Goal: Share content: Share content

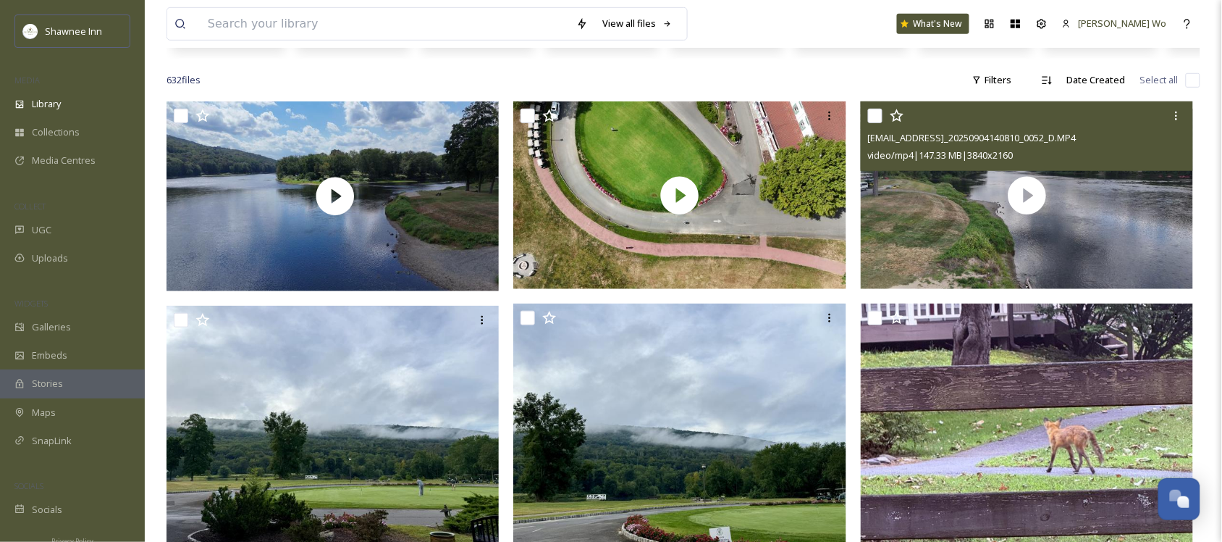
scroll to position [272, 0]
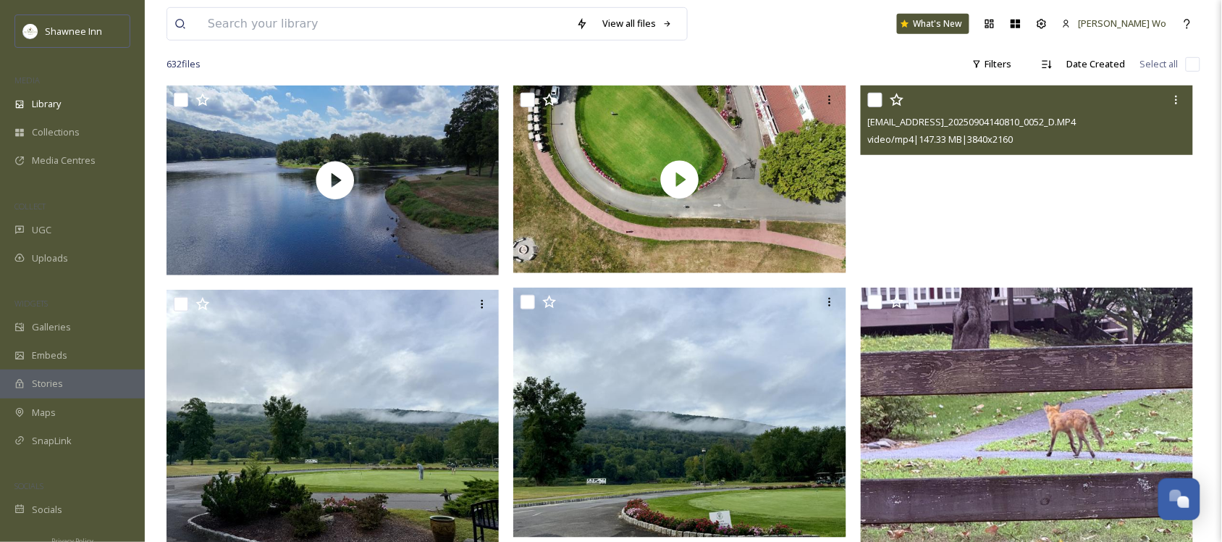
click at [1001, 207] on video "ext_1757201299.35207_archibaldmackenzie16@gmail.com-DJI_20250904140810_0052_D.M…" at bounding box center [1027, 179] width 333 height 188
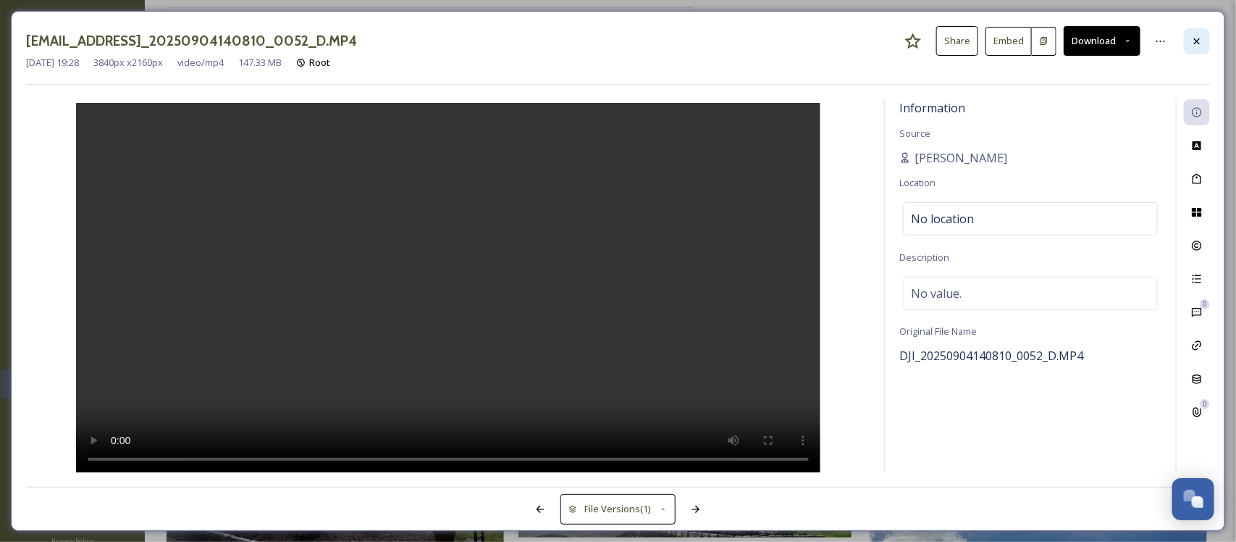
click at [1199, 31] on div at bounding box center [1197, 41] width 26 height 26
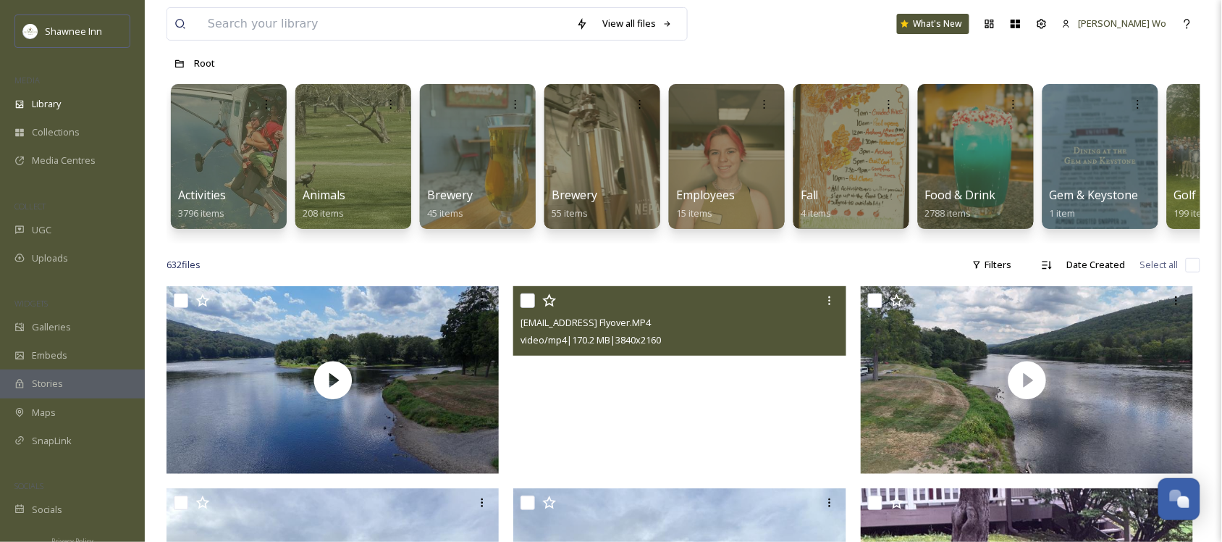
scroll to position [181, 0]
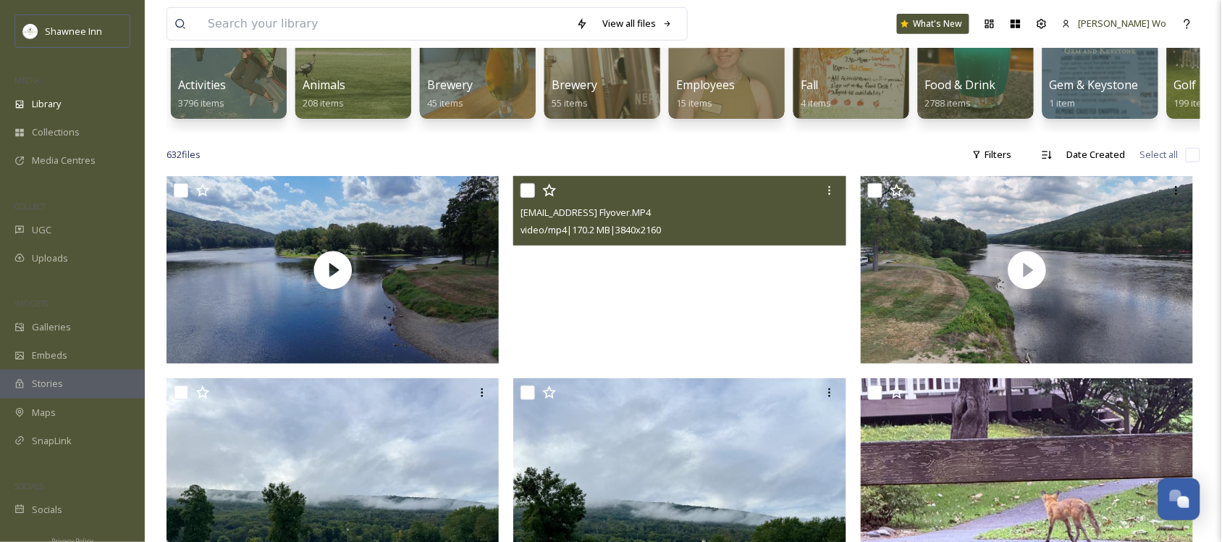
click at [710, 335] on video "ext_1757201299.424647_archibaldmackenzie16@gmail.com-Inn Flyover.MP4" at bounding box center [679, 270] width 333 height 188
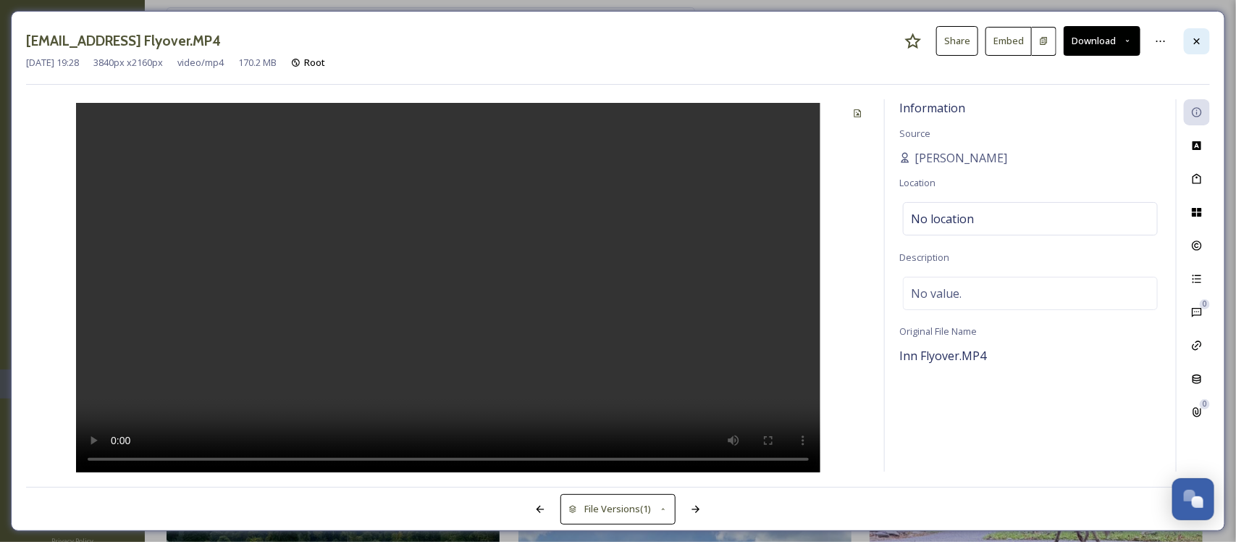
click at [1202, 47] on icon at bounding box center [1197, 41] width 12 height 12
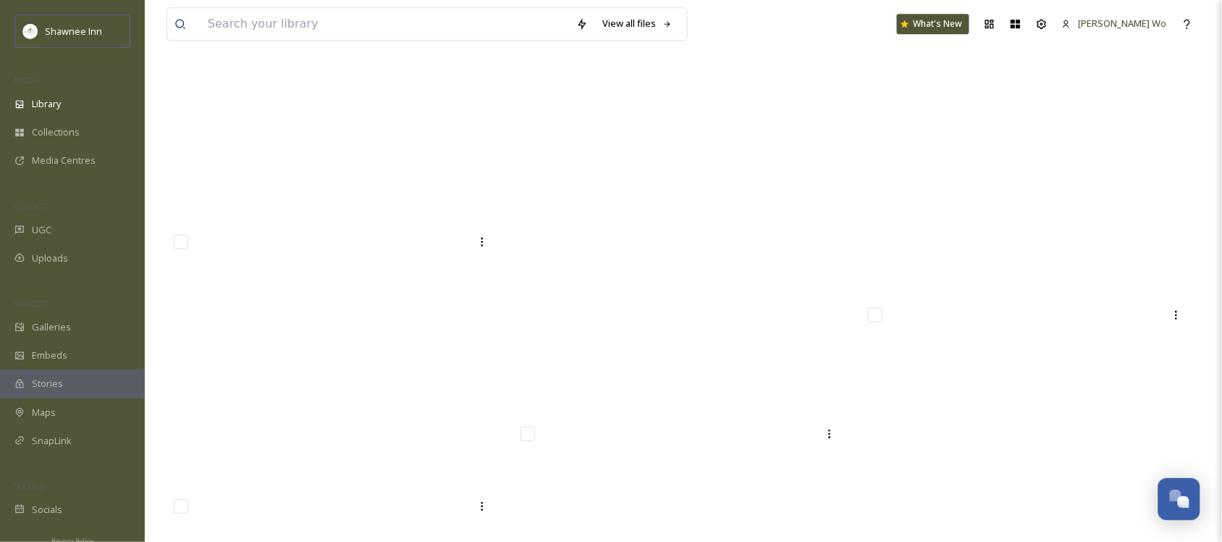
scroll to position [55394, 0]
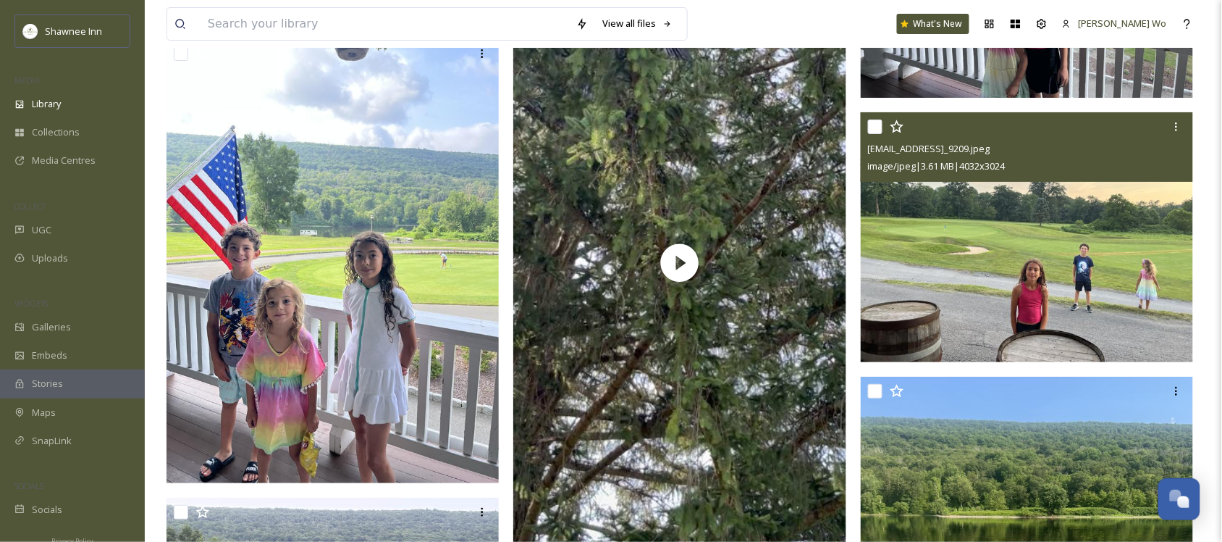
click at [1080, 280] on img at bounding box center [1027, 237] width 333 height 250
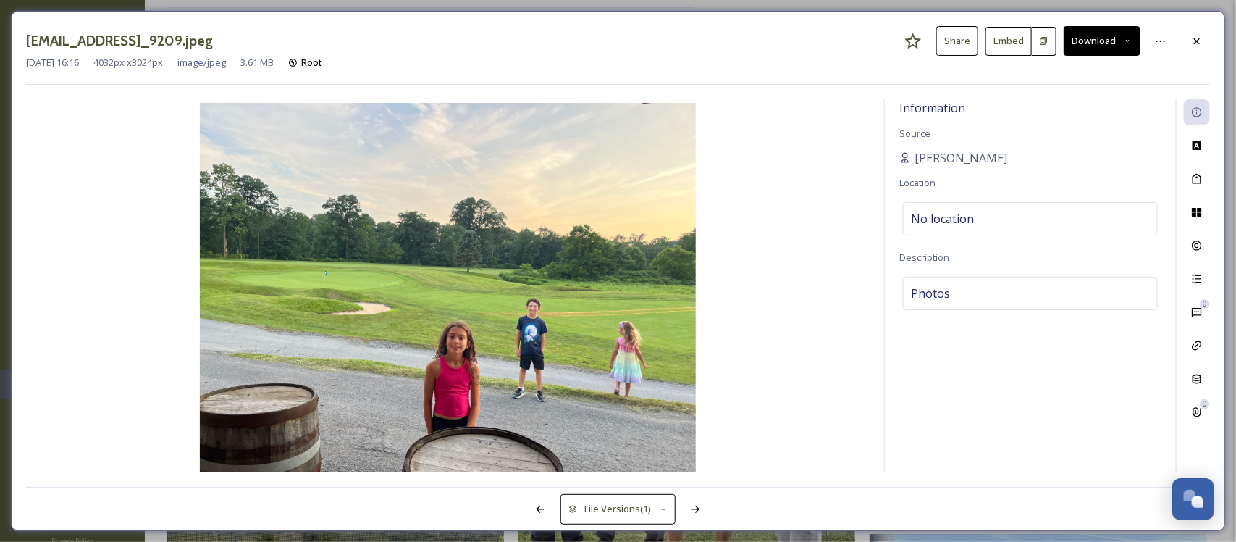
click at [610, 351] on img at bounding box center [448, 289] width 844 height 372
click at [1191, 47] on icon at bounding box center [1197, 41] width 12 height 12
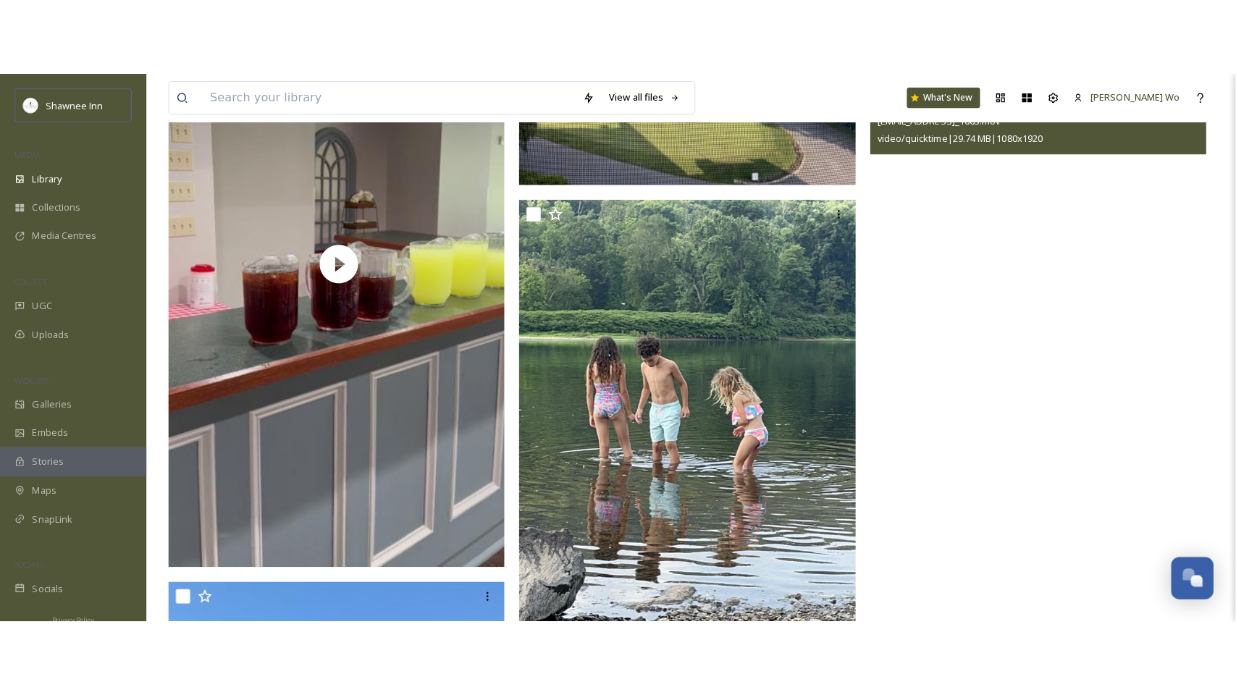
scroll to position [59739, 0]
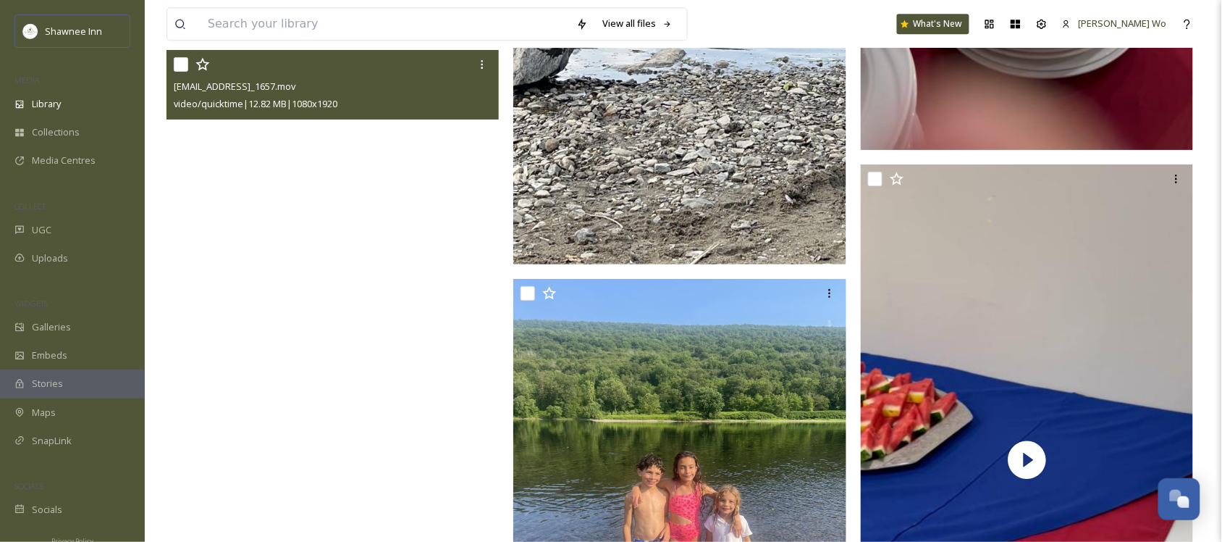
click at [385, 298] on video "ext_1752079964.130161_marketing@shawneeinn.com-IMG_1657.mov" at bounding box center [333, 346] width 333 height 592
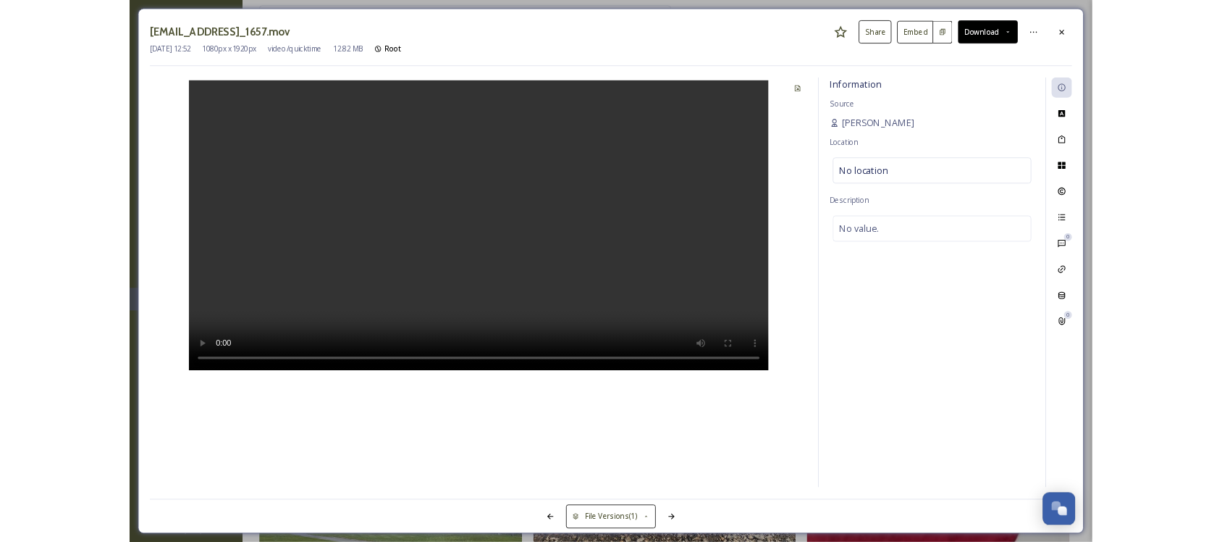
scroll to position [1411, 0]
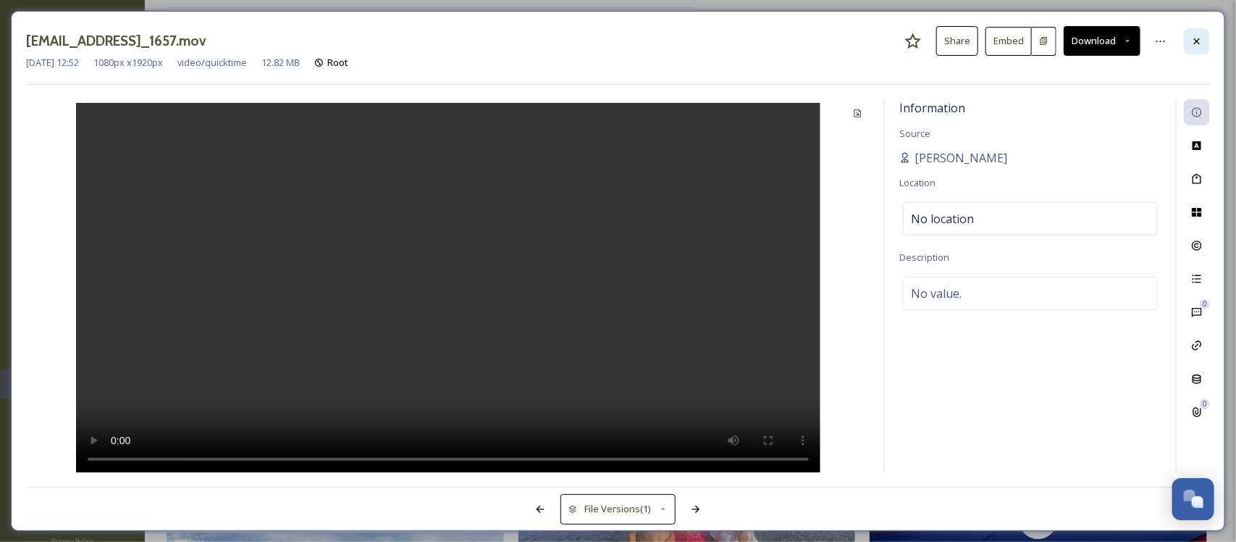
click at [1197, 33] on div at bounding box center [1197, 41] width 26 height 26
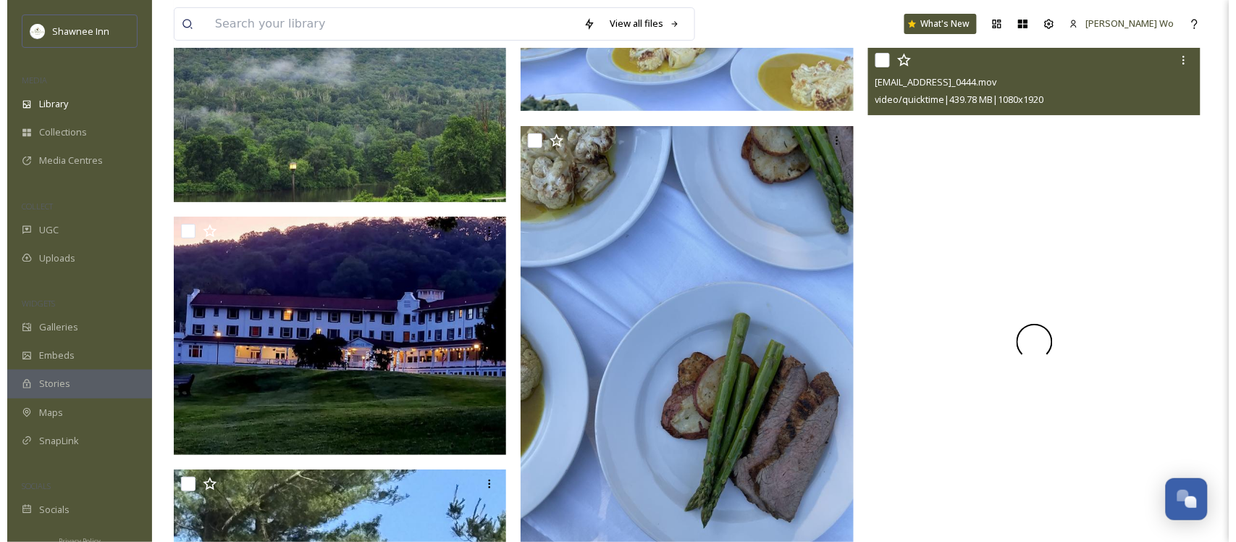
scroll to position [63450, 0]
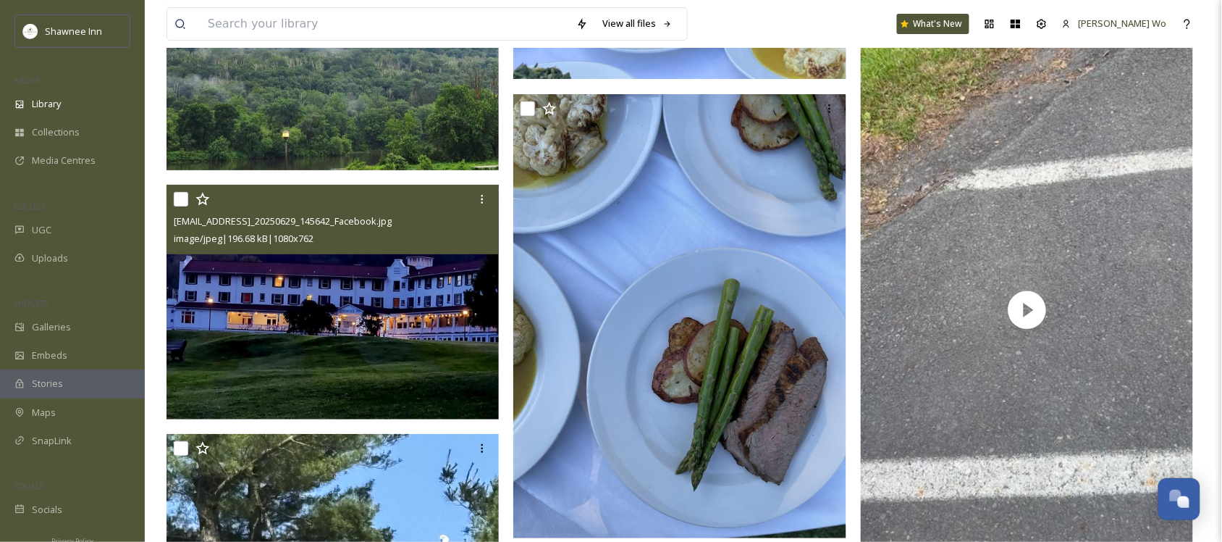
click at [390, 313] on img at bounding box center [333, 302] width 333 height 235
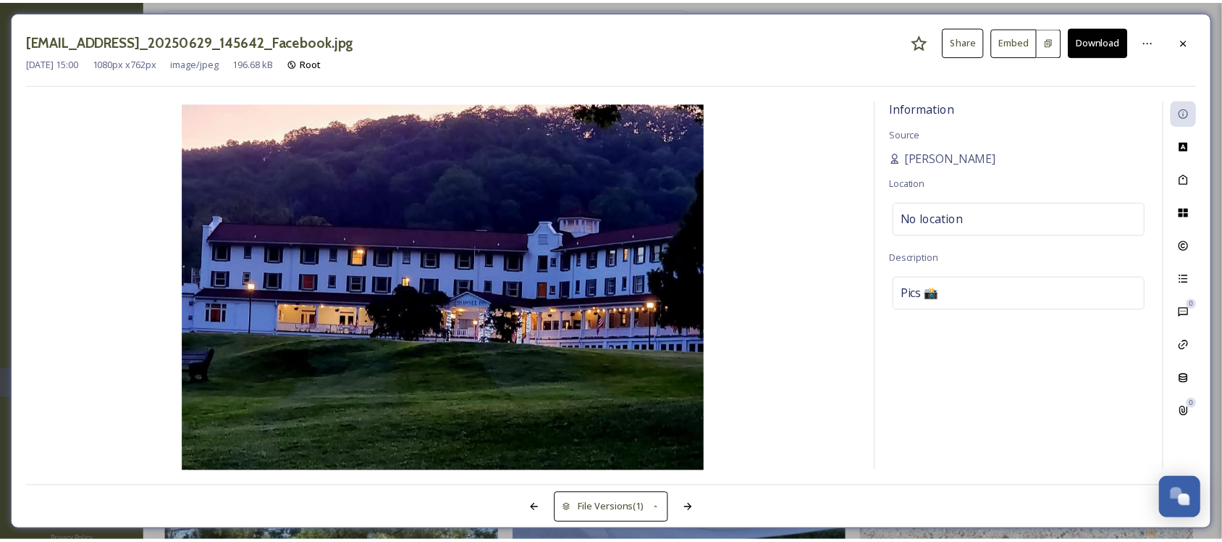
scroll to position [63457, 0]
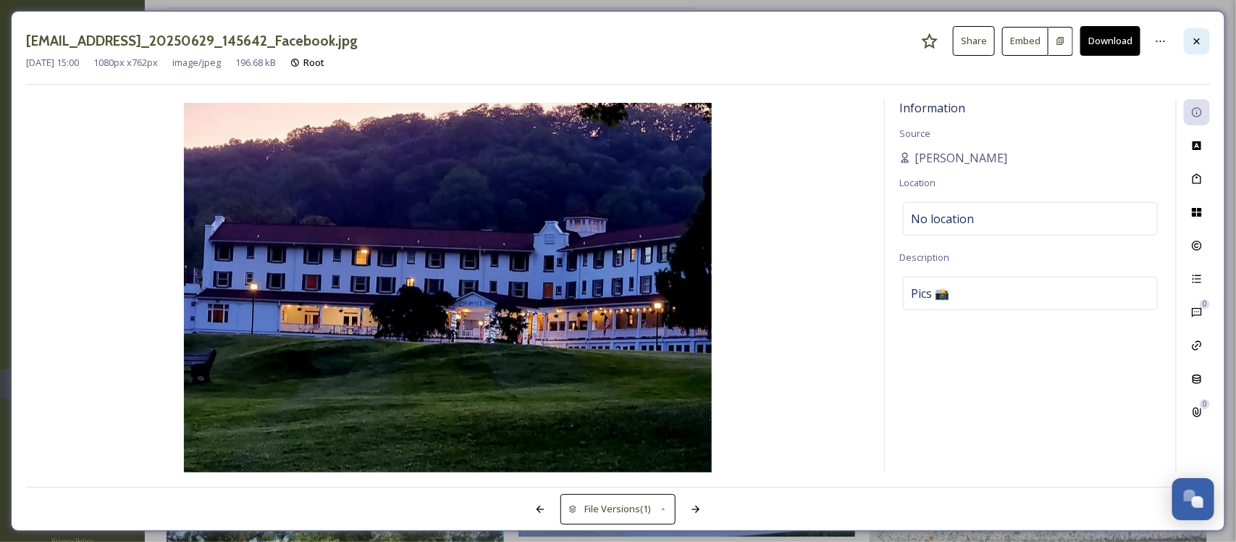
click at [1207, 38] on div at bounding box center [1197, 41] width 26 height 26
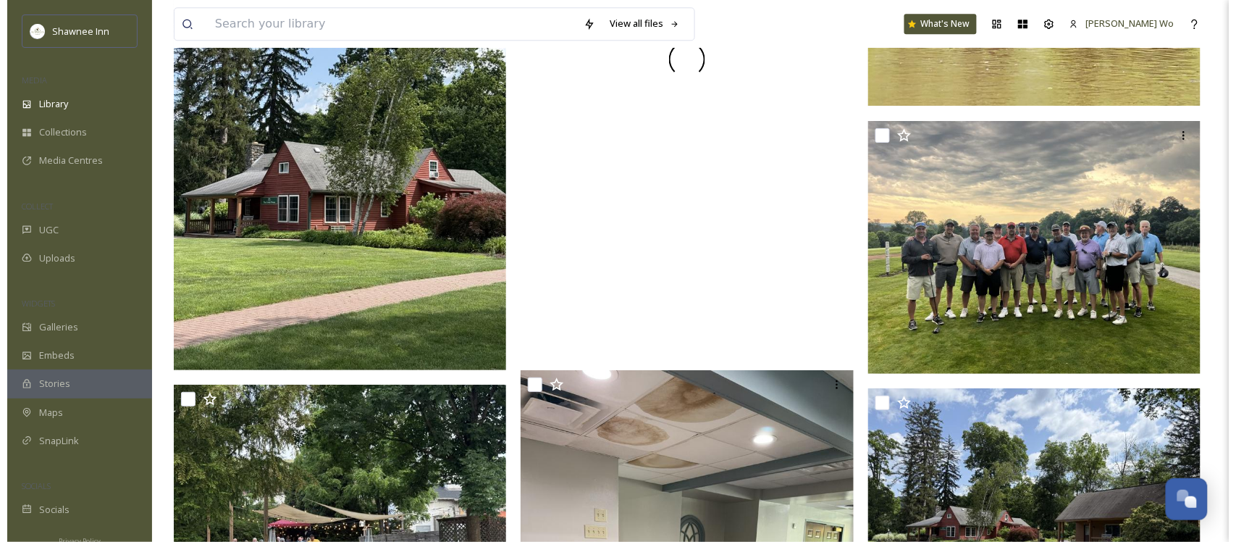
scroll to position [64725, 0]
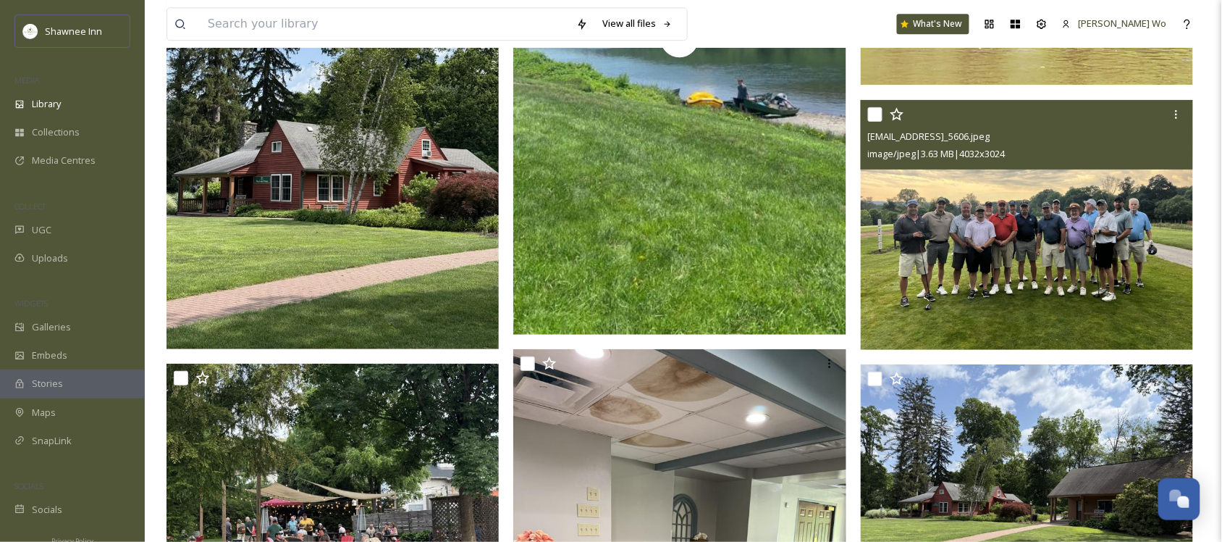
click at [935, 248] on img at bounding box center [1027, 225] width 333 height 250
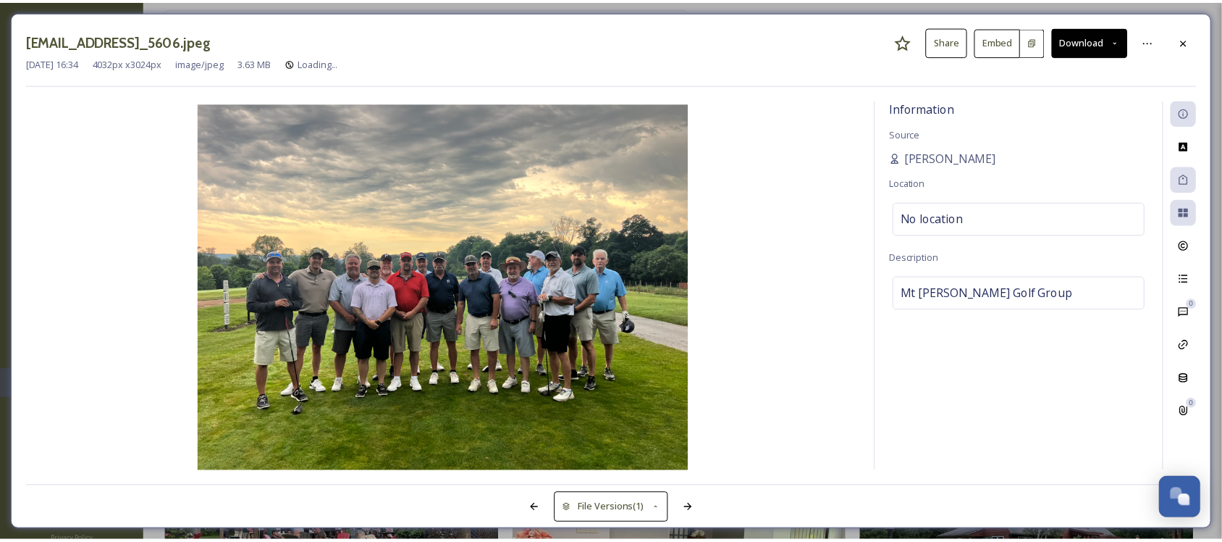
scroll to position [64728, 0]
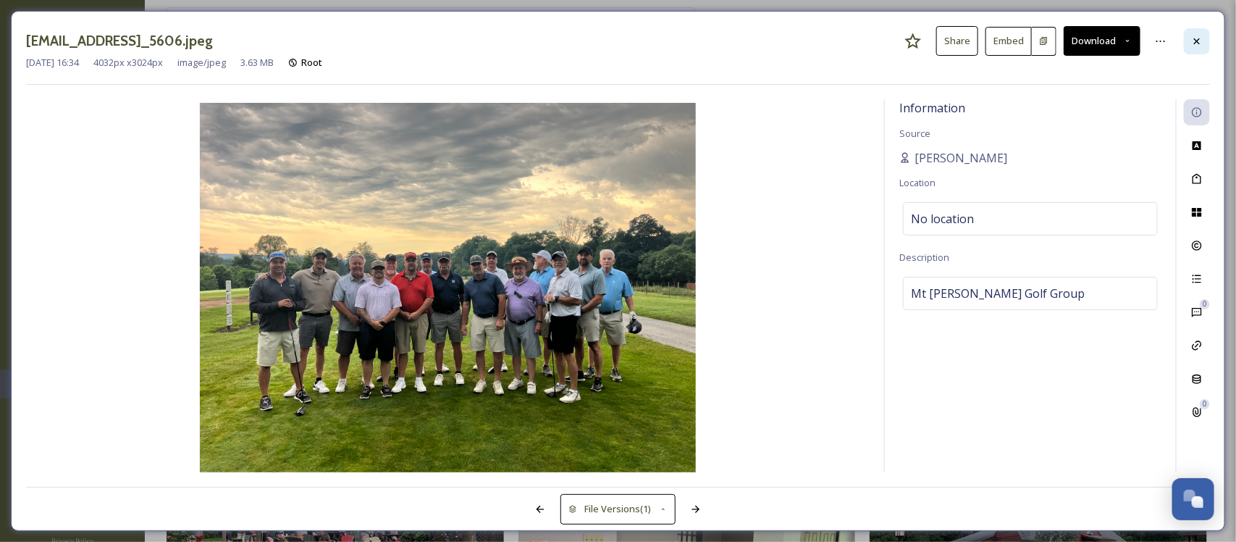
click at [1199, 38] on icon at bounding box center [1197, 41] width 12 height 12
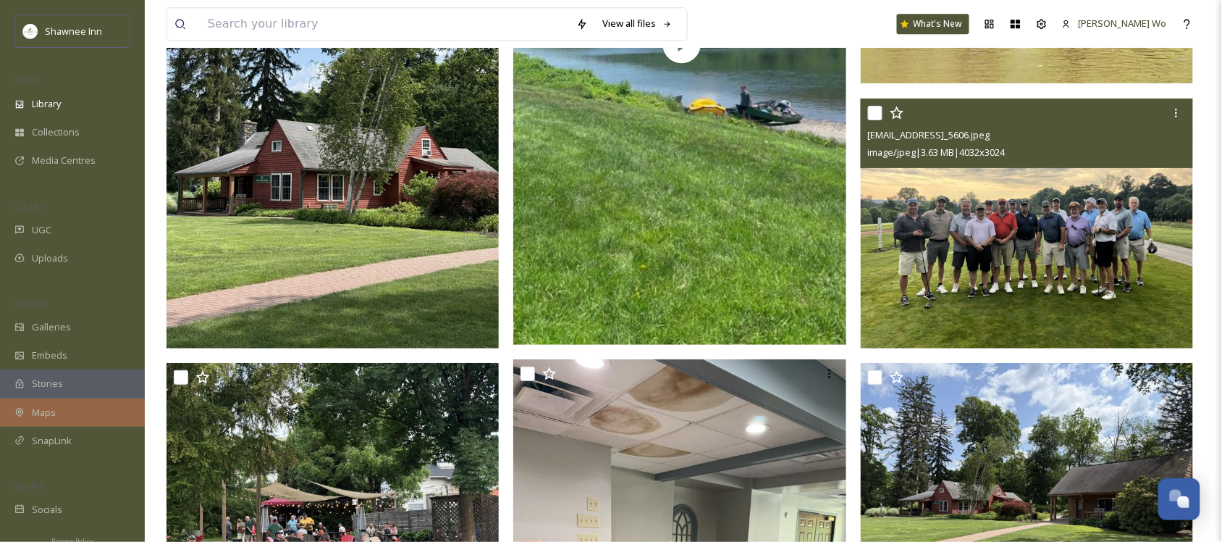
click at [38, 411] on span "Maps" at bounding box center [44, 413] width 24 height 14
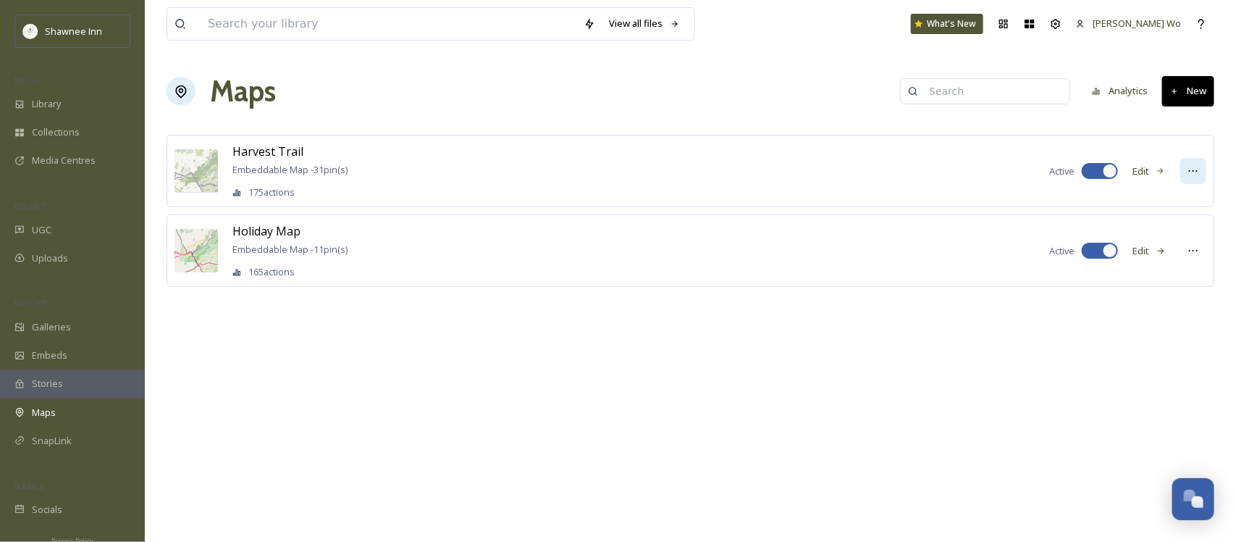
click at [1193, 170] on icon at bounding box center [1194, 171] width 12 height 12
click at [1190, 229] on div "Embed Map" at bounding box center [1168, 231] width 76 height 28
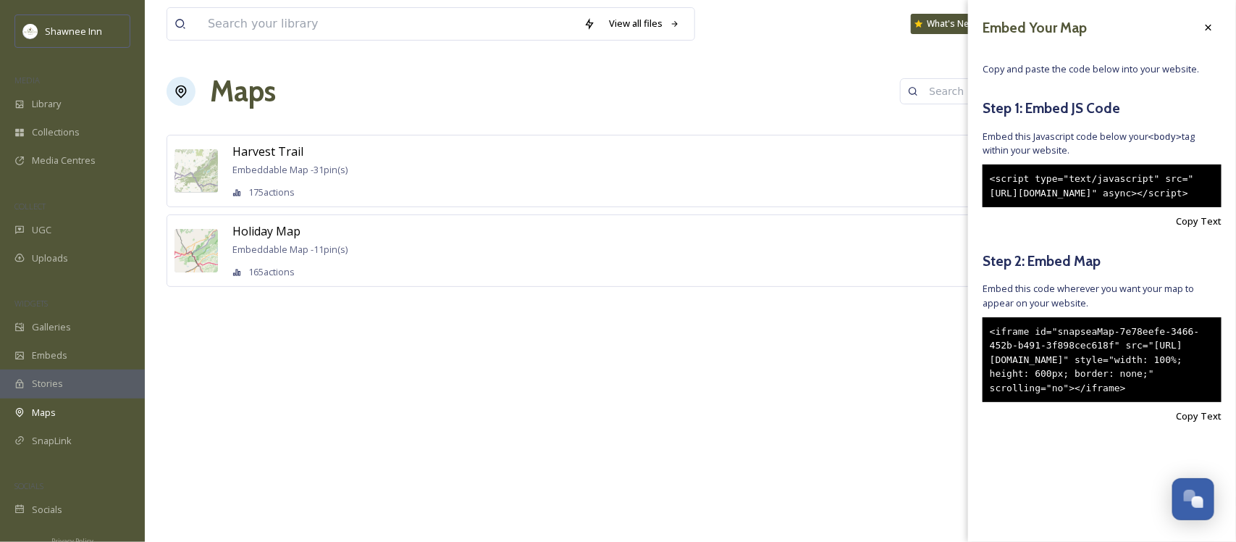
drag, startPoint x: 1159, startPoint y: 435, endPoint x: 968, endPoint y: 358, distance: 206.0
click at [968, 358] on div "Embed Your Map Copy and paste the code below into your website. Step 1: Embed J…" at bounding box center [1102, 240] width 268 height 481
copy div "<iframe id="snapseaMap-7e78eefe-3466-452b-b491-3f898cec618f" src="https://app.s…"
drag, startPoint x: 1127, startPoint y: 222, endPoint x: 980, endPoint y: 185, distance: 152.3
click at [980, 185] on div "Embed Your Map Copy and paste the code below into your website. Step 1: Embed J…" at bounding box center [1102, 240] width 268 height 481
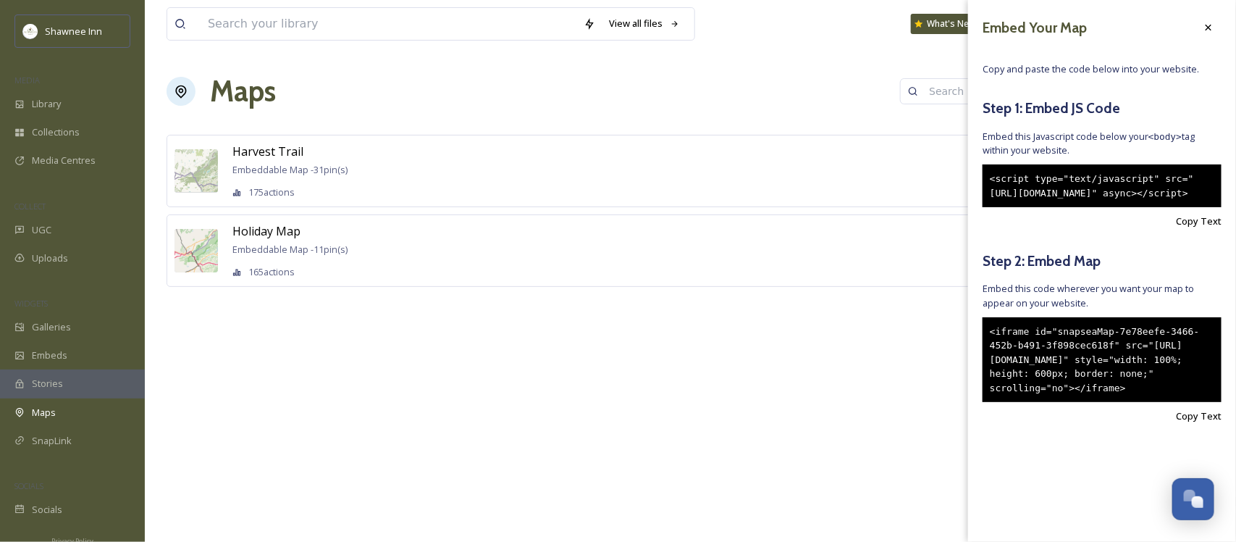
copy div "<script type="text/javascript" src="https://snapsea.fra1.digitaloceanspaces.com…"
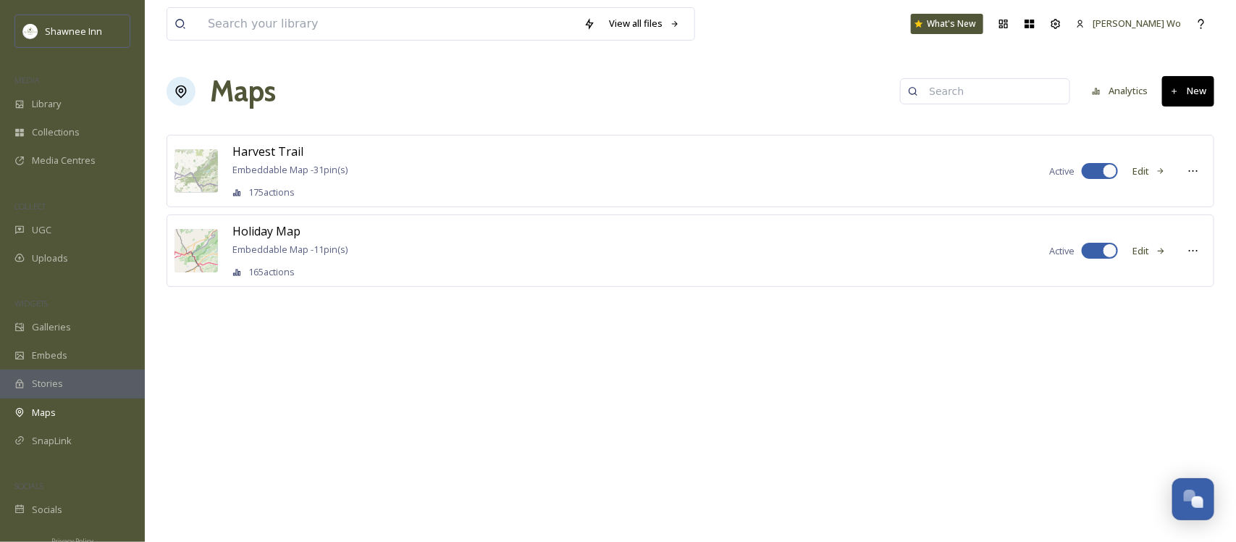
click at [773, 165] on div "Harvest Trail Embeddable Map - 31 pin(s) 175 actions Active Edit" at bounding box center [691, 171] width 1048 height 72
click at [1142, 170] on button "Edit" at bounding box center [1149, 171] width 48 height 28
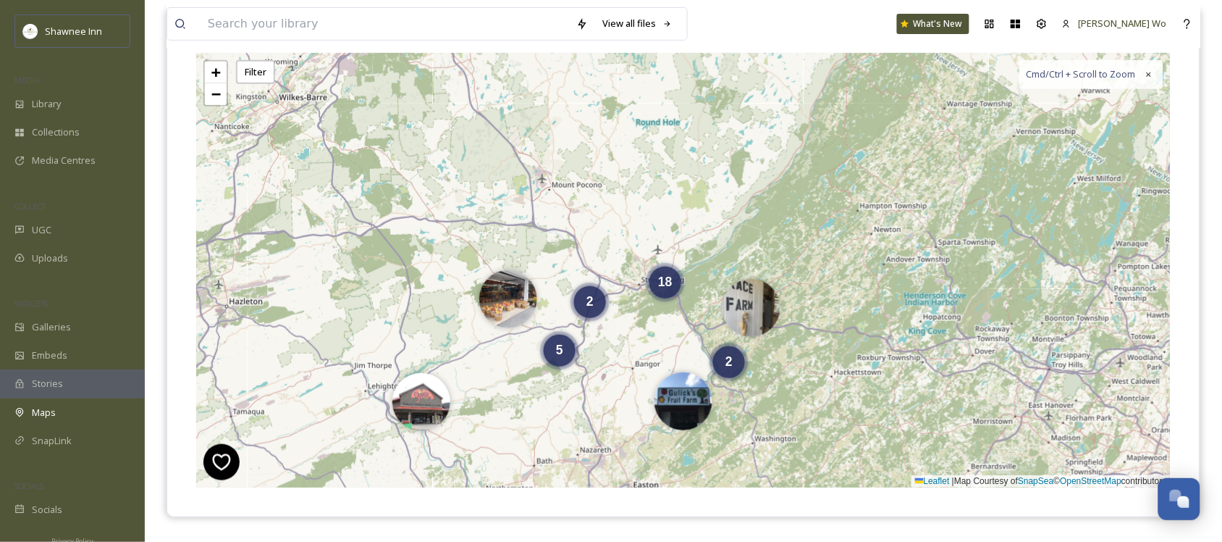
scroll to position [181, 0]
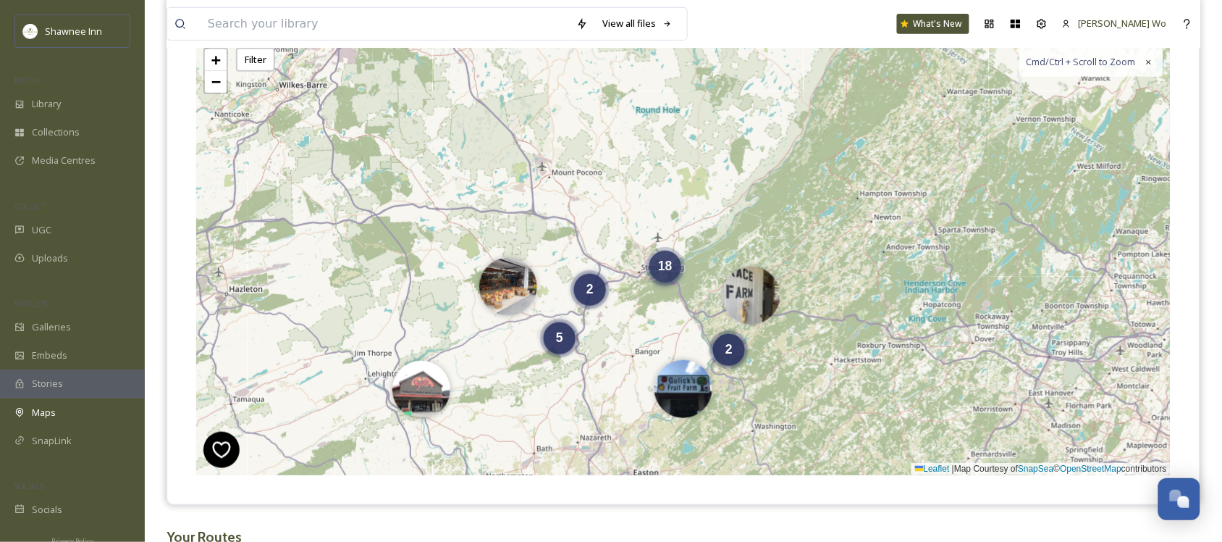
click at [665, 274] on div "18" at bounding box center [666, 267] width 32 height 32
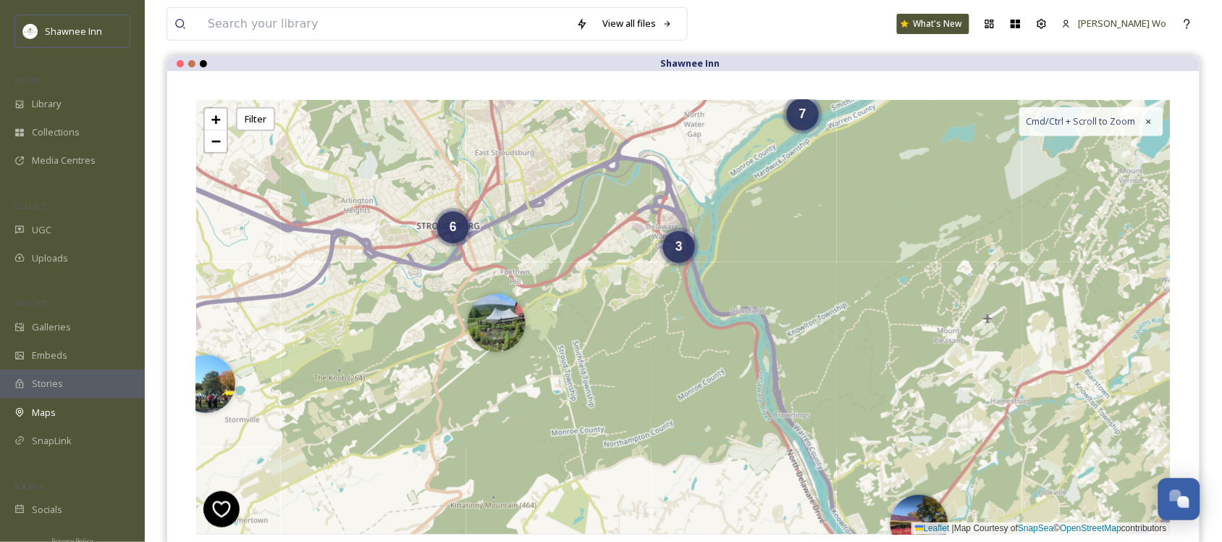
scroll to position [91, 0]
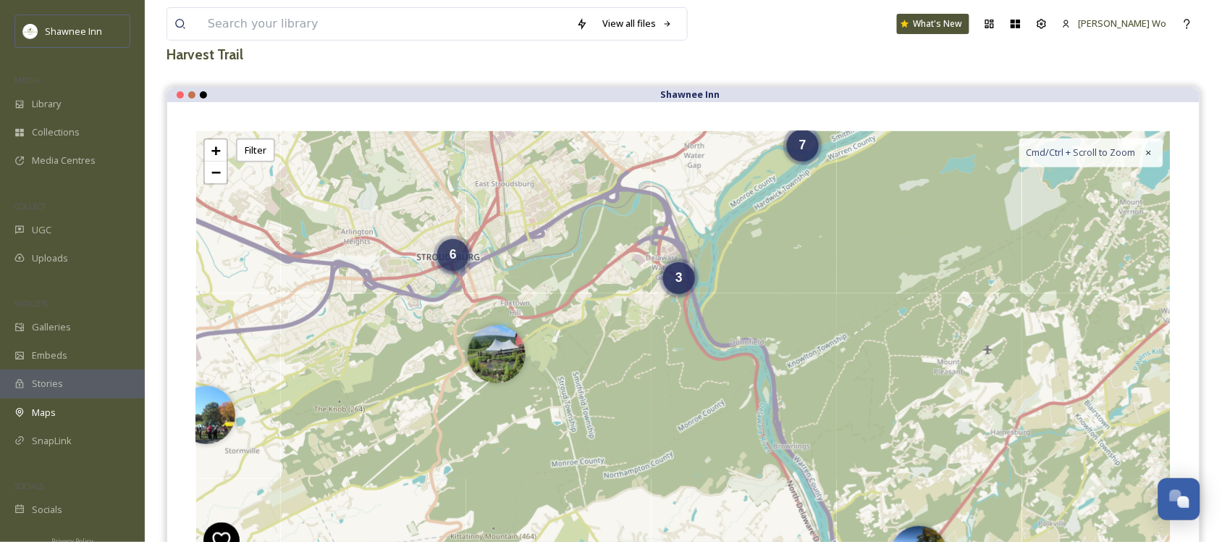
click at [457, 266] on div "6" at bounding box center [453, 255] width 32 height 32
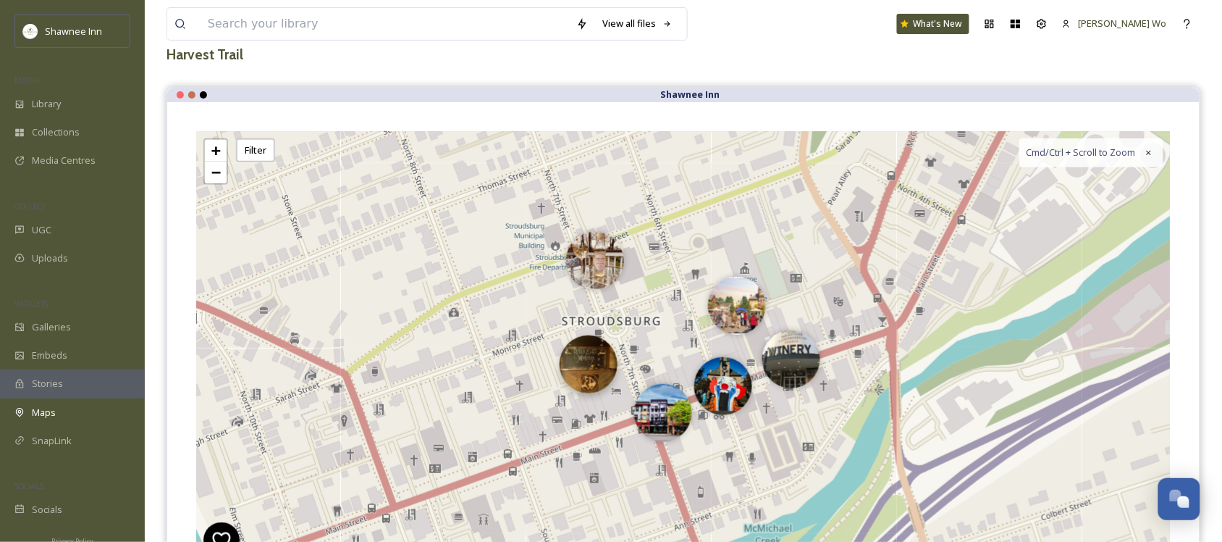
click at [597, 379] on img at bounding box center [589, 364] width 58 height 58
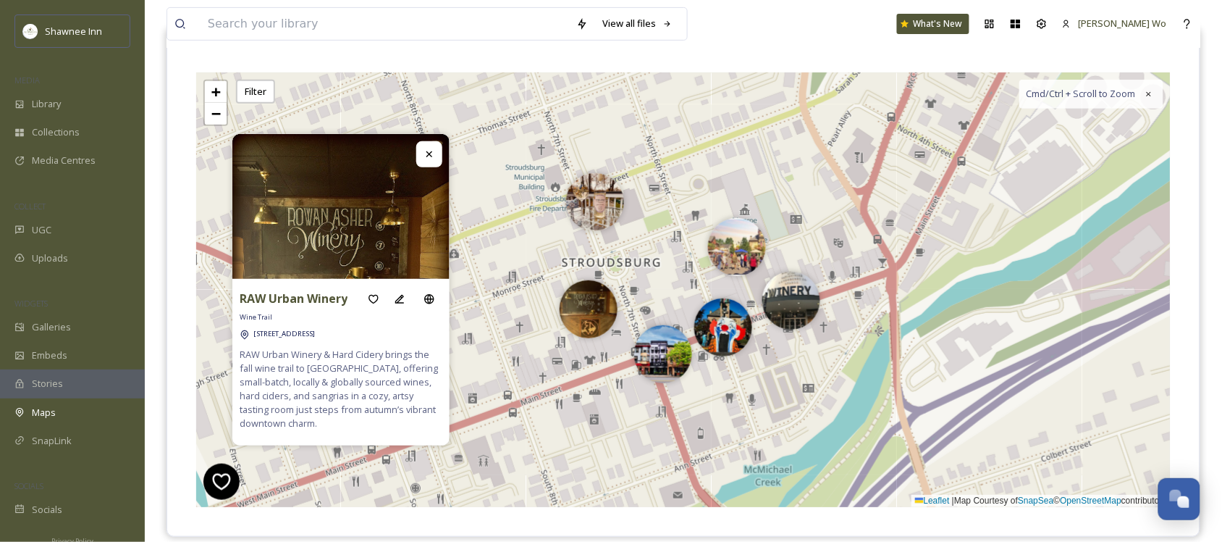
scroll to position [181, 0]
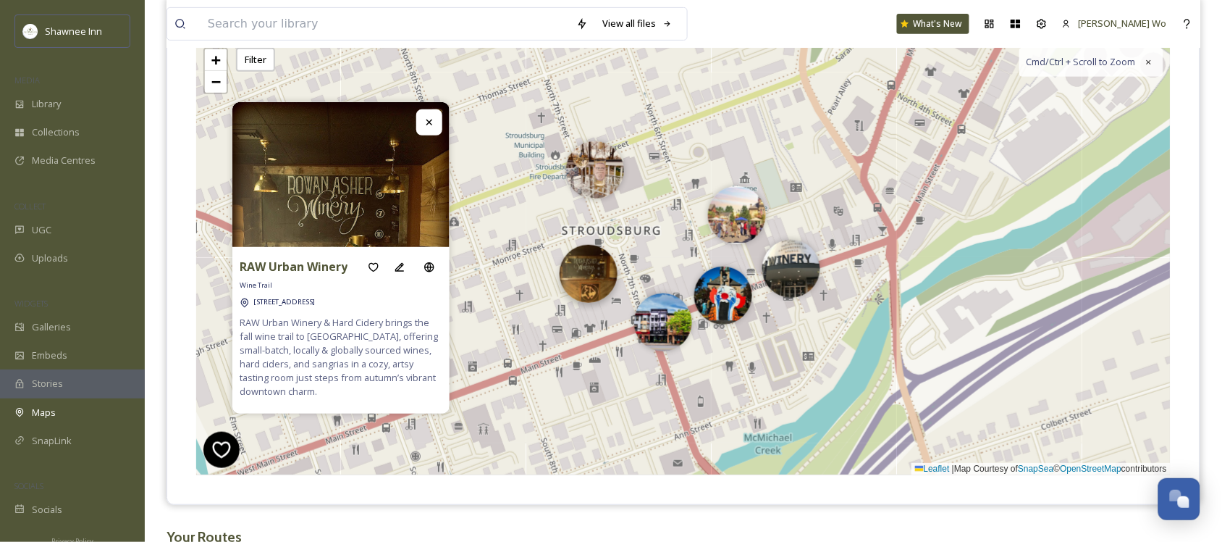
click at [587, 270] on img at bounding box center [589, 274] width 58 height 58
click at [400, 272] on icon at bounding box center [400, 267] width 12 height 12
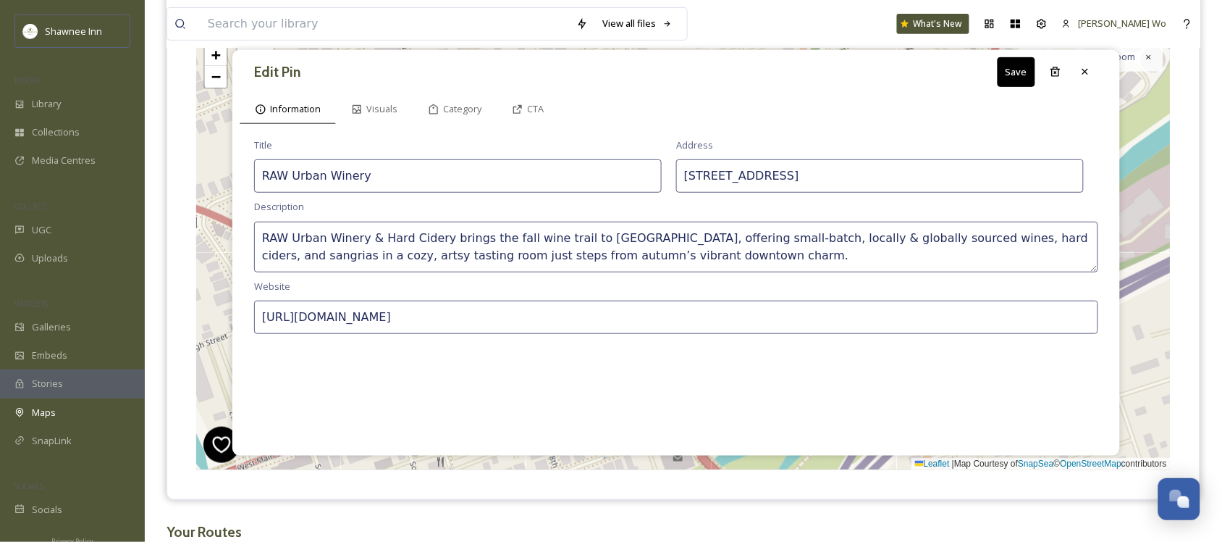
scroll to position [0, 0]
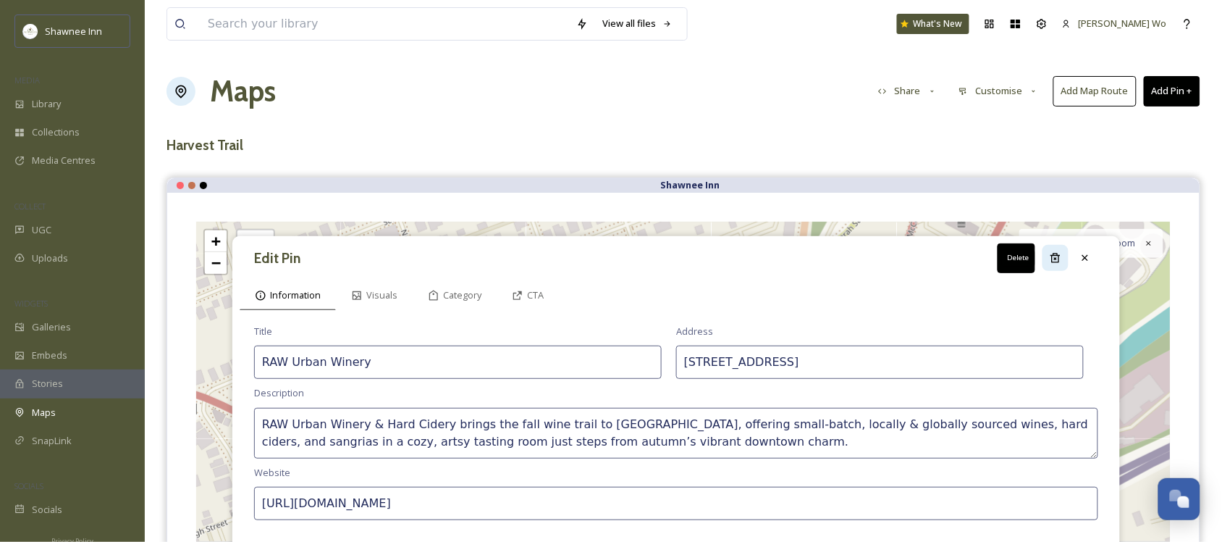
click at [1051, 263] on icon at bounding box center [1056, 258] width 12 height 12
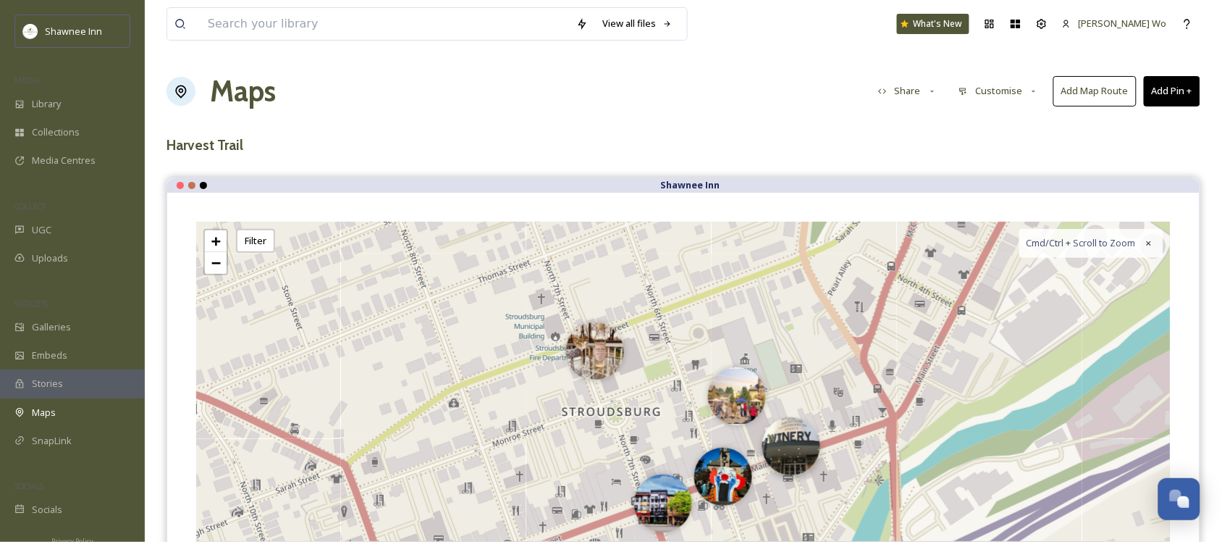
click at [789, 457] on img at bounding box center [791, 446] width 58 height 58
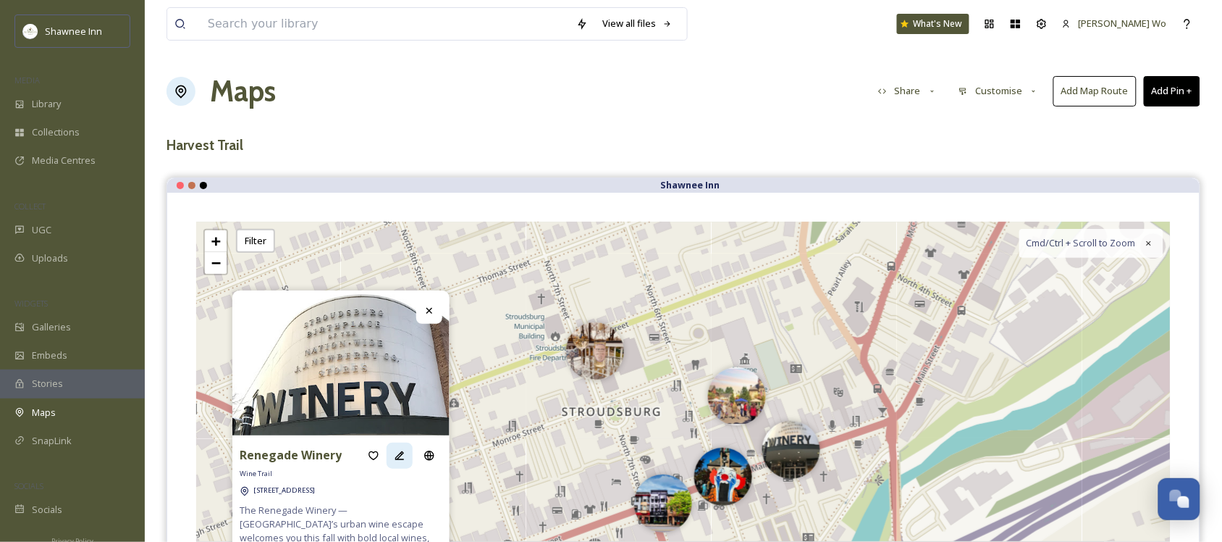
click at [394, 461] on icon at bounding box center [400, 456] width 12 height 12
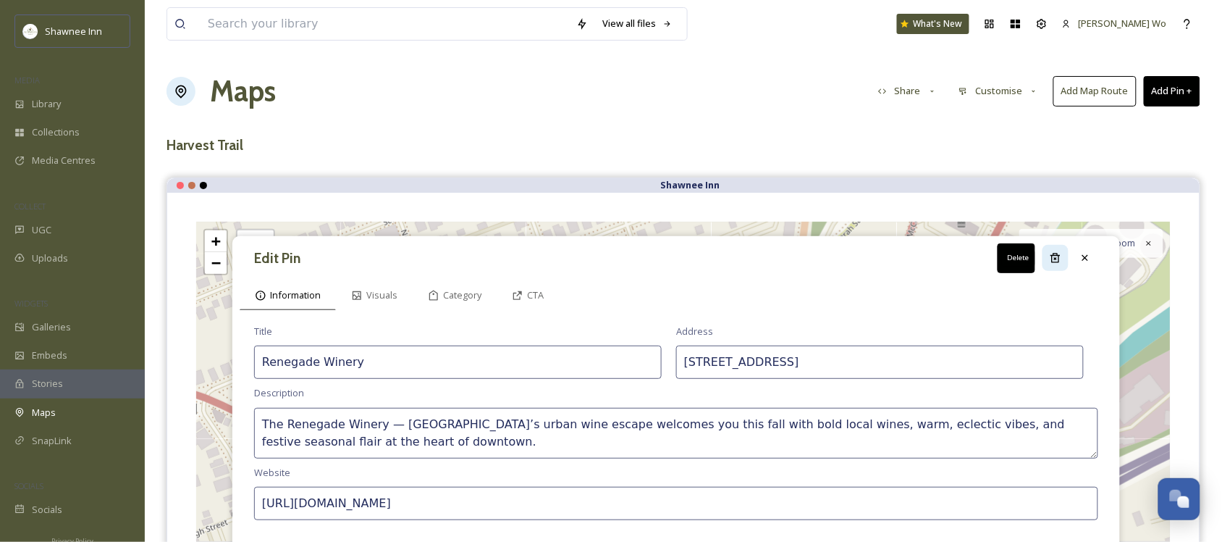
click at [1061, 255] on icon at bounding box center [1056, 258] width 12 height 12
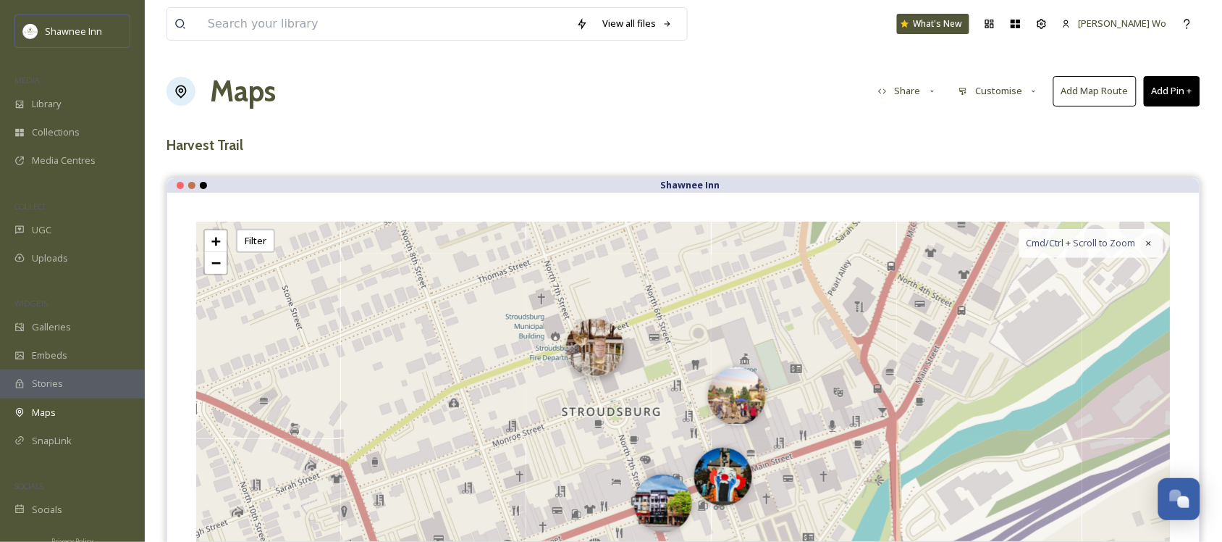
click at [579, 346] on img at bounding box center [595, 348] width 58 height 58
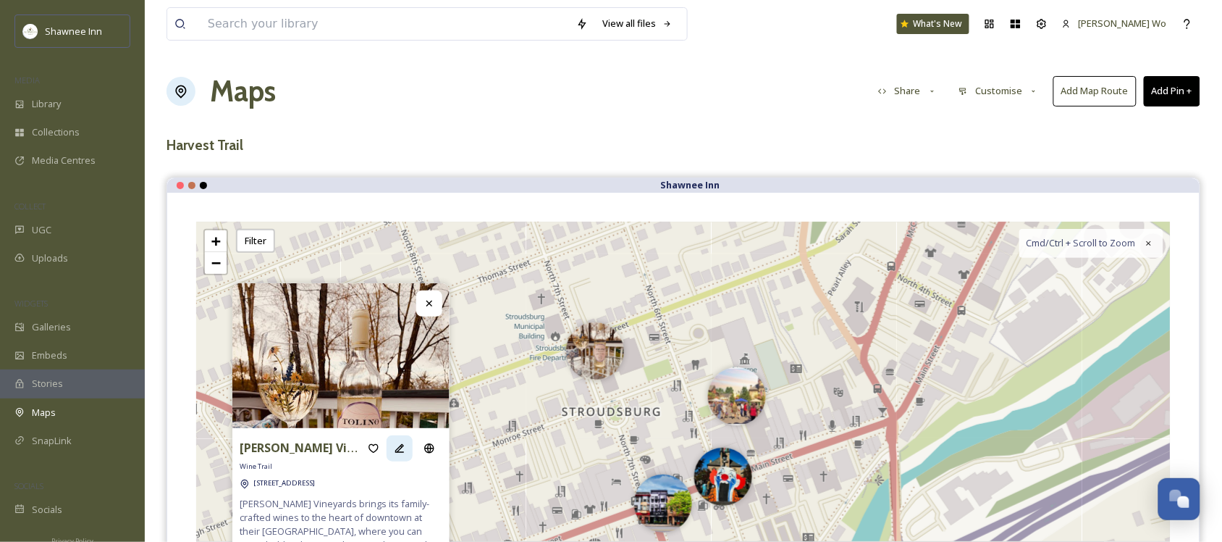
click at [400, 450] on icon at bounding box center [399, 448] width 9 height 9
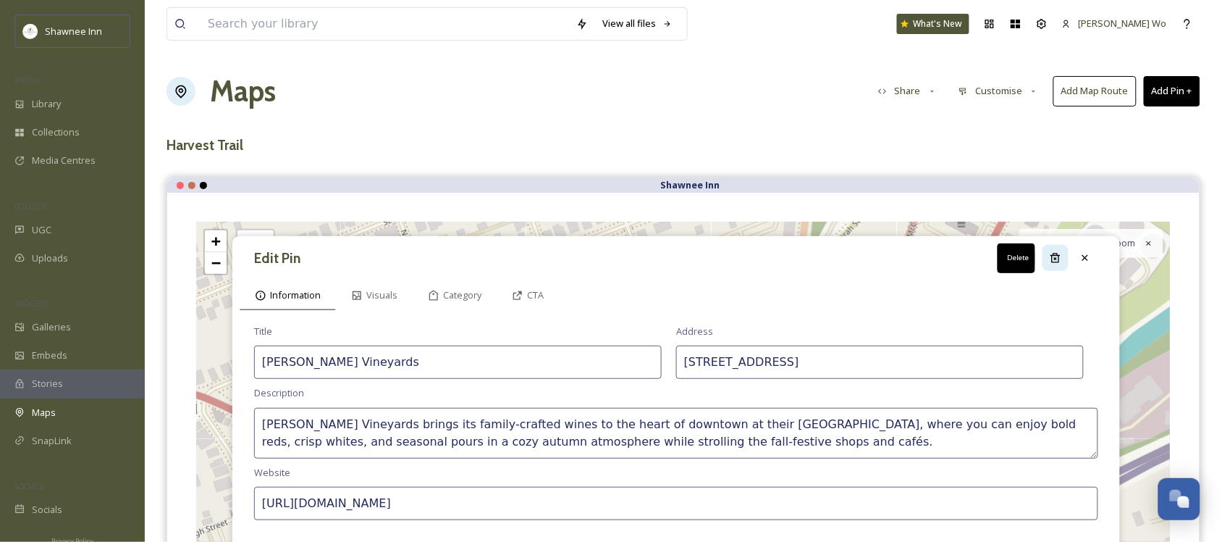
click at [1055, 261] on icon at bounding box center [1055, 257] width 9 height 9
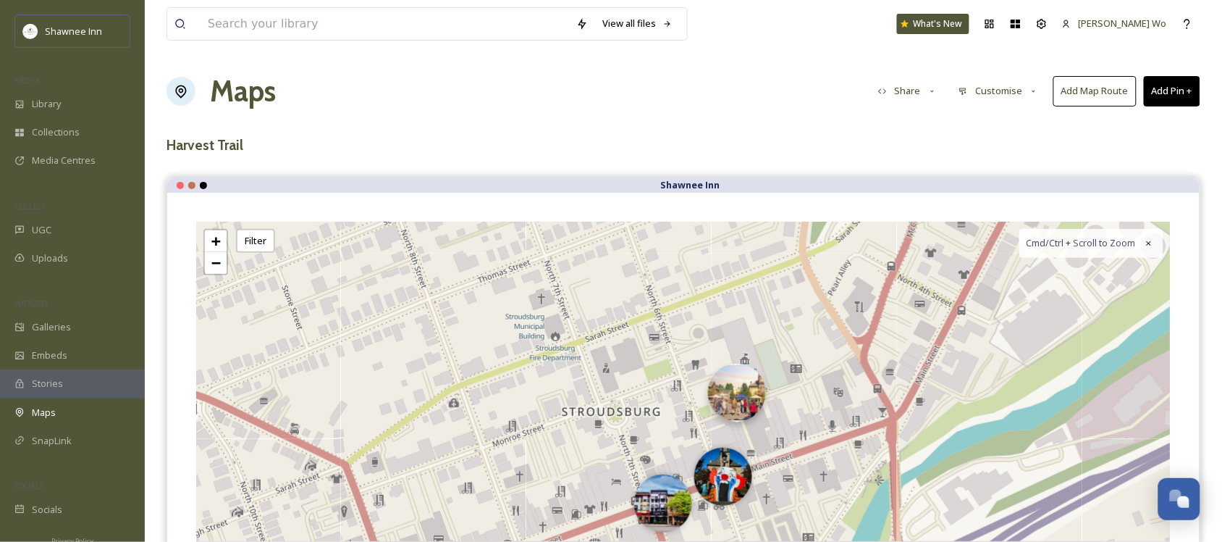
click at [746, 414] on img at bounding box center [737, 393] width 58 height 58
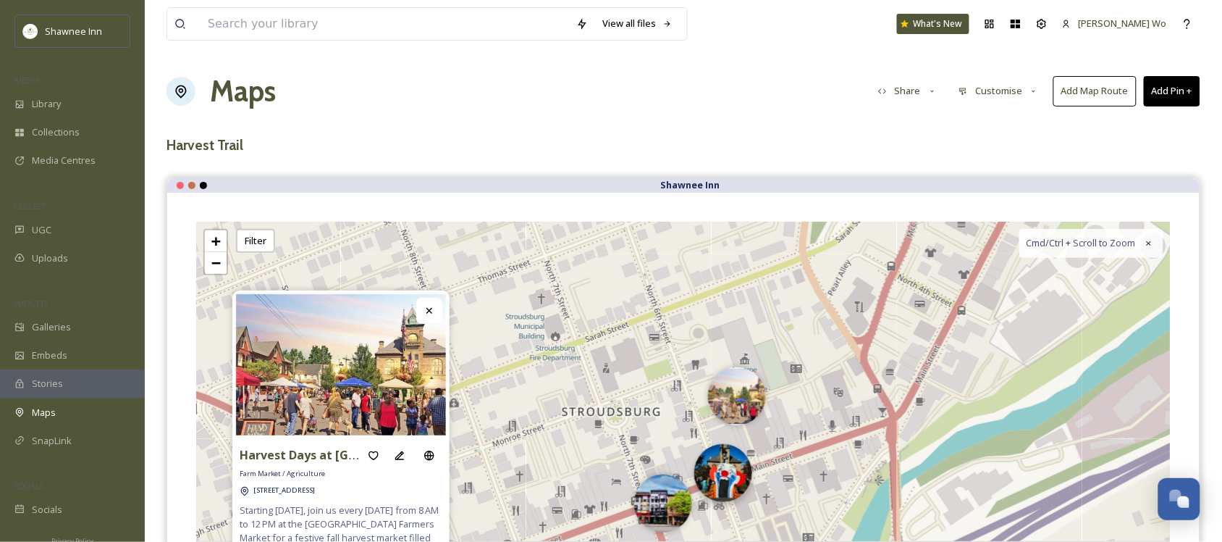
click at [718, 461] on img at bounding box center [723, 473] width 58 height 58
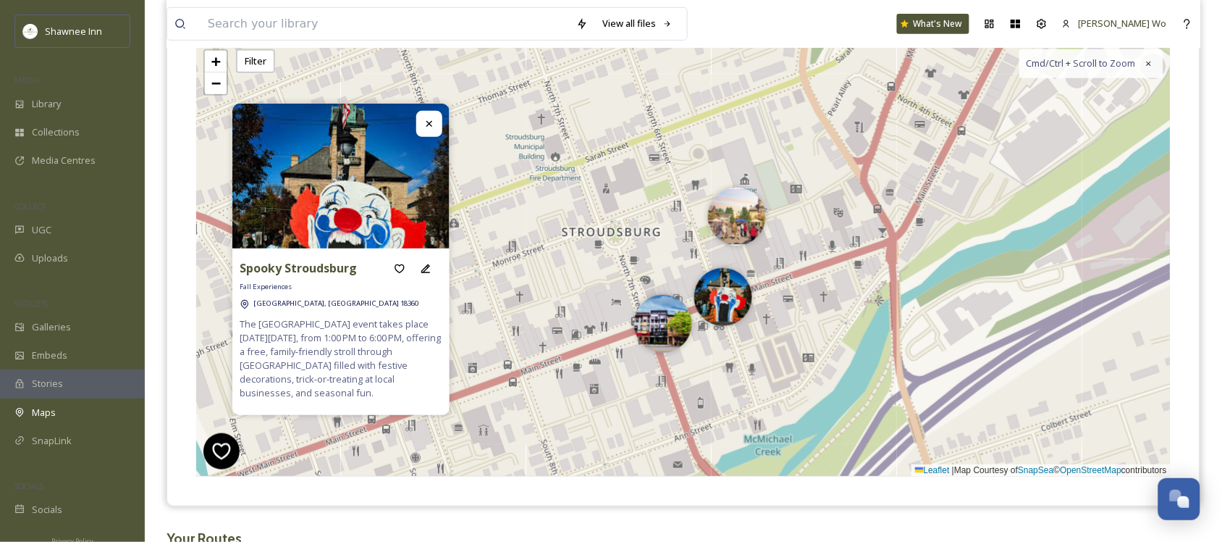
scroll to position [181, 0]
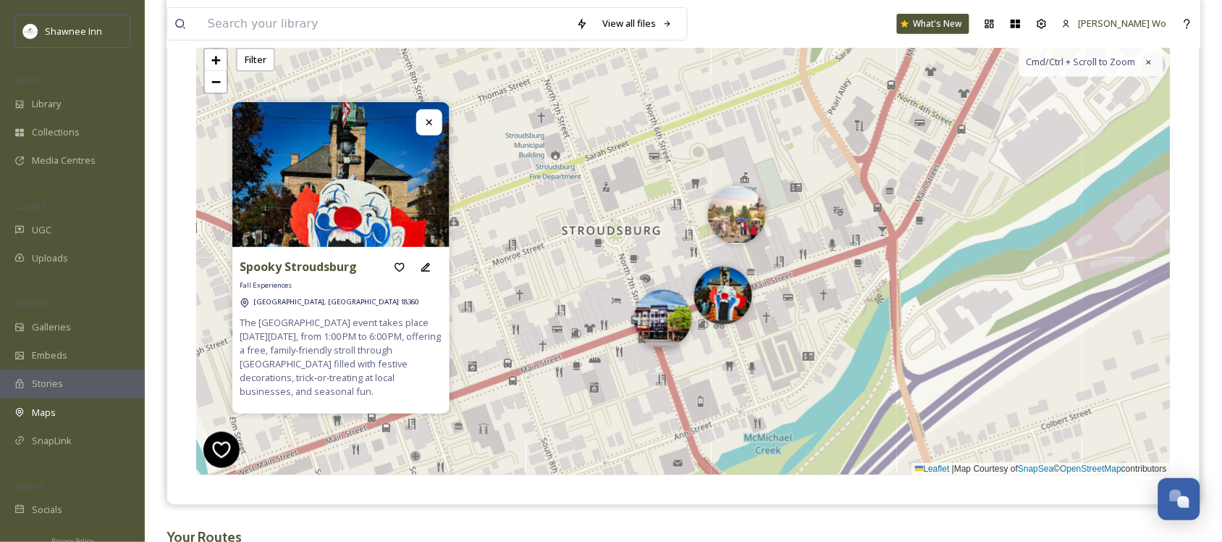
click at [660, 315] on img at bounding box center [663, 319] width 58 height 58
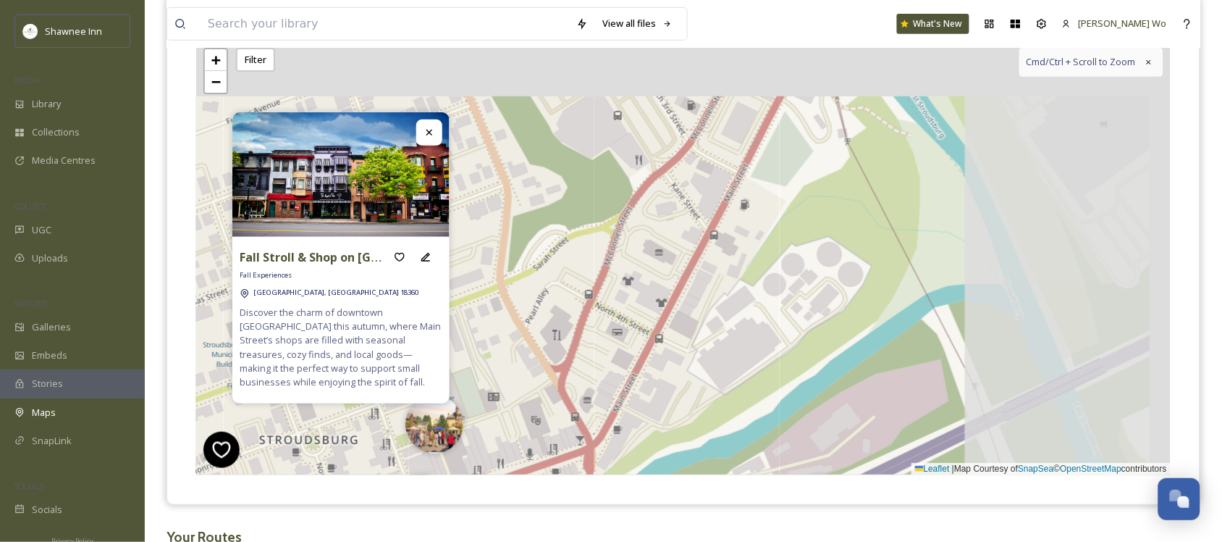
drag, startPoint x: 1023, startPoint y: 232, endPoint x: 720, endPoint y: 442, distance: 368.0
click at [720, 442] on div "+ − Leaflet | Map Courtesy of SnapSea © OpenStreetMap contributors Cmd/Ctrl + S…" at bounding box center [683, 258] width 975 height 434
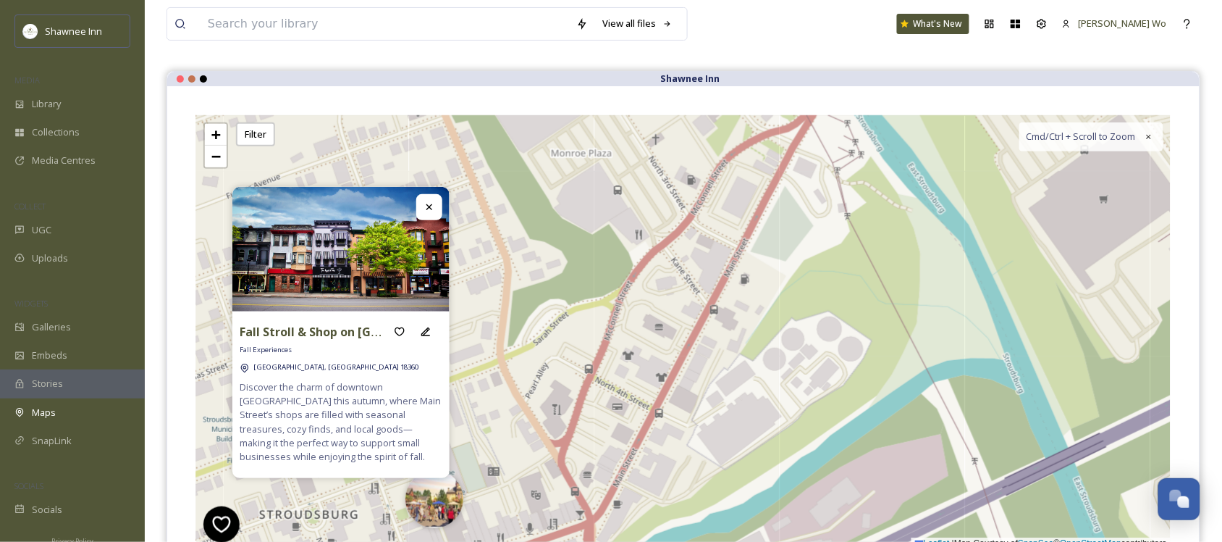
scroll to position [0, 0]
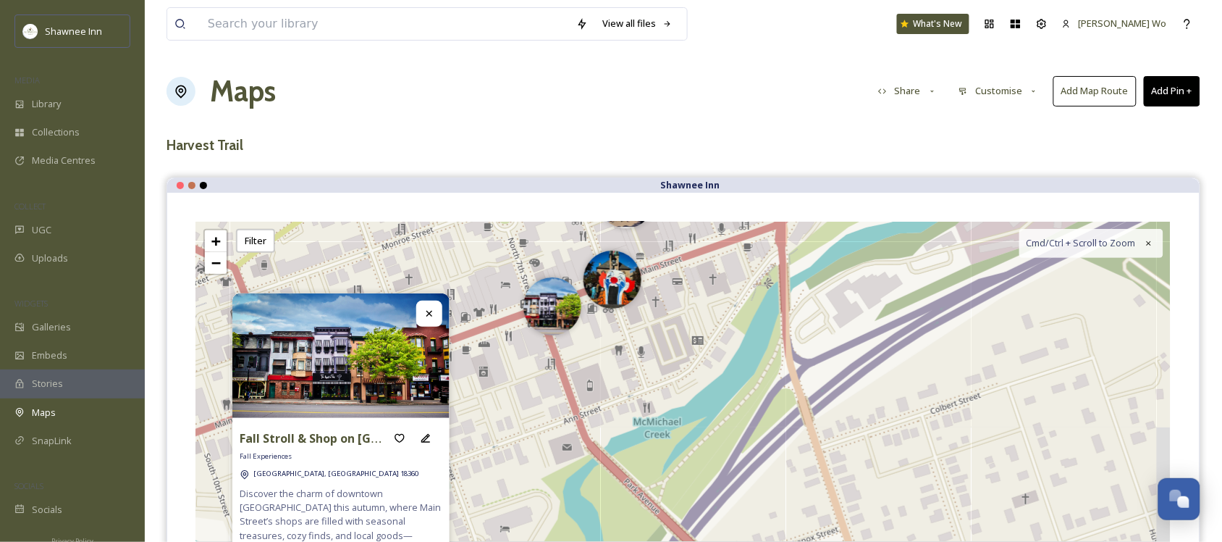
drag, startPoint x: 699, startPoint y: 476, endPoint x: 882, endPoint y: 95, distance: 422.3
click at [892, 62] on div "View all files What's New Jeromy Wo Maps Share Customise Add Map Route Add Pin …" at bounding box center [683, 400] width 1077 height 800
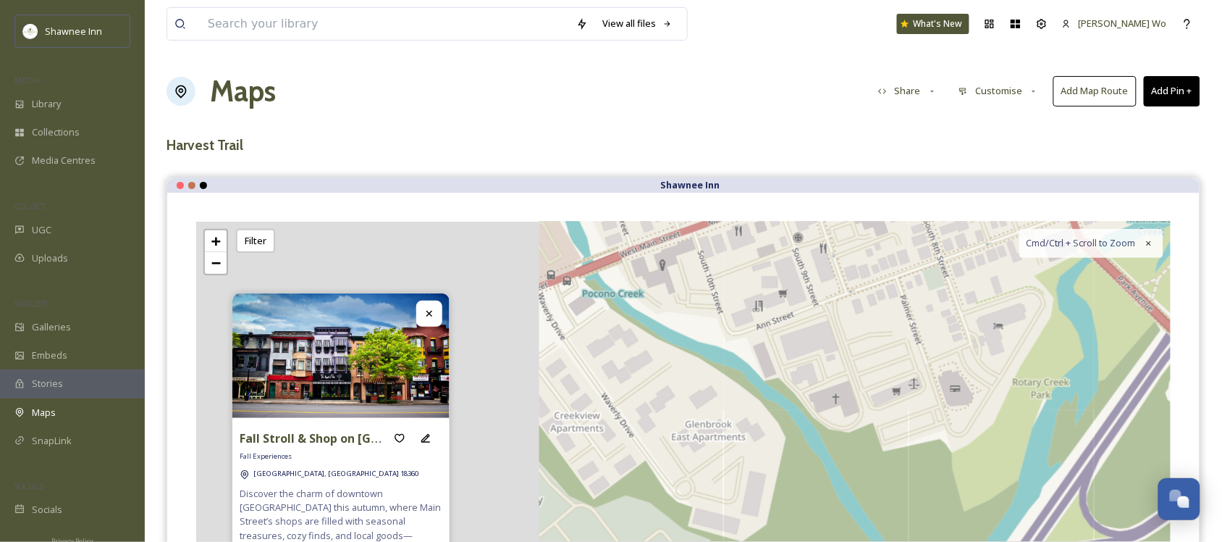
drag, startPoint x: 700, startPoint y: 437, endPoint x: 1056, endPoint y: 303, distance: 379.9
click at [1208, 244] on div "View all files What's New Jeromy Wo Maps Share Customise Add Map Route Add Pin …" at bounding box center [683, 400] width 1077 height 800
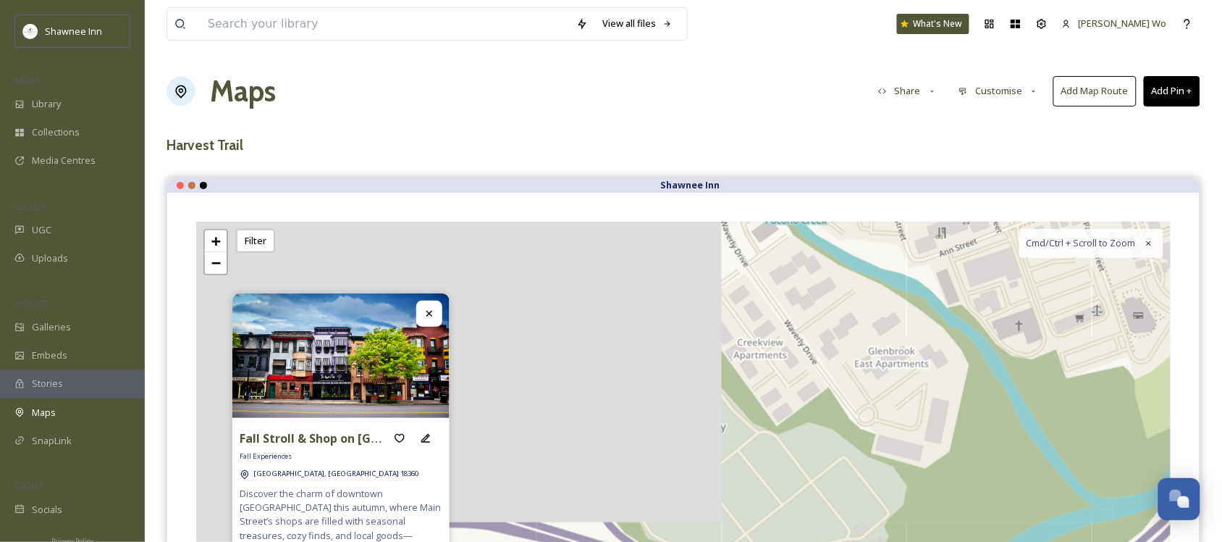
drag, startPoint x: 746, startPoint y: 387, endPoint x: 1046, endPoint y: 280, distance: 319.0
click at [1046, 280] on div "+ − Leaflet | Map Courtesy of SnapSea © OpenStreetMap contributors Cmd/Ctrl + S…" at bounding box center [683, 439] width 975 height 434
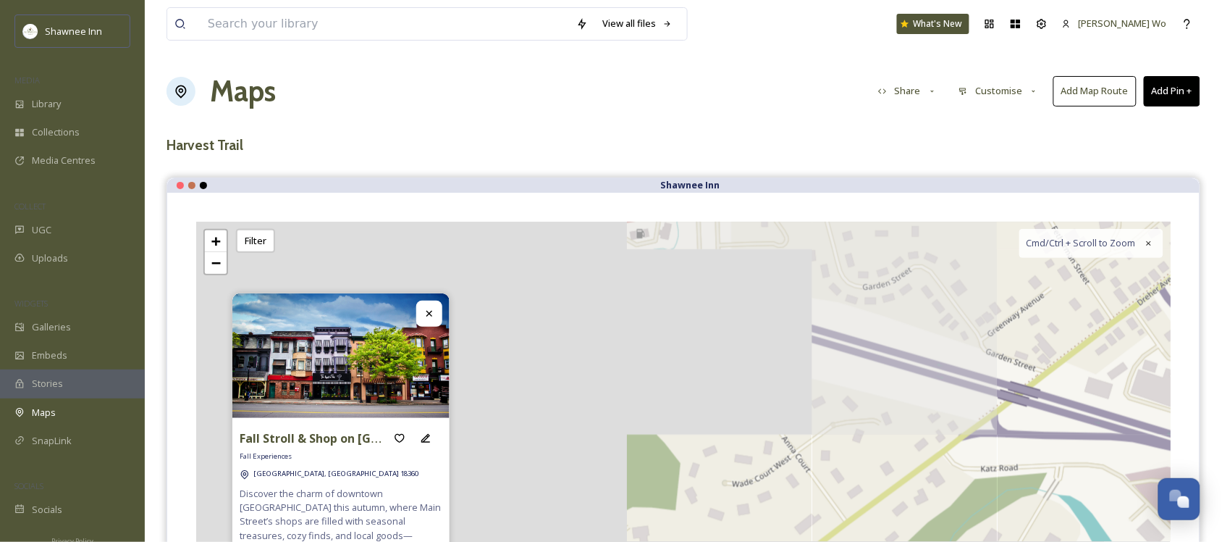
drag, startPoint x: 736, startPoint y: 413, endPoint x: 1218, endPoint y: 377, distance: 483.7
click at [1218, 377] on div "View all files What's New Jeromy Wo Maps Share Customise Add Map Route Add Pin …" at bounding box center [683, 400] width 1077 height 800
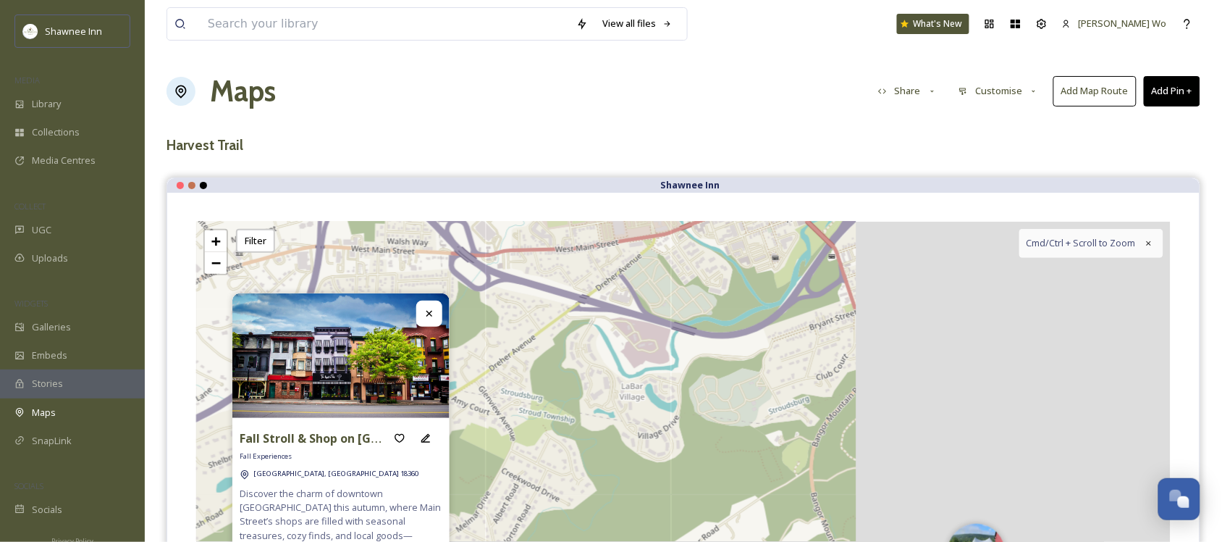
drag, startPoint x: 1043, startPoint y: 364, endPoint x: 616, endPoint y: 283, distance: 434.9
click at [616, 283] on div "3 + − Leaflet | Map Courtesy of SnapSea © OpenStreetMap contributors Cmd/Ctrl +…" at bounding box center [683, 439] width 975 height 434
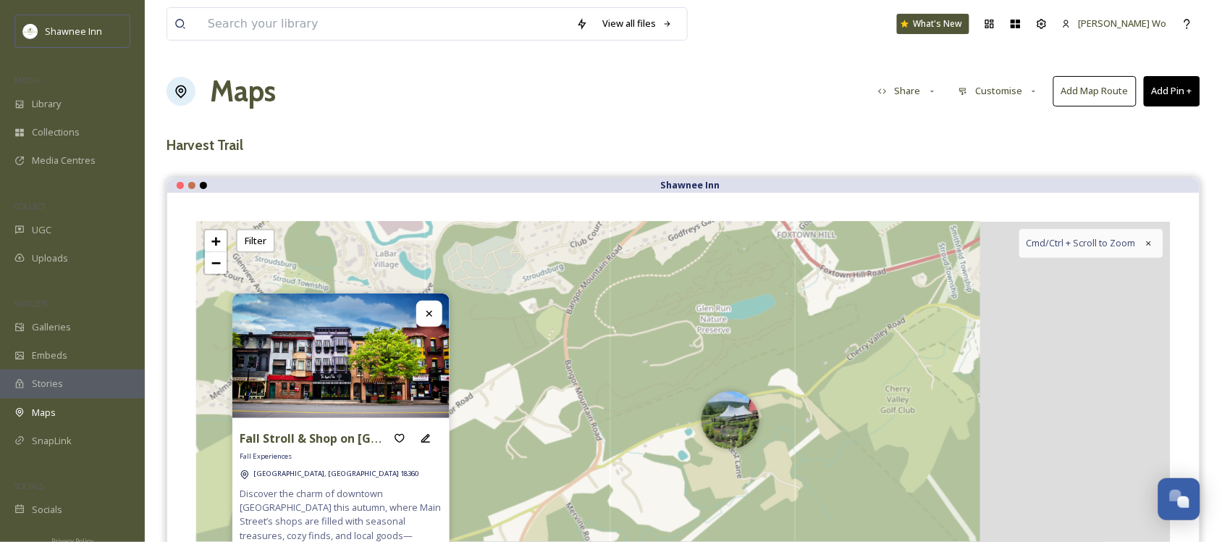
drag, startPoint x: 1034, startPoint y: 366, endPoint x: 820, endPoint y: 210, distance: 264.3
click at [820, 210] on div "Fall Stroll & Shop on Main Street Fall Experiences Stroudsburg, PA 18360 Discov…" at bounding box center [683, 439] width 1033 height 492
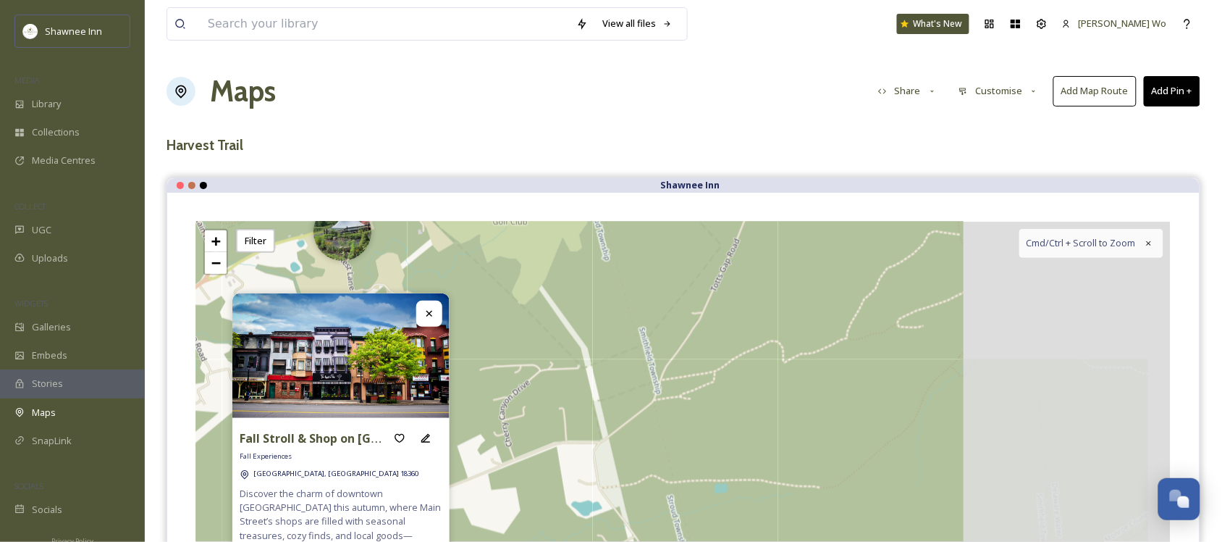
drag, startPoint x: 1088, startPoint y: 403, endPoint x: 715, endPoint y: 234, distance: 410.3
click at [715, 234] on div "3 + − Leaflet | Map Courtesy of SnapSea © OpenStreetMap contributors Cmd/Ctrl +…" at bounding box center [683, 439] width 975 height 434
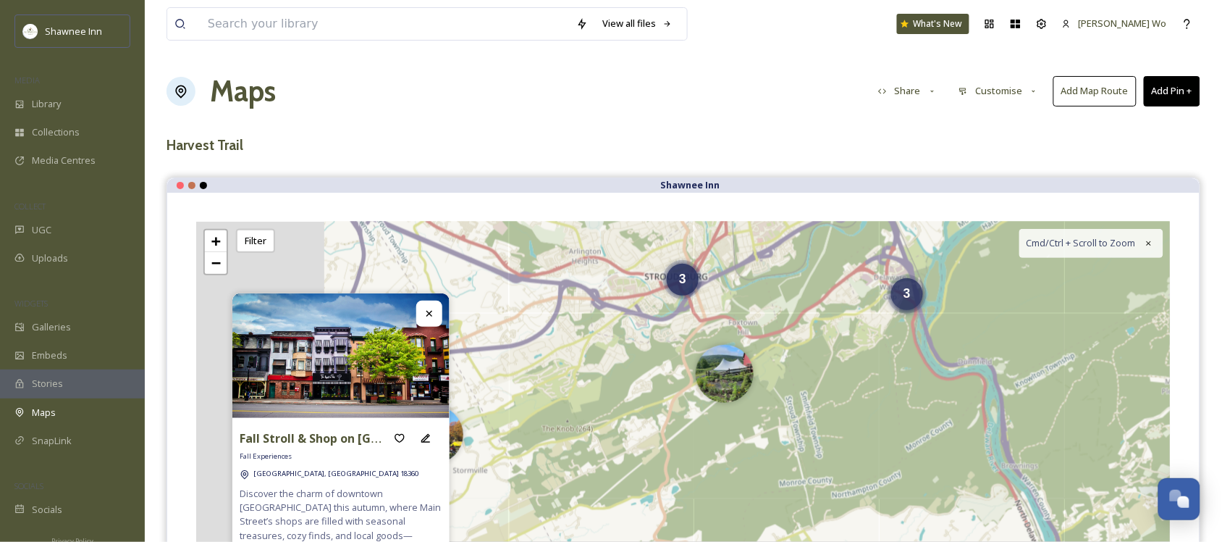
click at [910, 306] on div "3" at bounding box center [907, 294] width 32 height 32
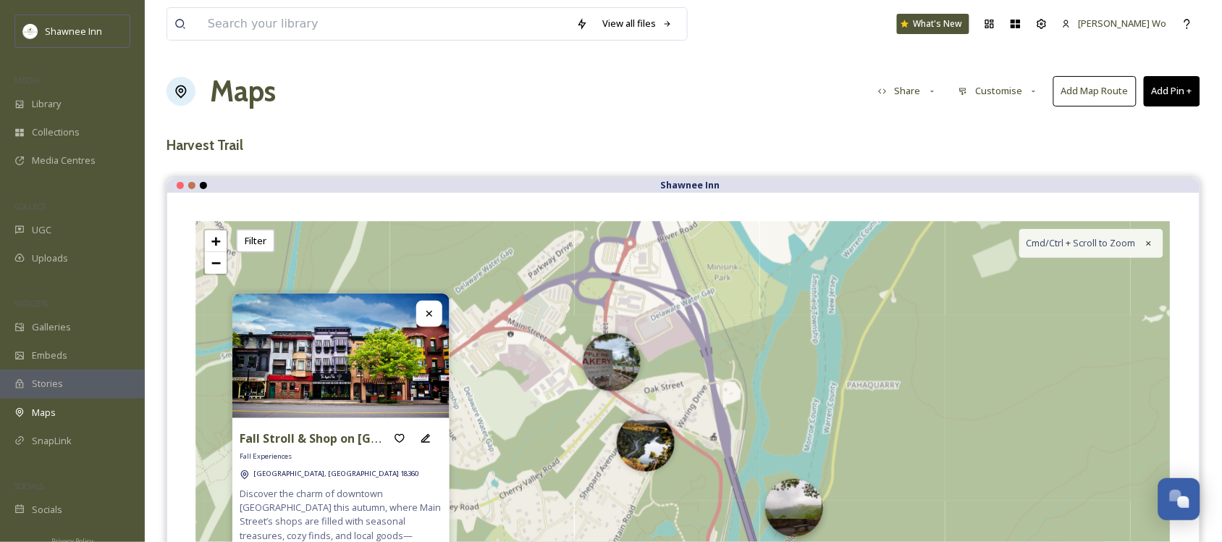
click at [804, 514] on img at bounding box center [794, 508] width 58 height 58
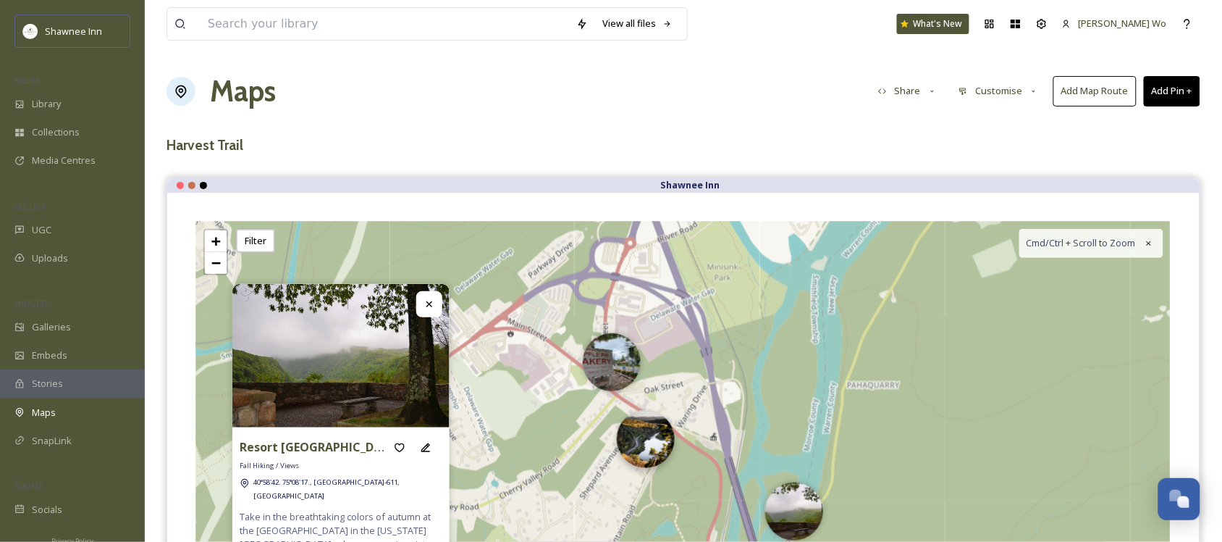
click at [649, 450] on img at bounding box center [646, 439] width 58 height 58
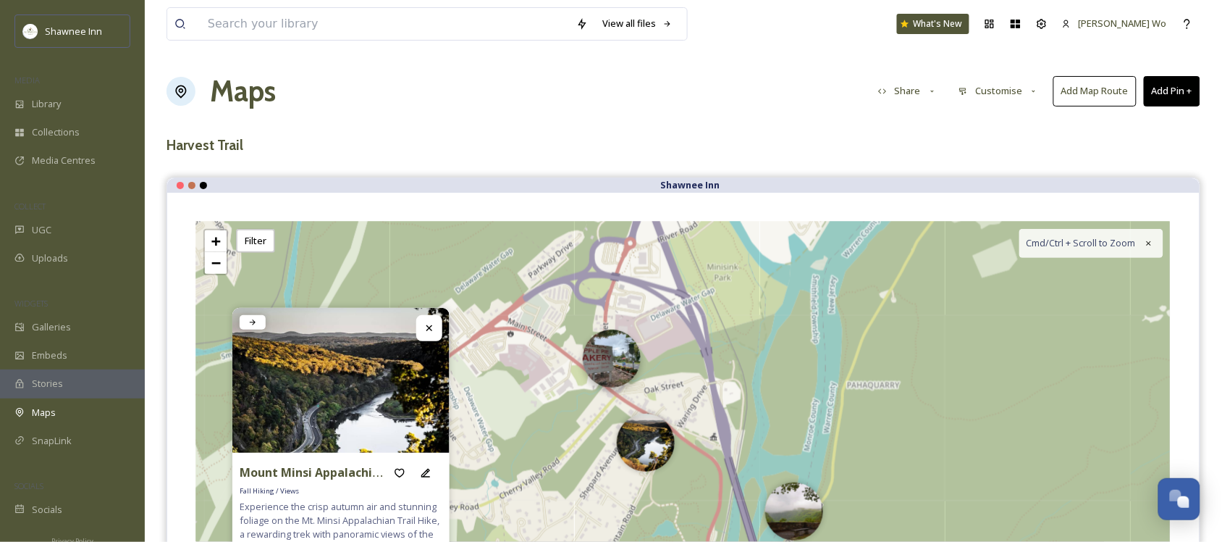
click at [609, 358] on img at bounding box center [612, 358] width 58 height 58
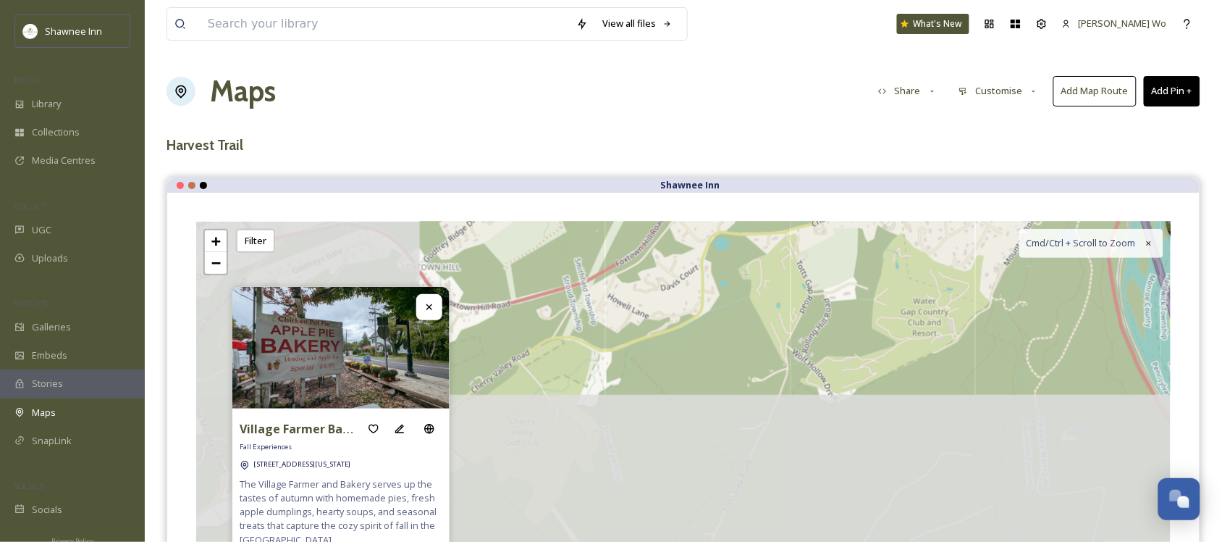
drag, startPoint x: 483, startPoint y: 453, endPoint x: 972, endPoint y: 160, distance: 570.3
click at [972, 160] on div "View all files What's New Jeromy Wo Maps Share Customise Add Map Route Add Pin …" at bounding box center [683, 400] width 1077 height 800
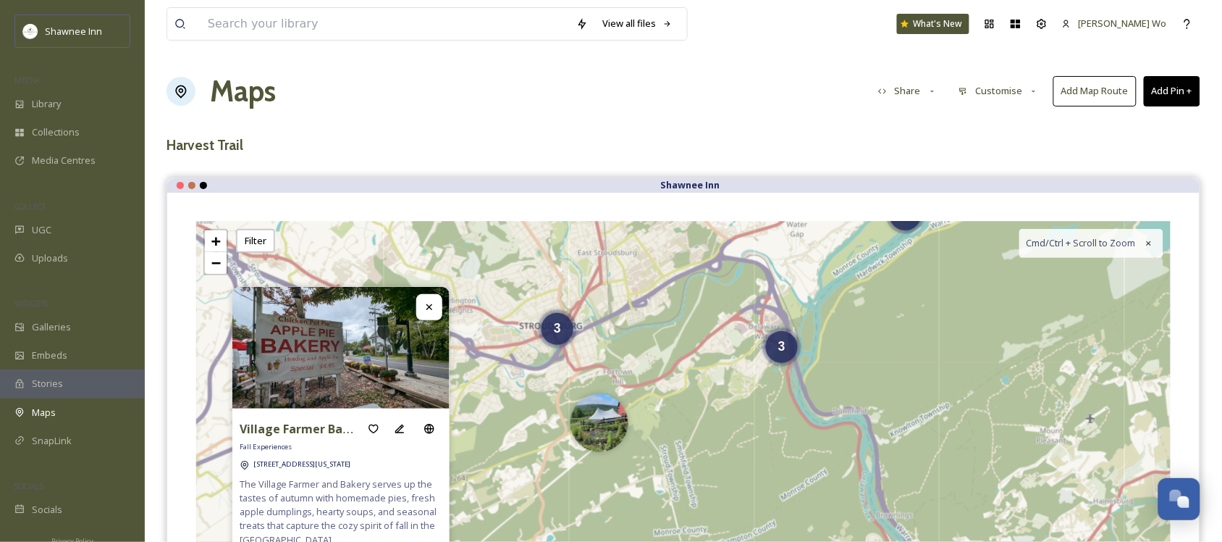
click at [526, 426] on div "2 3 3 7 + − Leaflet | Map Courtesy of SnapSea © OpenStreetMap contributors Cmd/…" at bounding box center [683, 439] width 975 height 434
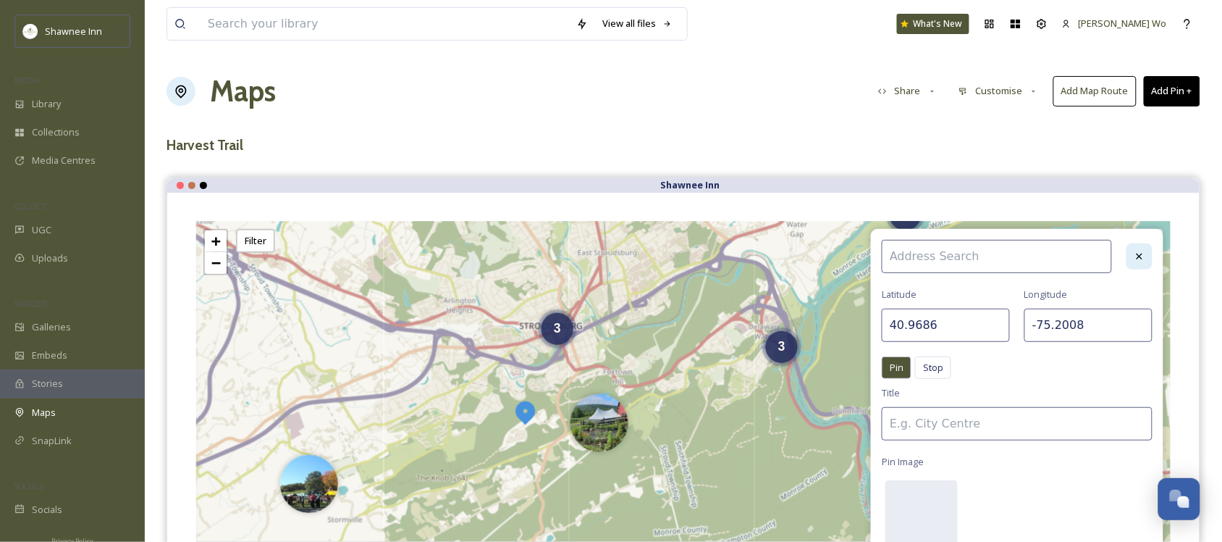
click at [1140, 259] on icon at bounding box center [1140, 257] width 12 height 12
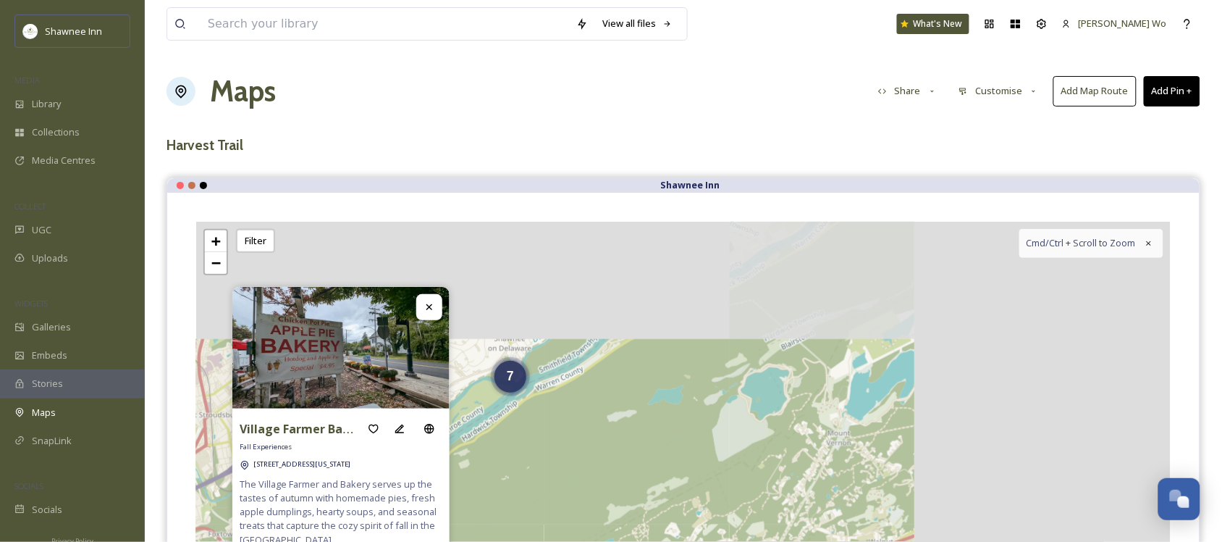
drag, startPoint x: 1101, startPoint y: 331, endPoint x: 706, endPoint y: 493, distance: 427.3
click at [706, 493] on div "3 2 3 7 + − Leaflet | Map Courtesy of SnapSea © OpenStreetMap contributors Cmd/…" at bounding box center [683, 439] width 975 height 434
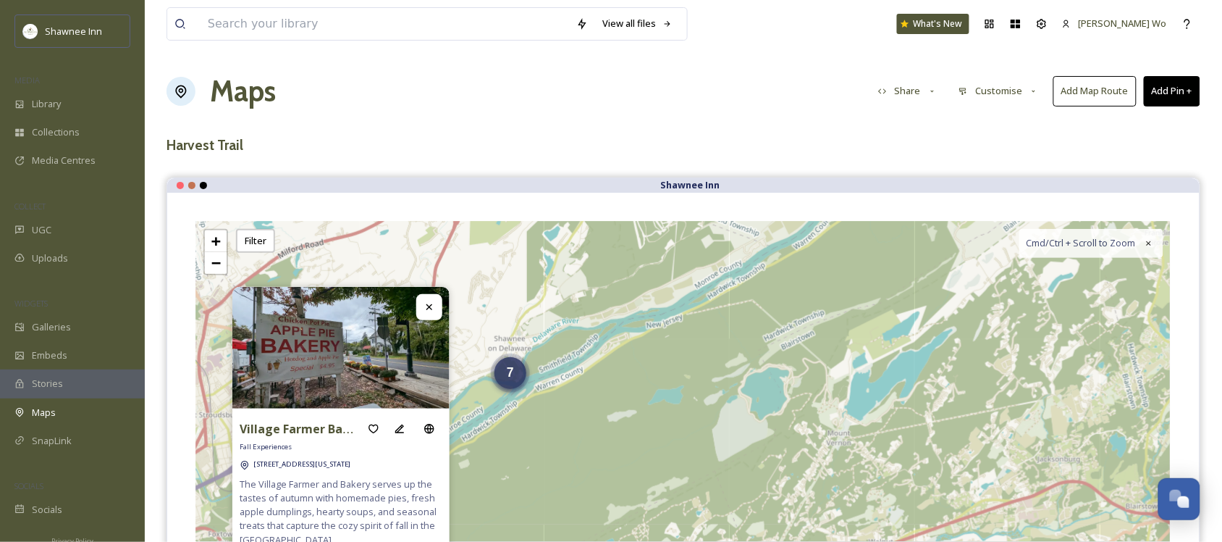
click at [508, 385] on div "7" at bounding box center [511, 373] width 32 height 32
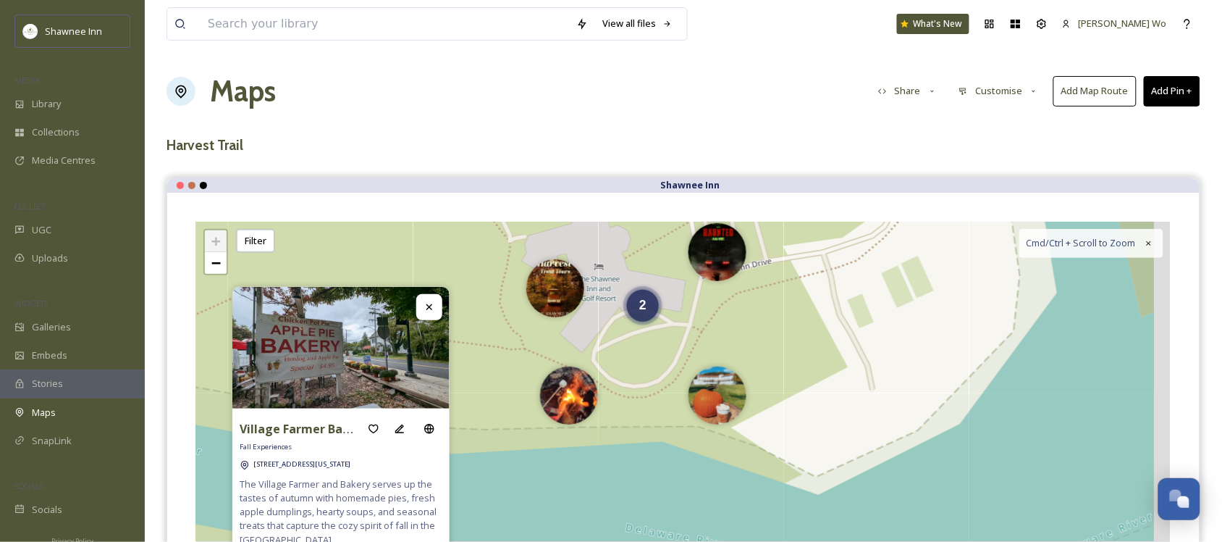
drag, startPoint x: 929, startPoint y: 482, endPoint x: 888, endPoint y: 341, distance: 147.1
click at [888, 341] on div "2 + − Leaflet | Map Courtesy of SnapSea © OpenStreetMap contributors Cmd/Ctrl +…" at bounding box center [683, 439] width 975 height 434
click at [645, 302] on span "2" at bounding box center [642, 301] width 7 height 14
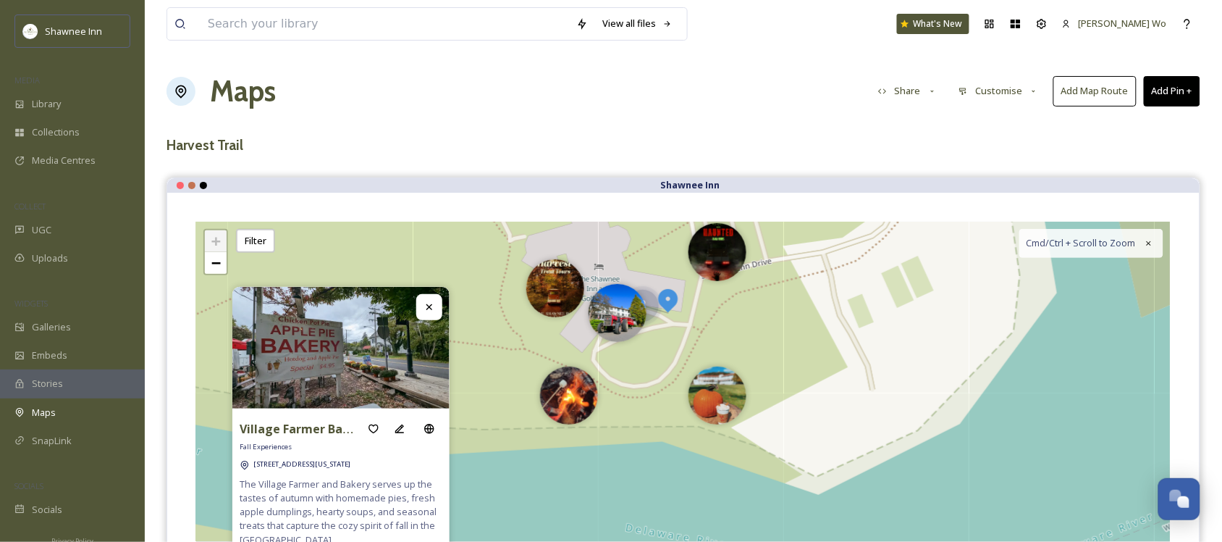
click at [673, 298] on img at bounding box center [668, 300] width 26 height 26
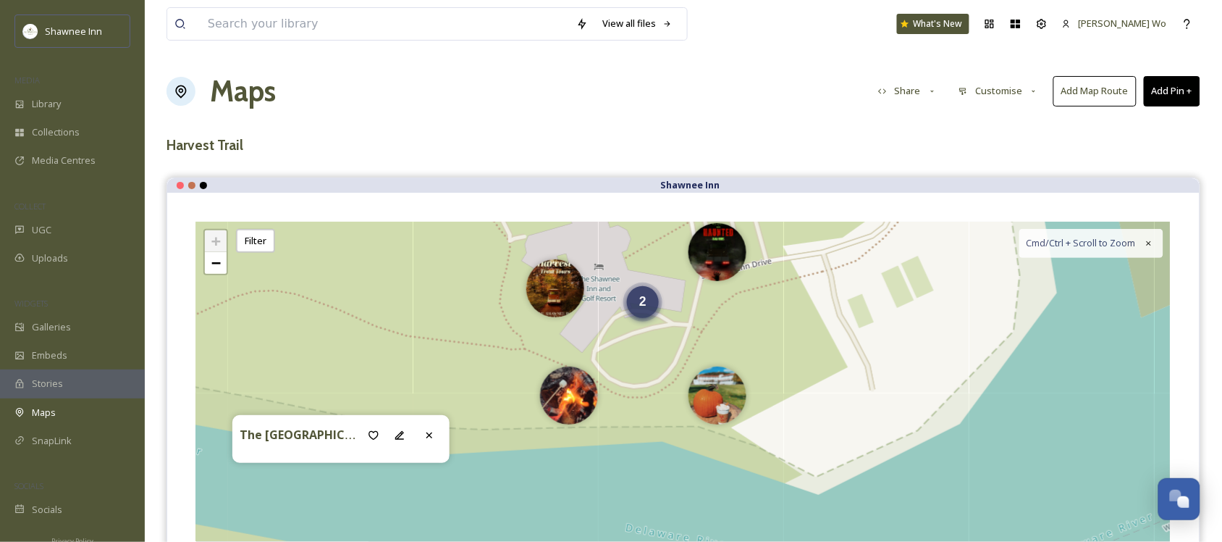
click at [636, 301] on div "2" at bounding box center [643, 302] width 32 height 32
drag, startPoint x: 623, startPoint y: 315, endPoint x: 827, endPoint y: 319, distance: 203.5
drag, startPoint x: 823, startPoint y: 322, endPoint x: 638, endPoint y: 348, distance: 187.1
click at [638, 316] on span "2" at bounding box center [636, 310] width 7 height 14
drag, startPoint x: 621, startPoint y: 324, endPoint x: 655, endPoint y: 399, distance: 82.3
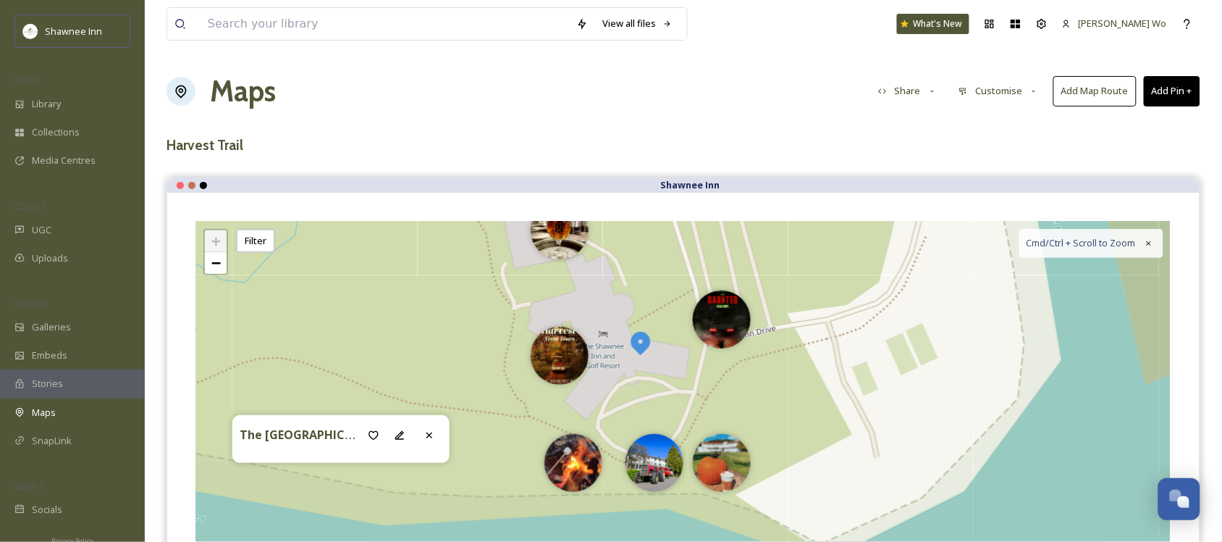
drag, startPoint x: 852, startPoint y: 290, endPoint x: 856, endPoint y: 352, distance: 61.7
click at [856, 352] on div "+ − Leaflet | Map Courtesy of SnapSea © OpenStreetMap contributors Cmd/Ctrl + S…" at bounding box center [683, 439] width 975 height 434
drag, startPoint x: 570, startPoint y: 366, endPoint x: 518, endPoint y: 366, distance: 52.1
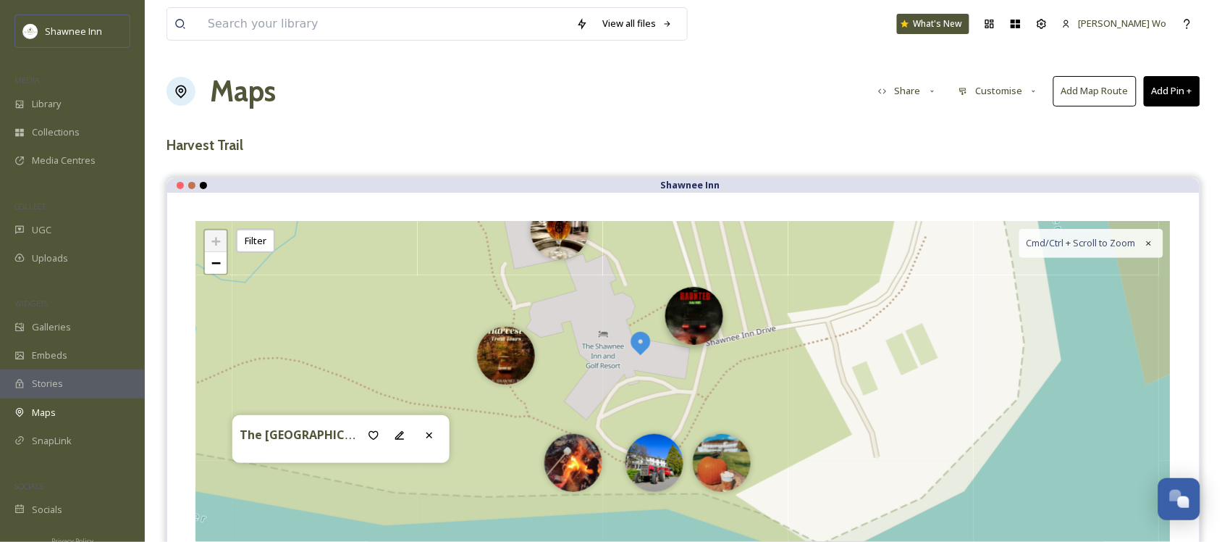
drag, startPoint x: 723, startPoint y: 316, endPoint x: 695, endPoint y: 316, distance: 27.5
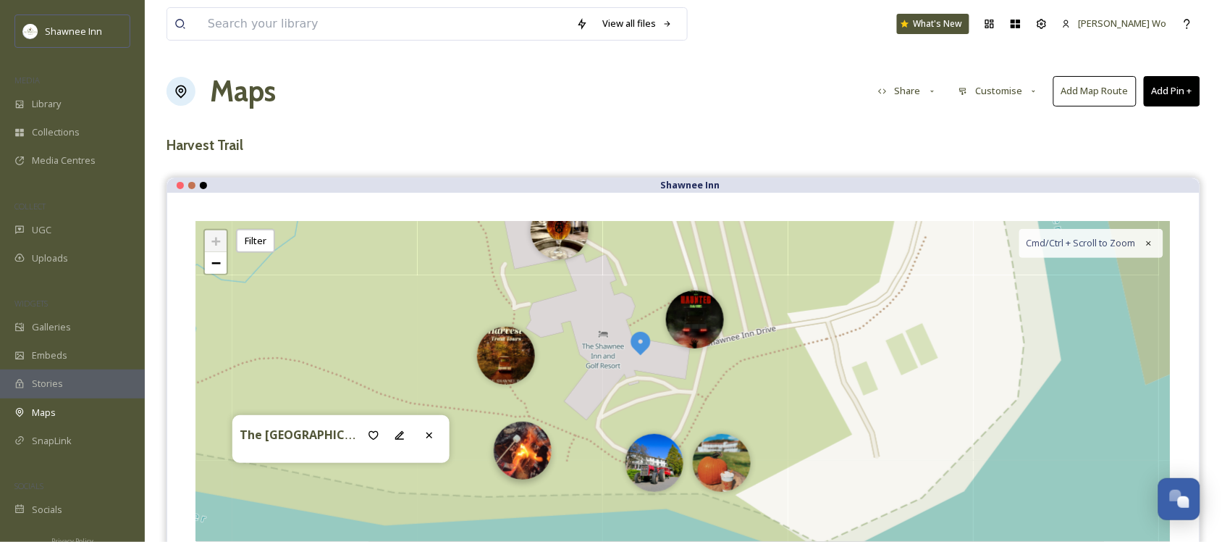
drag, startPoint x: 573, startPoint y: 476, endPoint x: 523, endPoint y: 468, distance: 51.4
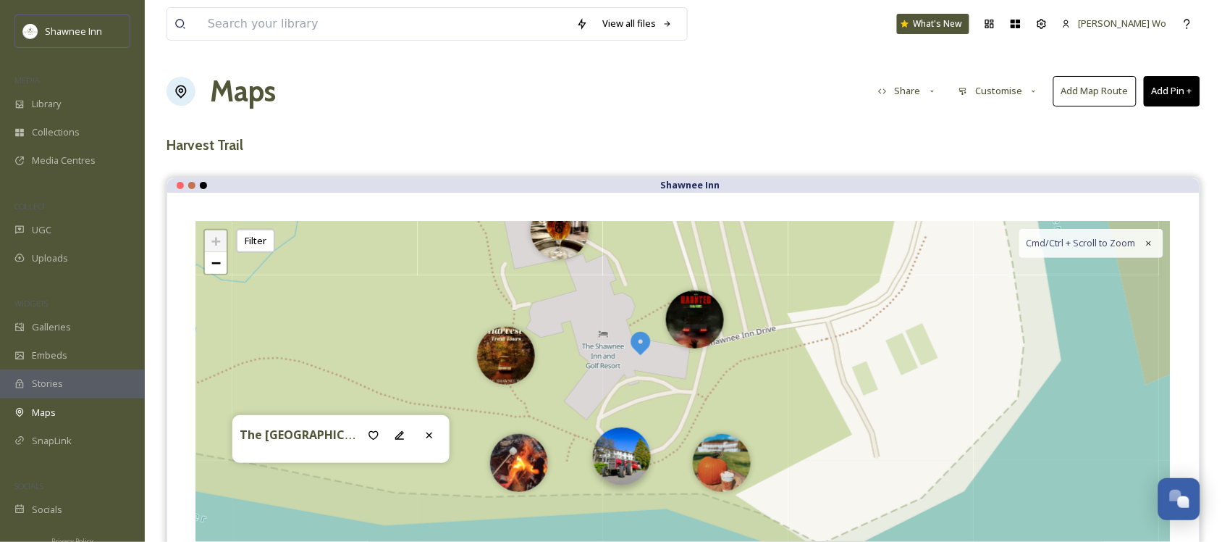
drag, startPoint x: 646, startPoint y: 471, endPoint x: 613, endPoint y: 468, distance: 33.4
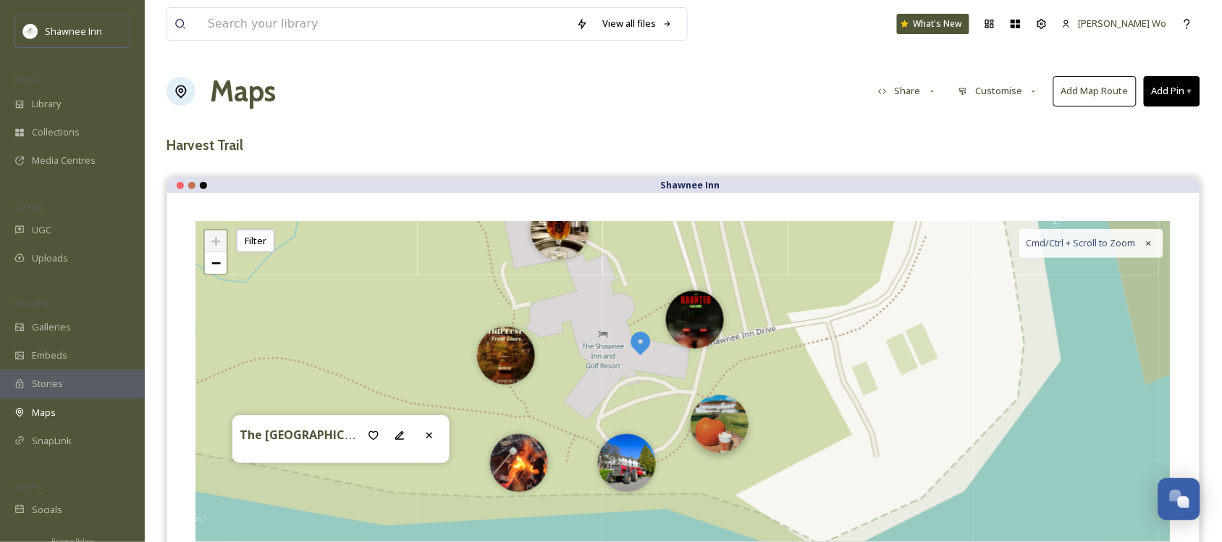
drag, startPoint x: 726, startPoint y: 464, endPoint x: 724, endPoint y: 431, distance: 33.4
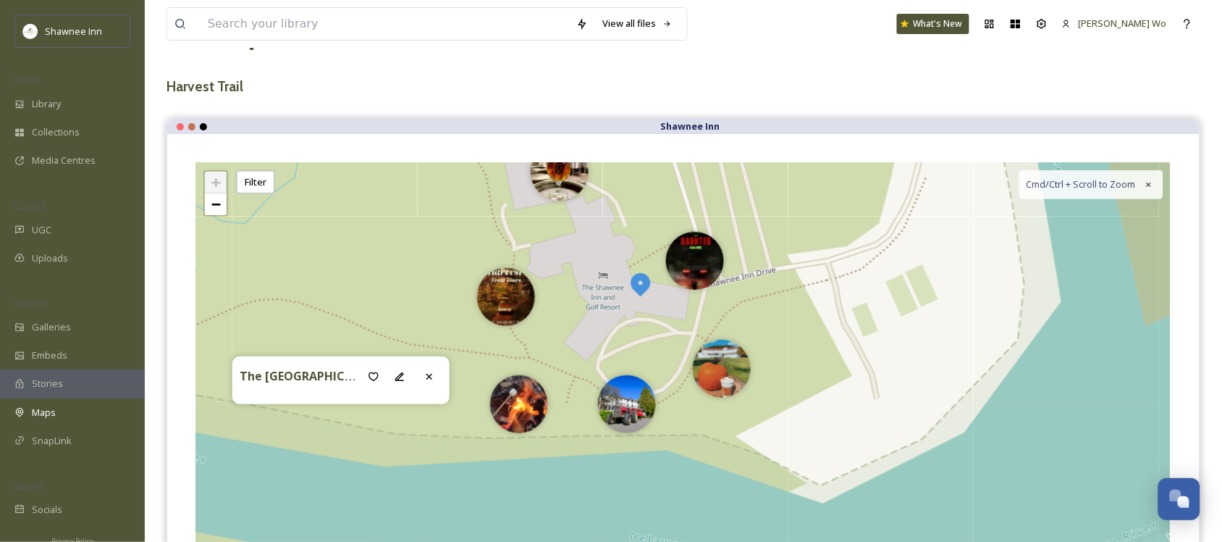
scroll to position [91, 0]
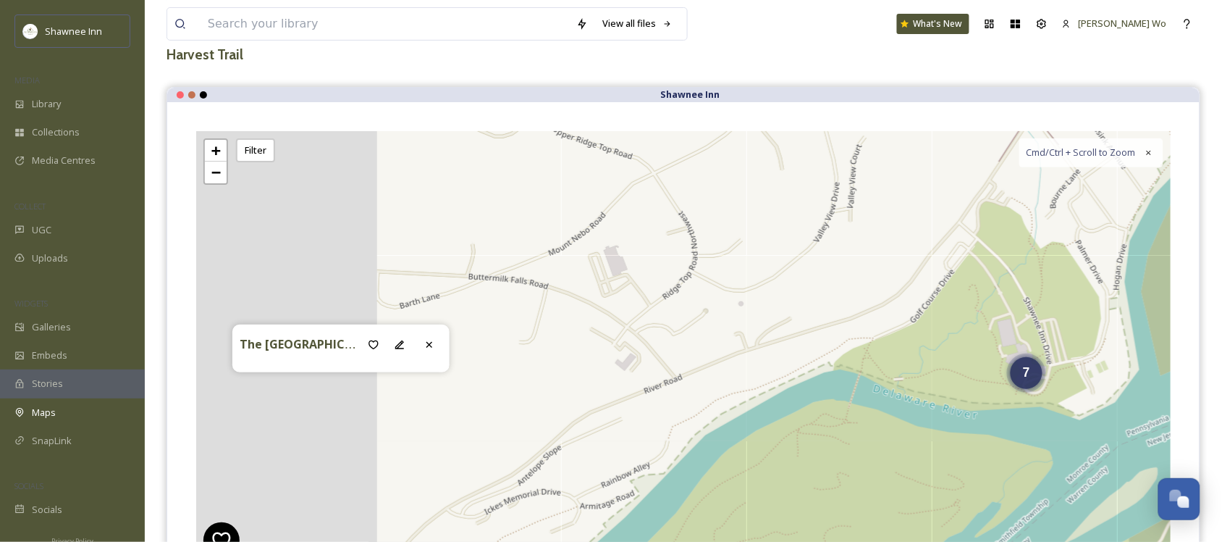
drag, startPoint x: 563, startPoint y: 323, endPoint x: 1034, endPoint y: 301, distance: 471.9
click at [1034, 301] on div "7 + − Leaflet | Map Courtesy of SnapSea © OpenStreetMap contributors Cmd/Ctrl +…" at bounding box center [683, 348] width 975 height 434
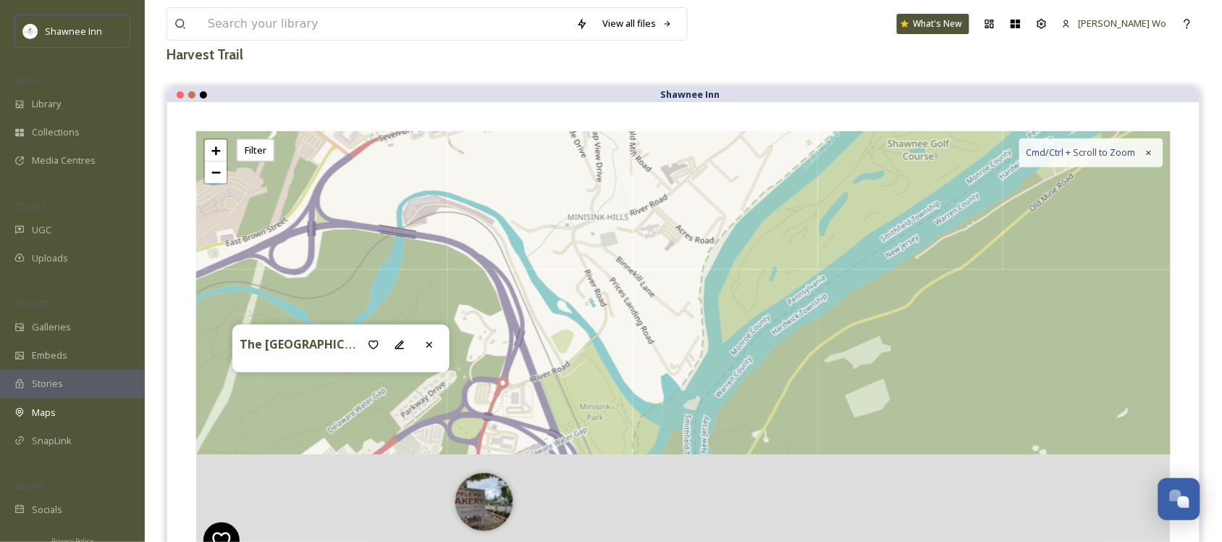
drag, startPoint x: 732, startPoint y: 406, endPoint x: 736, endPoint y: 143, distance: 263.6
click at [736, 143] on div "3 7 + − Leaflet | Map Courtesy of SnapSea © OpenStreetMap contributors Cmd/Ctrl…" at bounding box center [683, 348] width 975 height 434
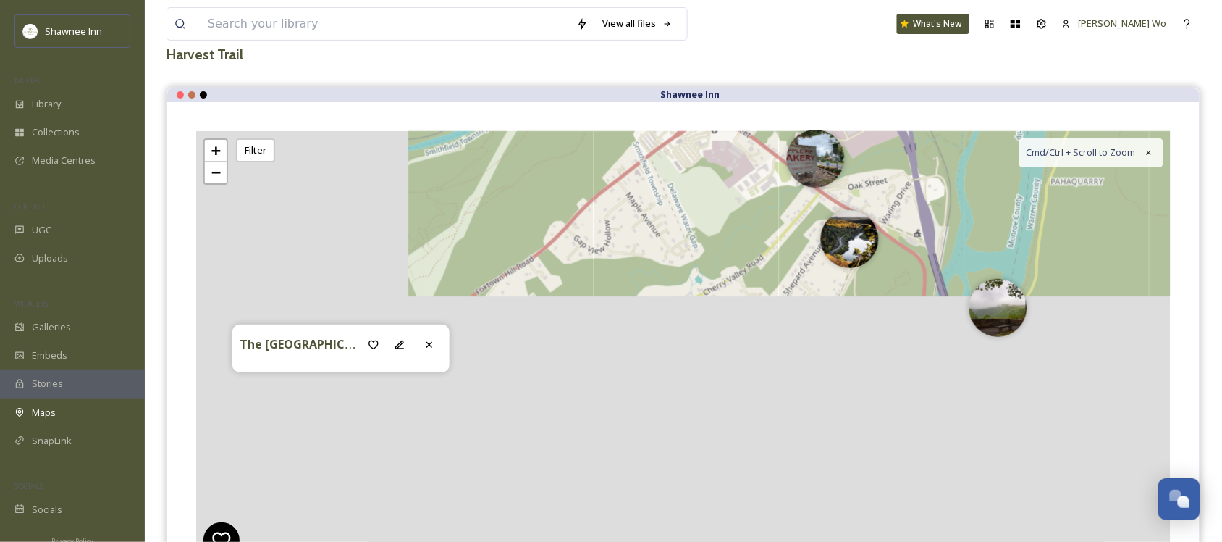
drag, startPoint x: 545, startPoint y: 442, endPoint x: 888, endPoint y: 94, distance: 488.5
click at [888, 94] on div "Shawnee Inn The Shawnee Inn and Golf Resort 3 7 + − Leaflet | Map Courtesy of S…" at bounding box center [684, 341] width 1034 height 508
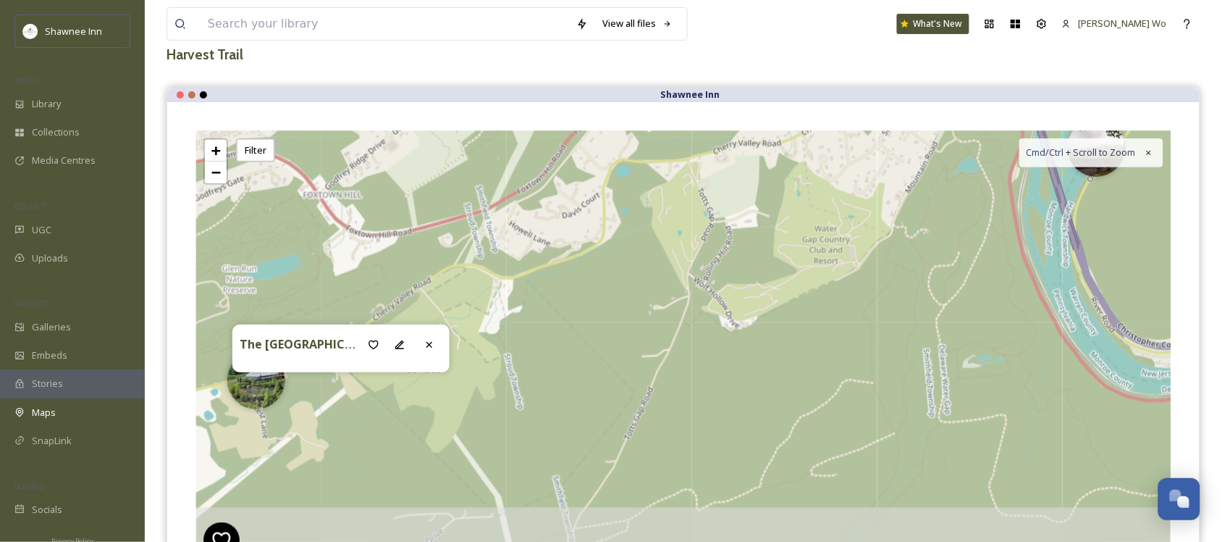
drag, startPoint x: 703, startPoint y: 355, endPoint x: 790, endPoint y: 203, distance: 174.5
click at [790, 203] on div "3 7 + − Leaflet | Map Courtesy of SnapSea © OpenStreetMap contributors Cmd/Ctrl…" at bounding box center [683, 348] width 975 height 434
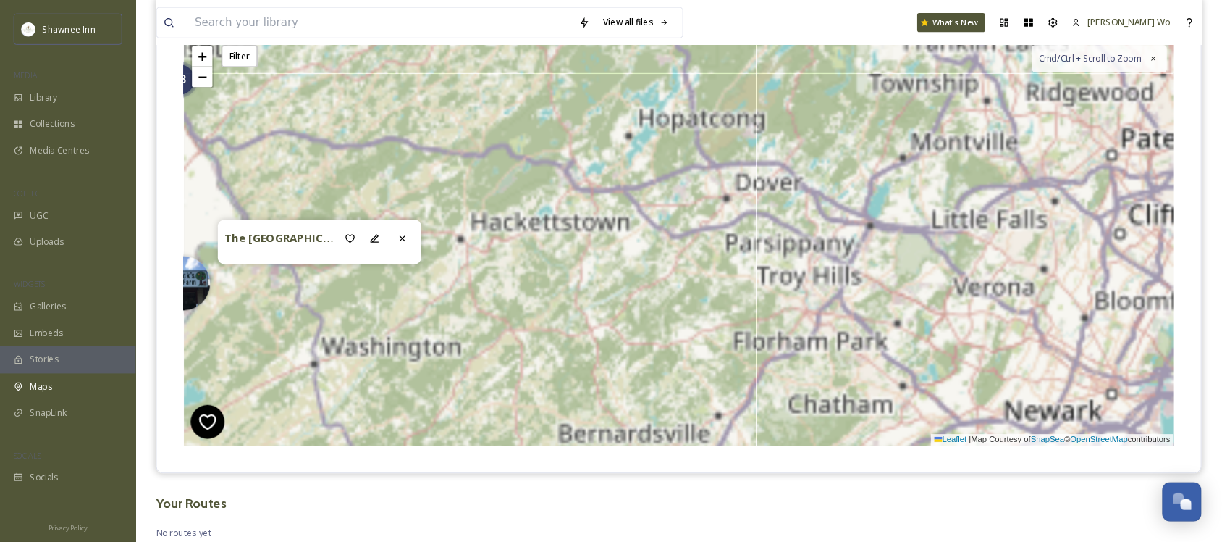
scroll to position [1438, 0]
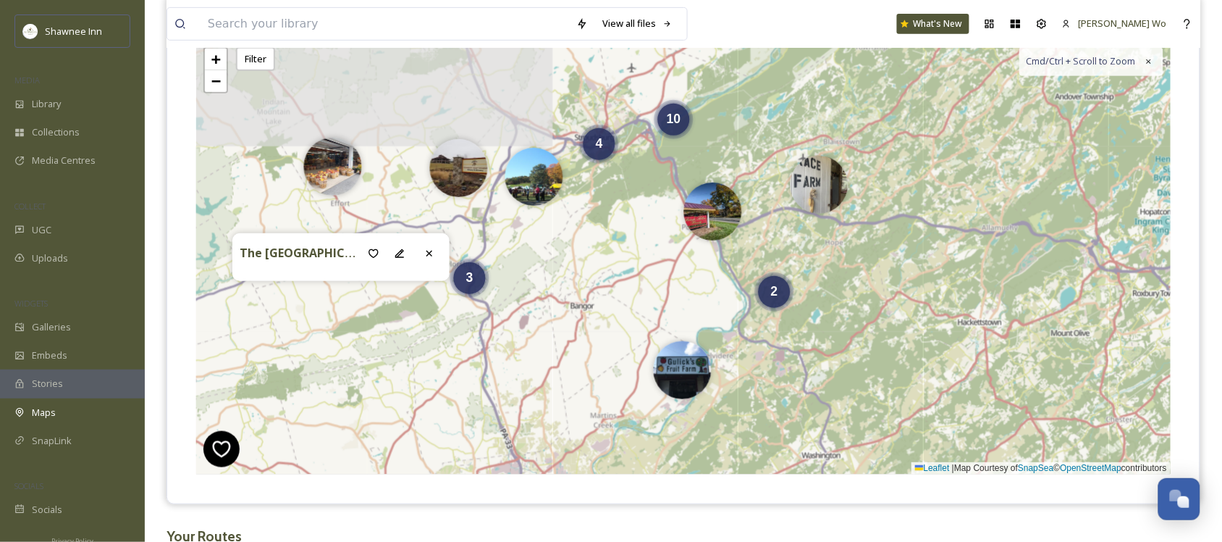
drag, startPoint x: 561, startPoint y: 346, endPoint x: 1049, endPoint y: 415, distance: 492.2
click at [1049, 415] on div "2 3 2 4 10 + − Leaflet | Map Courtesy of SnapSea © OpenStreetMap contributors C…" at bounding box center [683, 257] width 975 height 434
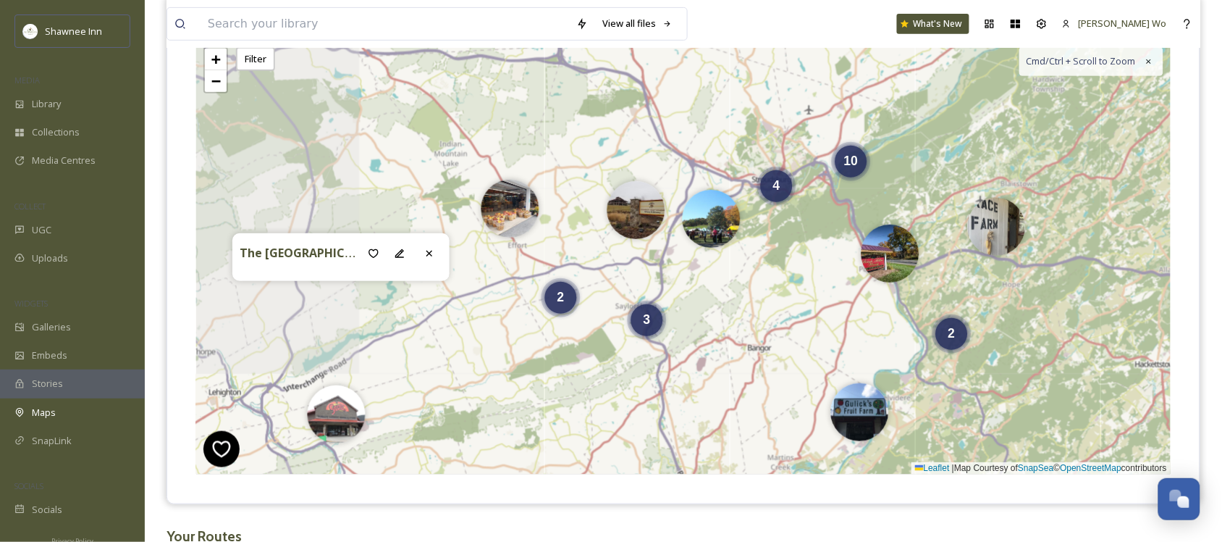
drag, startPoint x: 927, startPoint y: 252, endPoint x: 1104, endPoint y: 294, distance: 182.3
click at [1104, 294] on div "2 3 2 4 10 + − Leaflet | Map Courtesy of SnapSea © OpenStreetMap contributors C…" at bounding box center [683, 257] width 975 height 434
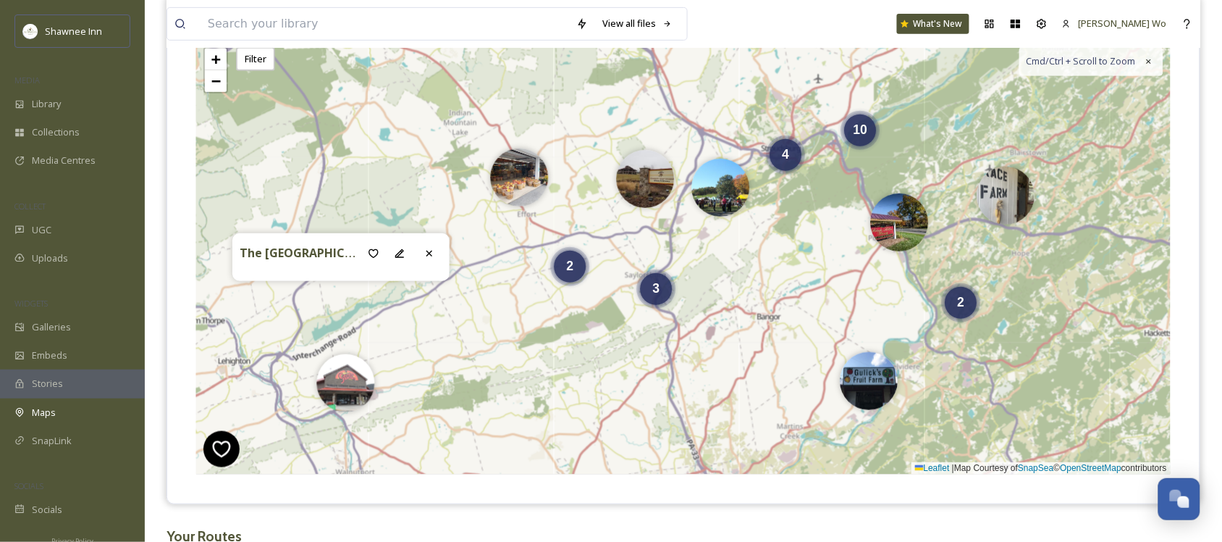
drag, startPoint x: 748, startPoint y: 356, endPoint x: 1106, endPoint y: 252, distance: 372.6
click at [1106, 252] on div "2 3 2 4 10 + − Leaflet | Map Courtesy of SnapSea © OpenStreetMap contributors C…" at bounding box center [683, 257] width 975 height 434
click at [1047, 27] on icon at bounding box center [1042, 23] width 9 height 9
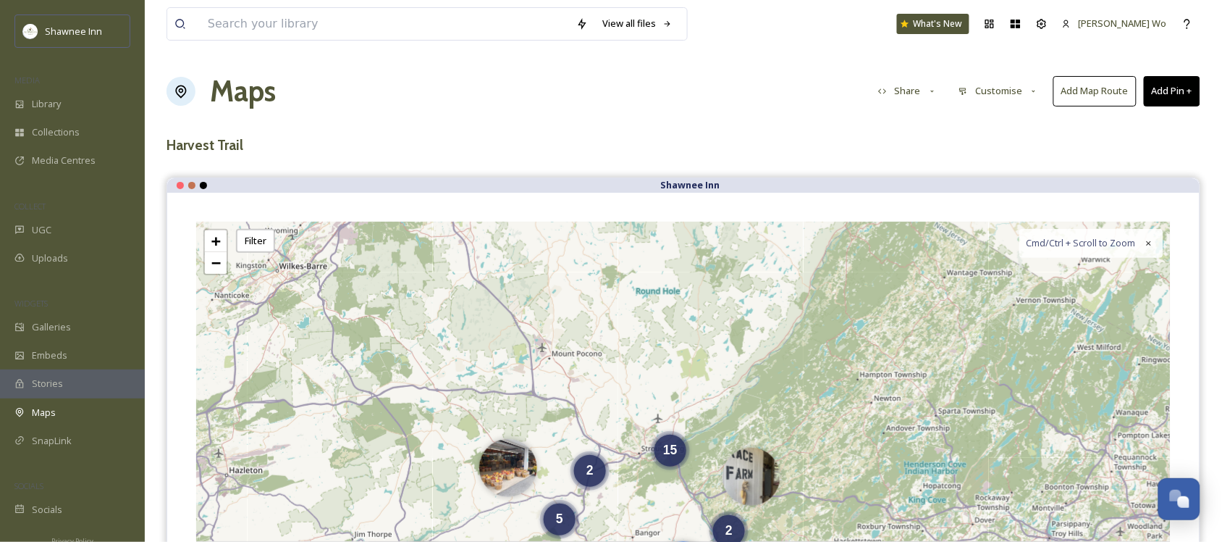
click at [1007, 91] on button "Customise" at bounding box center [998, 91] width 95 height 28
click at [980, 158] on span "Location" at bounding box center [977, 153] width 36 height 14
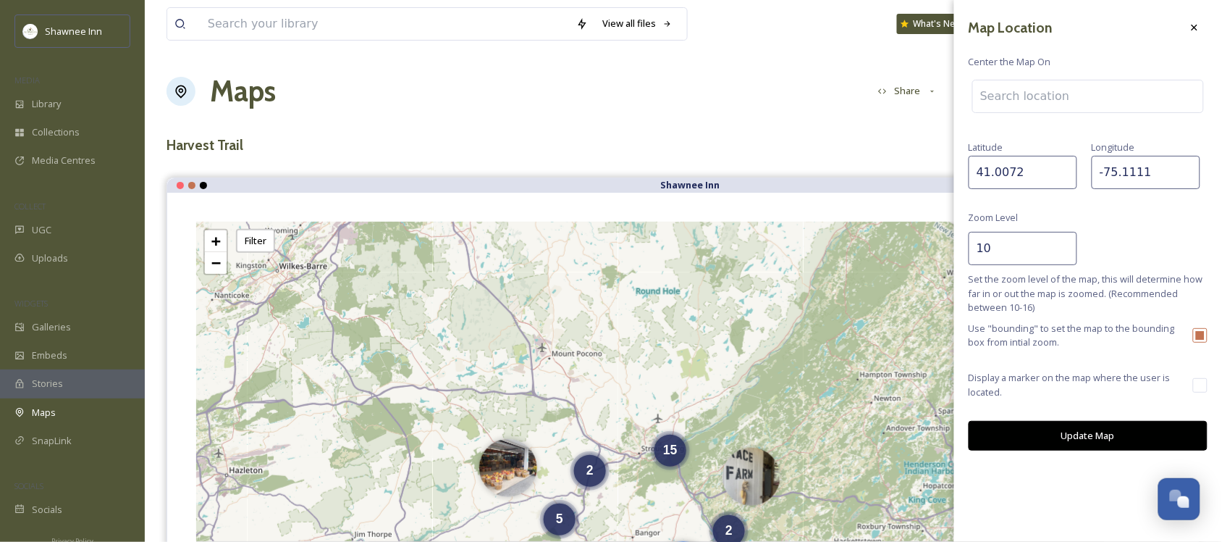
click at [993, 246] on input "10" at bounding box center [1023, 248] width 109 height 33
click at [1191, 26] on icon at bounding box center [1195, 28] width 12 height 12
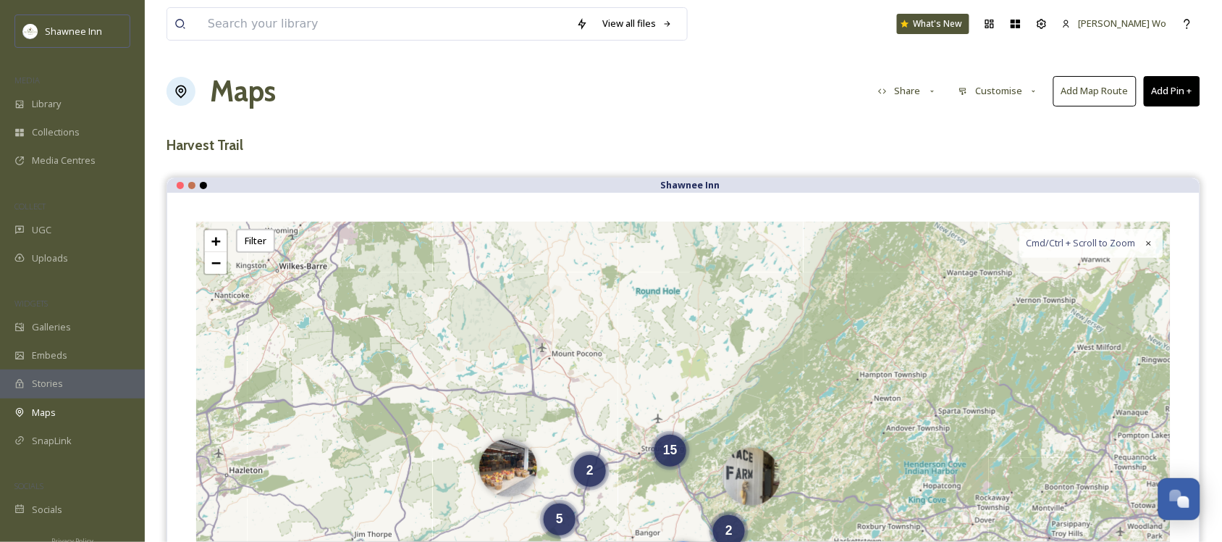
click at [932, 93] on icon at bounding box center [932, 91] width 9 height 9
drag, startPoint x: 909, startPoint y: 193, endPoint x: 917, endPoint y: 182, distance: 12.9
click at [917, 182] on span "Copy Link" at bounding box center [899, 181] width 41 height 14
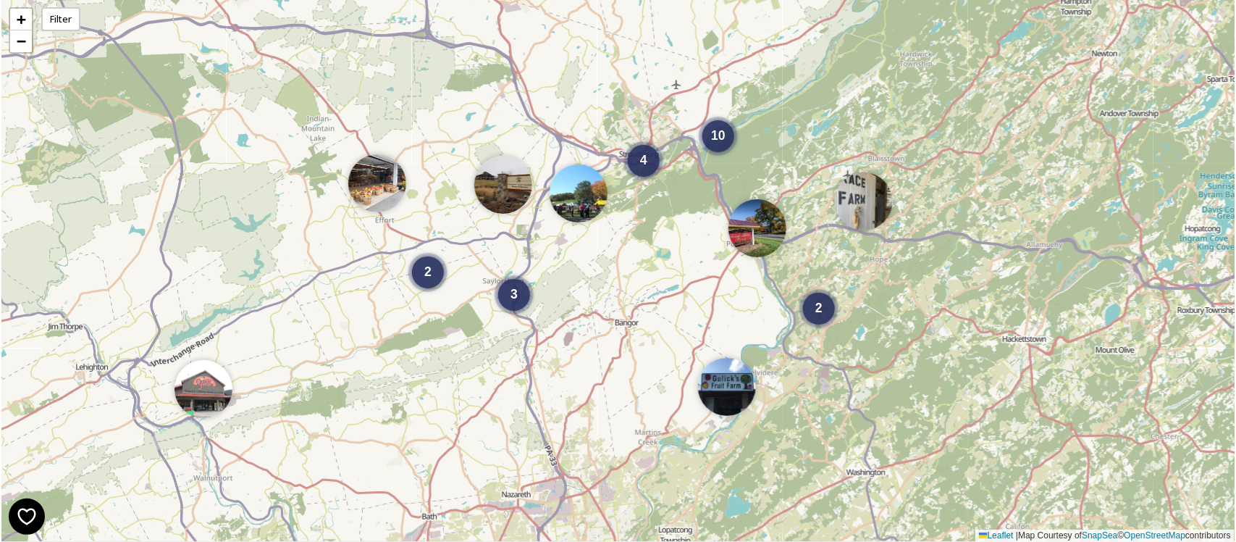
drag, startPoint x: 584, startPoint y: 183, endPoint x: 599, endPoint y: 323, distance: 140.5
click at [599, 323] on div "2 3 2 4 10 + − Leaflet | Map Courtesy of SnapSea © OpenStreetMap contributors" at bounding box center [617, 271] width 1233 height 542
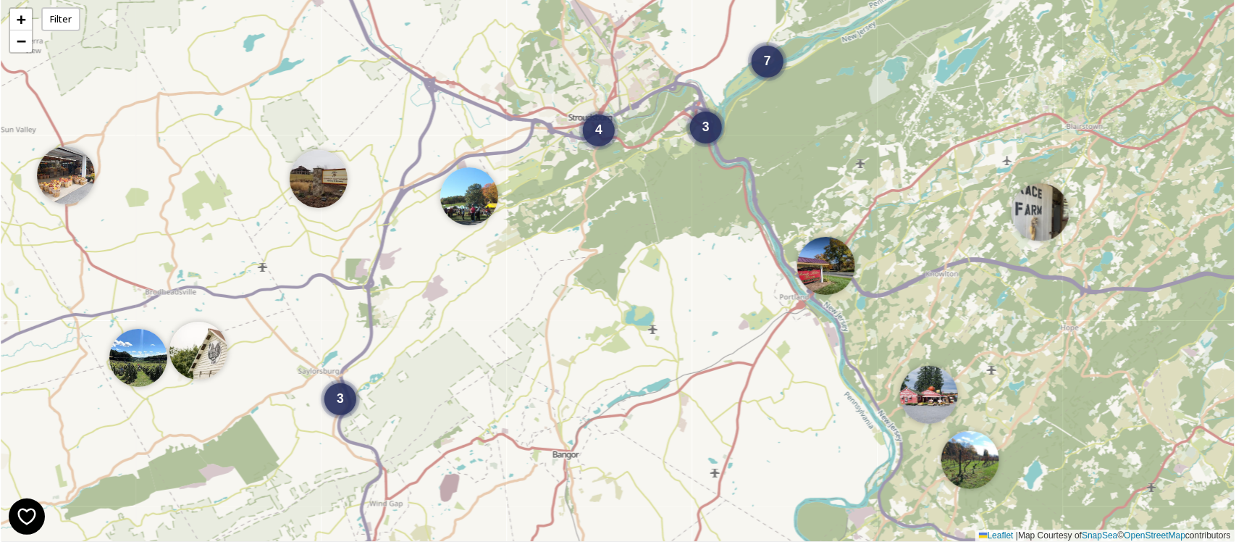
drag, startPoint x: 710, startPoint y: 214, endPoint x: 621, endPoint y: 313, distance: 132.8
click at [621, 313] on div "3 4 3 7 + − Leaflet | Map Courtesy of SnapSea © OpenStreetMap contributors" at bounding box center [617, 271] width 1233 height 542
click at [764, 58] on span "7" at bounding box center [767, 57] width 7 height 14
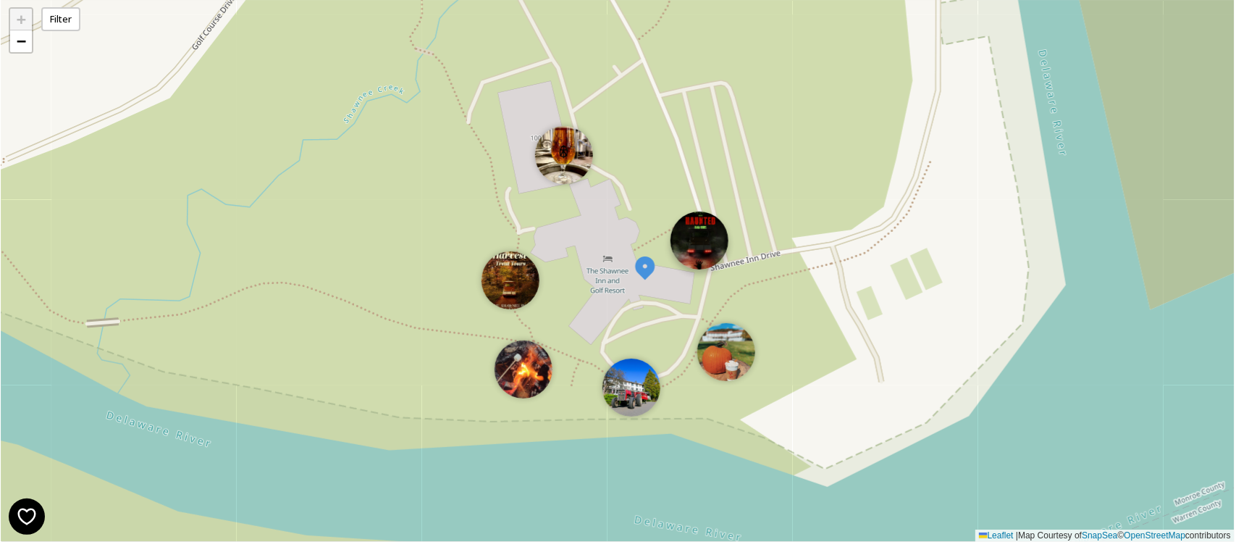
click at [710, 240] on img at bounding box center [700, 240] width 58 height 58
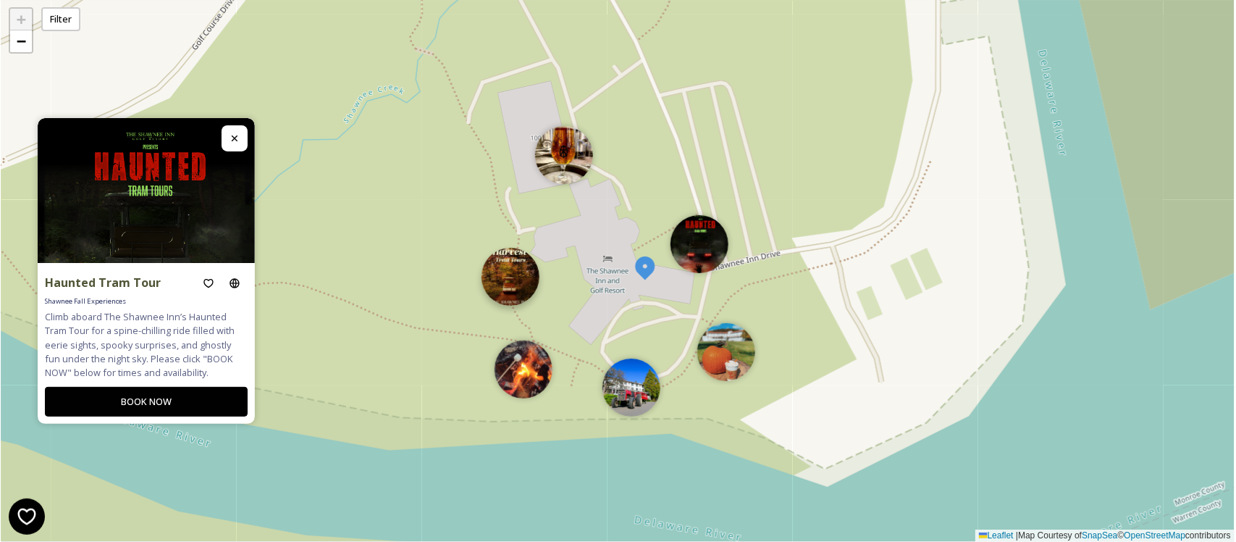
click at [515, 281] on img at bounding box center [511, 277] width 58 height 58
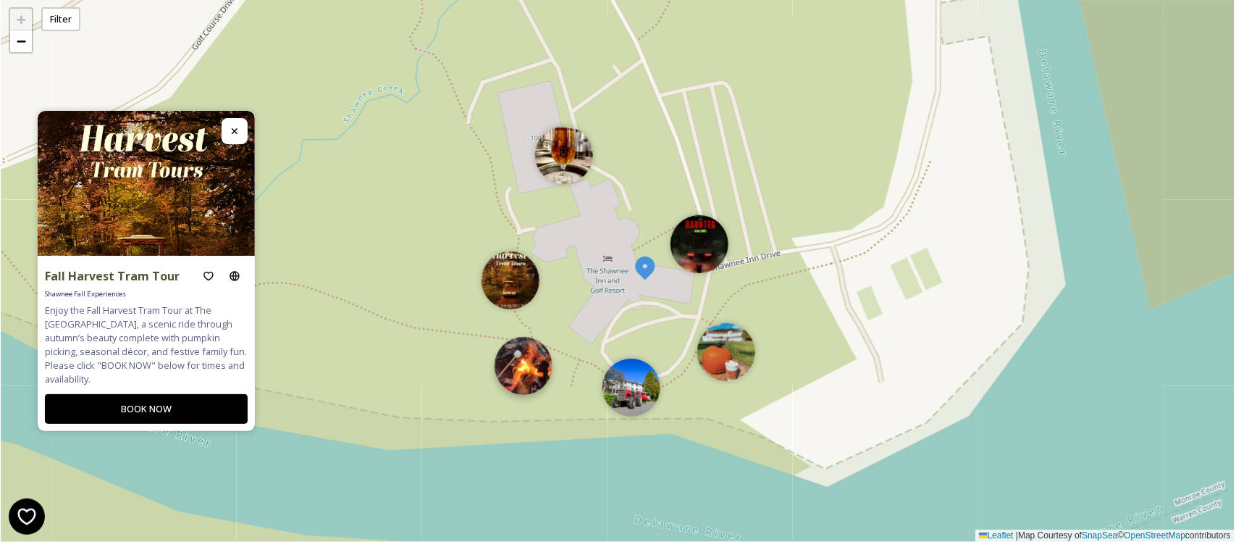
click at [519, 362] on img at bounding box center [524, 366] width 58 height 58
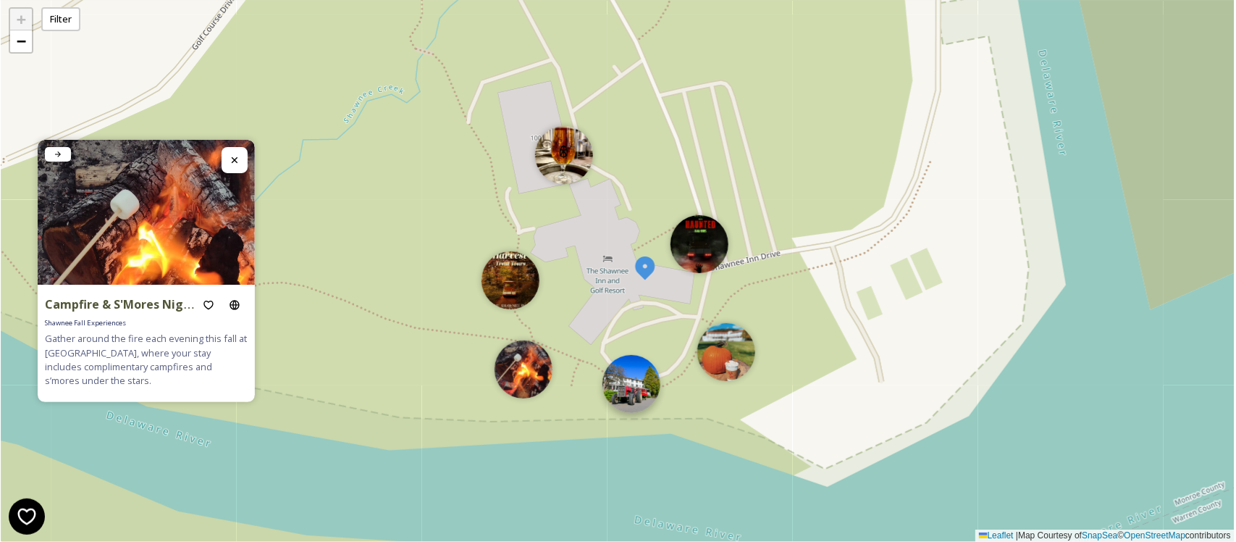
click at [627, 387] on img at bounding box center [631, 384] width 58 height 58
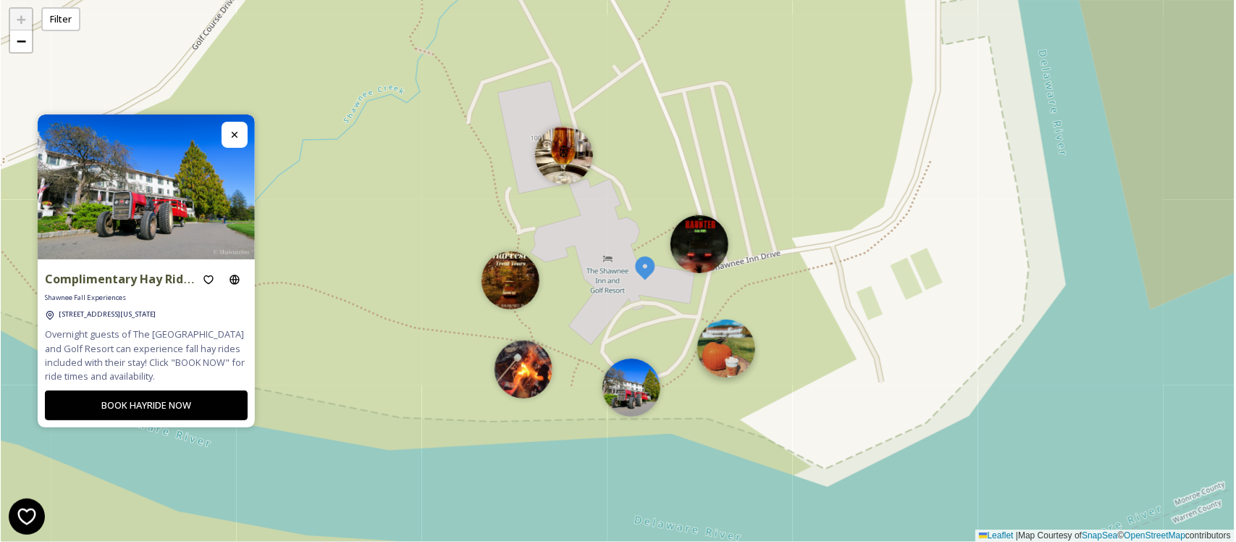
click at [733, 350] on img at bounding box center [726, 348] width 58 height 58
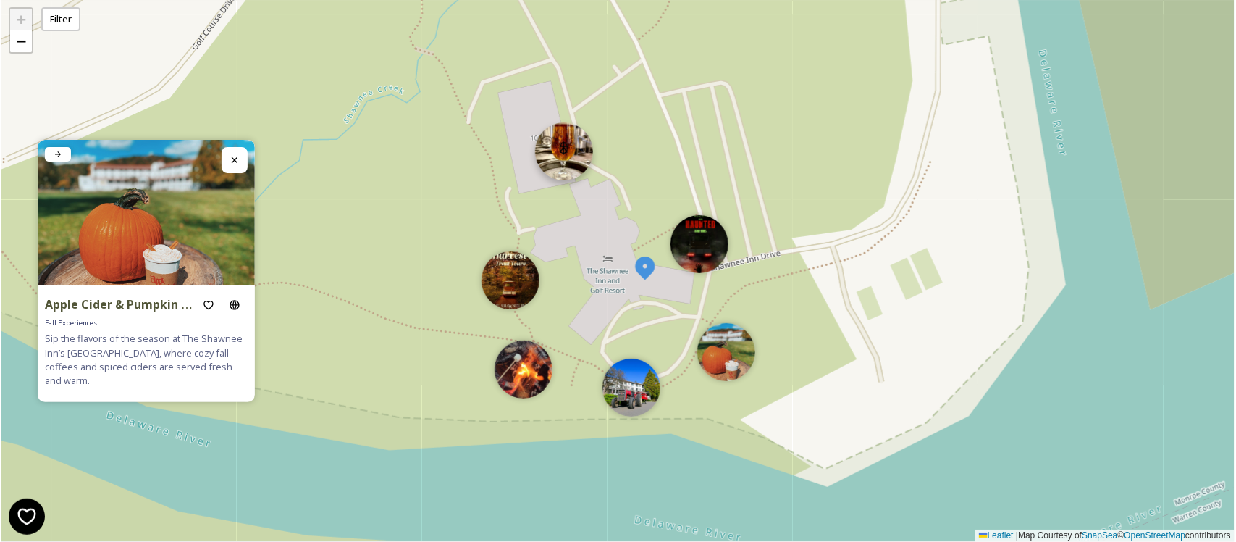
click at [566, 159] on img at bounding box center [564, 151] width 58 height 58
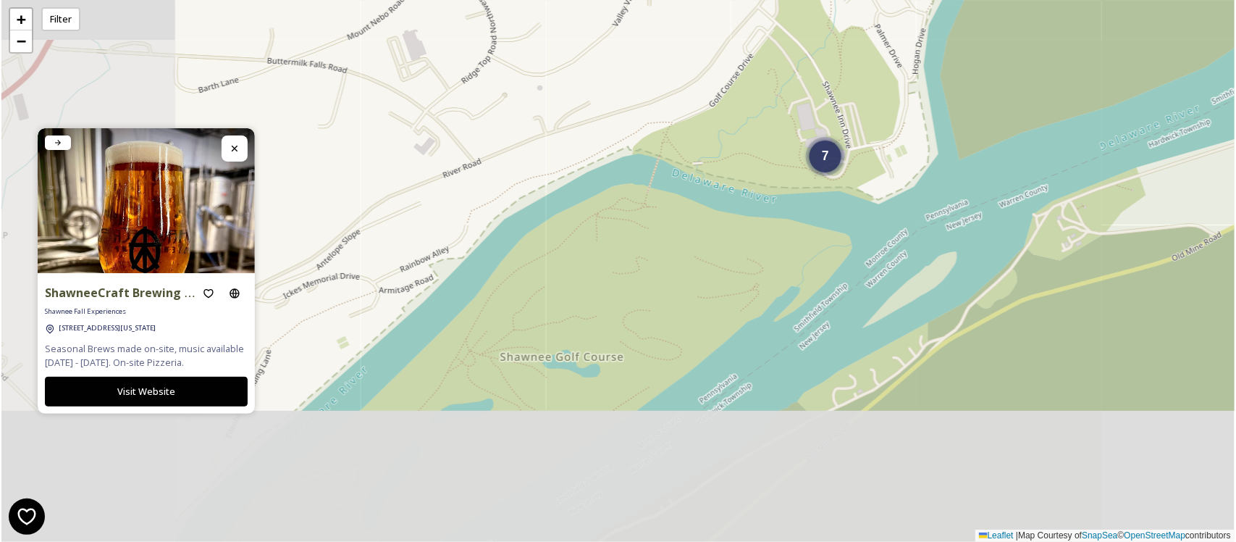
drag, startPoint x: 421, startPoint y: 373, endPoint x: 749, endPoint y: 229, distance: 358.3
click at [749, 229] on div "7 + − Leaflet | Map Courtesy of SnapSea © OpenStreetMap contributors" at bounding box center [617, 271] width 1233 height 542
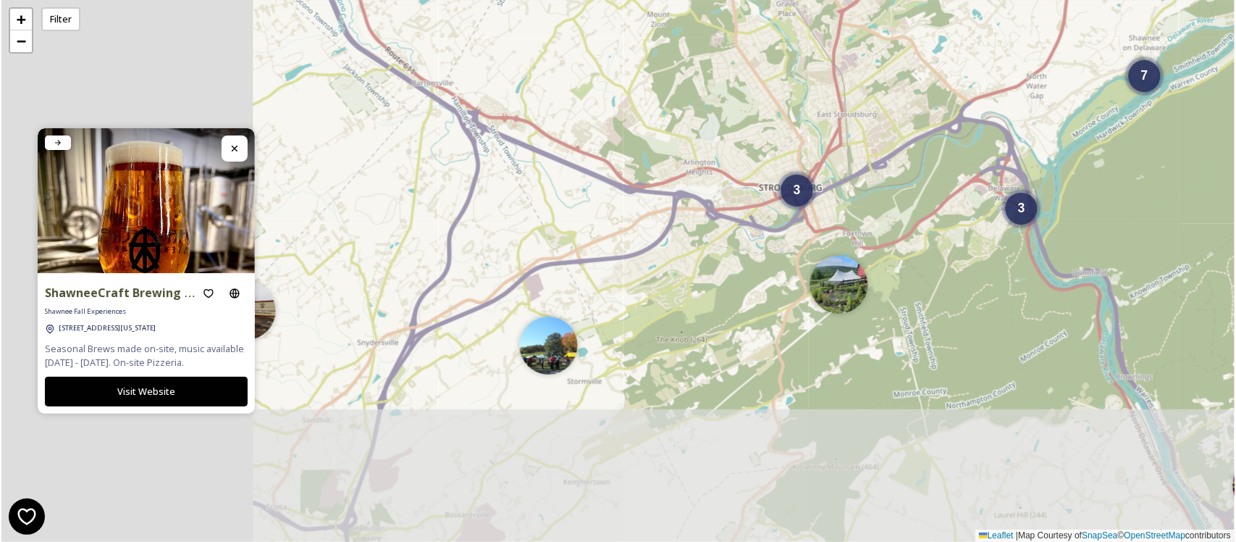
drag, startPoint x: 569, startPoint y: 335, endPoint x: 1019, endPoint y: 147, distance: 487.2
click at [1019, 147] on div "2 3 3 7 + − Leaflet | Map Courtesy of SnapSea © OpenStreetMap contributors" at bounding box center [617, 271] width 1233 height 542
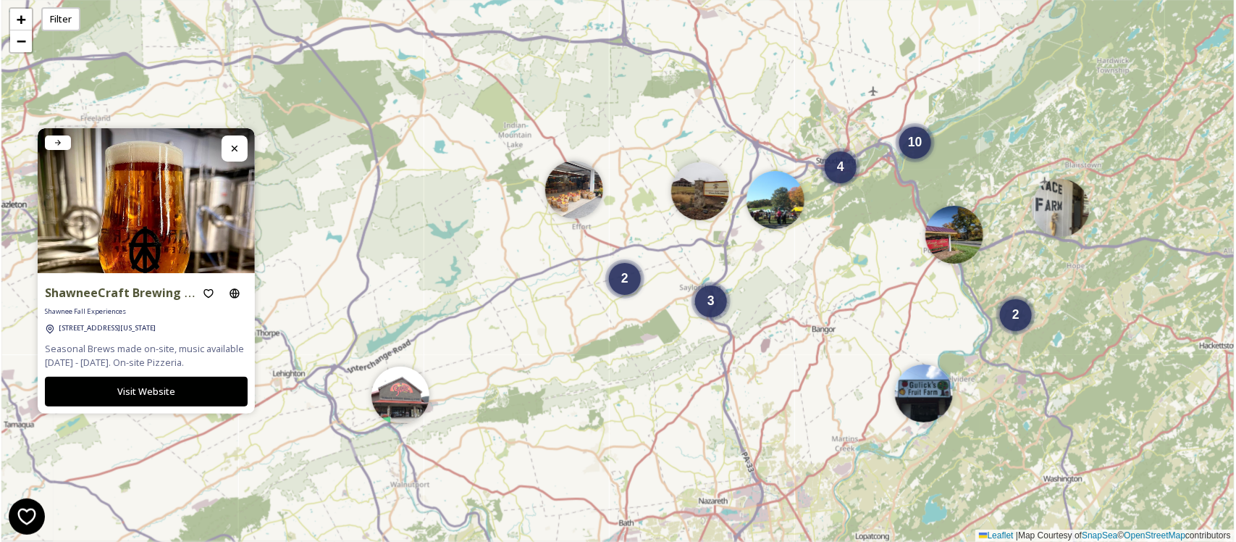
drag, startPoint x: 862, startPoint y: 330, endPoint x: 852, endPoint y: 269, distance: 61.5
click at [852, 269] on div "2 3 2 4 10 + − Leaflet | Map Courtesy of SnapSea © OpenStreetMap contributors" at bounding box center [617, 271] width 1233 height 542
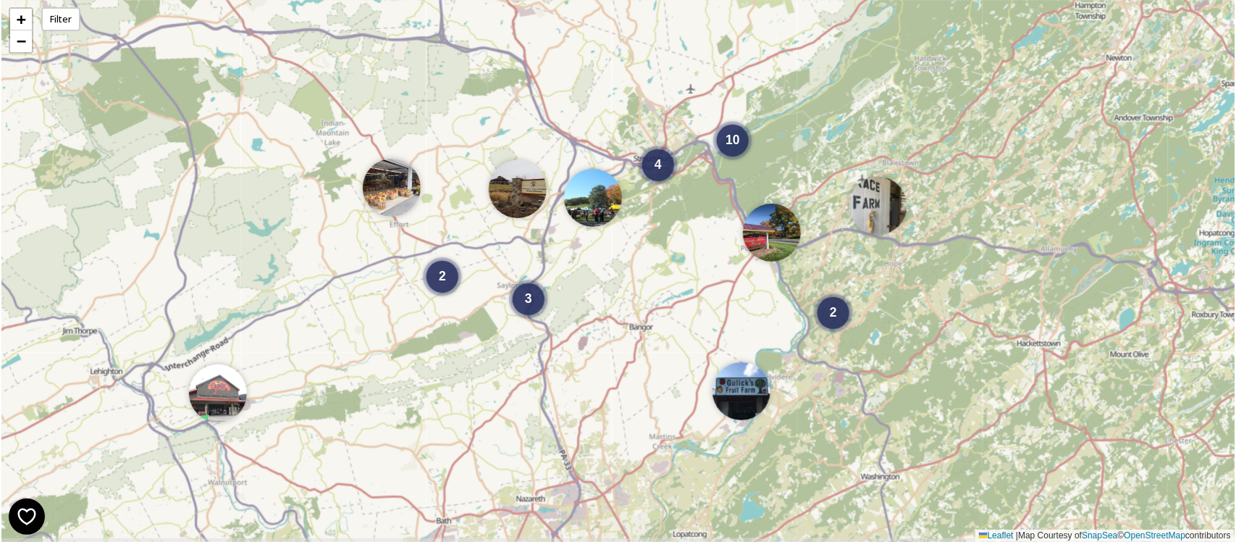
drag, startPoint x: 519, startPoint y: 387, endPoint x: 551, endPoint y: 350, distance: 49.3
click at [551, 350] on div "2 3 2 4 10 + − Leaflet | Map Courtesy of SnapSea © OpenStreetMap contributors" at bounding box center [617, 271] width 1233 height 542
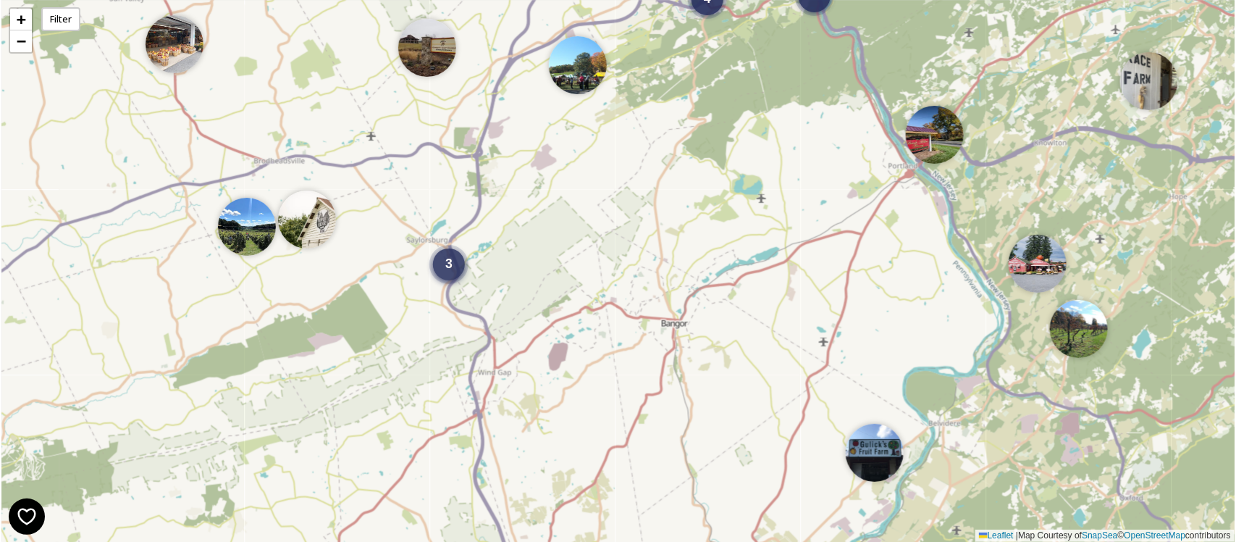
click at [450, 265] on span "3" at bounding box center [448, 263] width 7 height 14
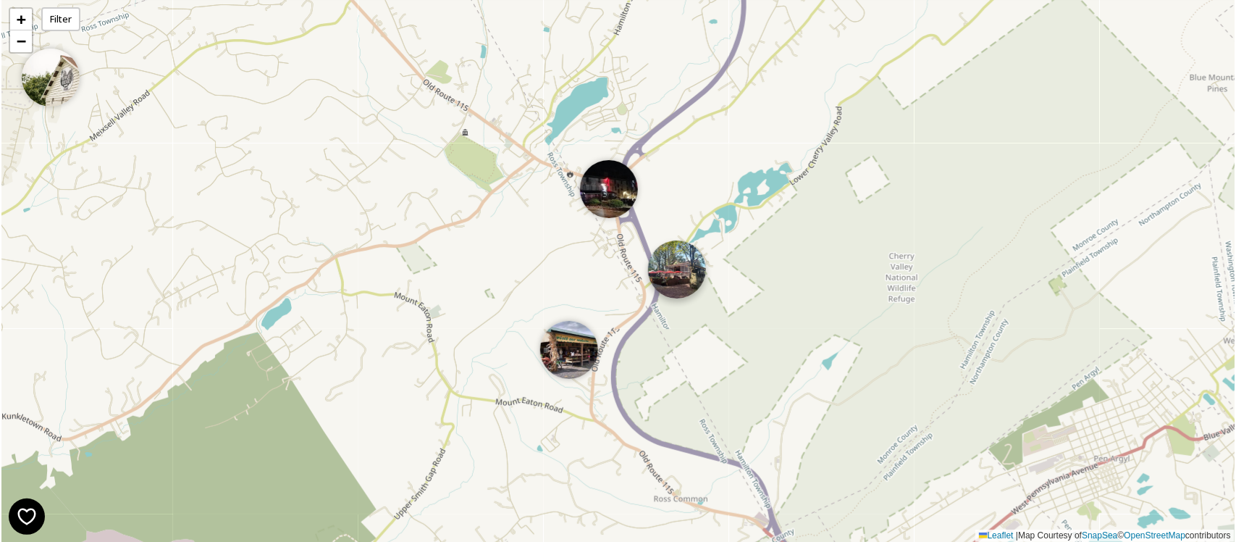
click at [681, 269] on img at bounding box center [677, 269] width 58 height 58
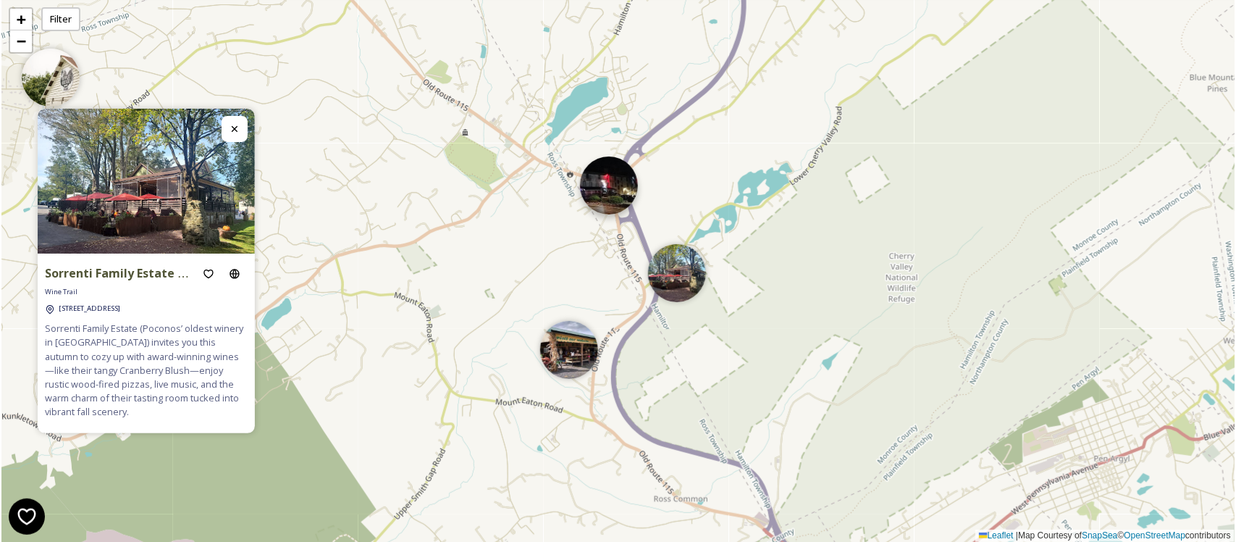
click at [601, 193] on img at bounding box center [609, 185] width 58 height 58
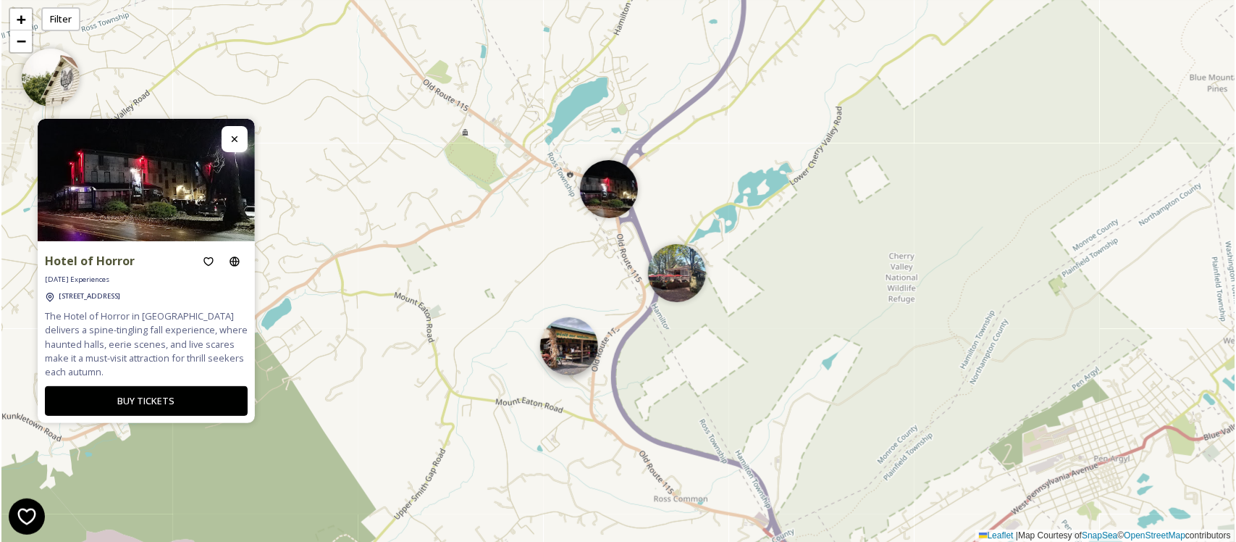
click at [570, 353] on img at bounding box center [569, 346] width 58 height 58
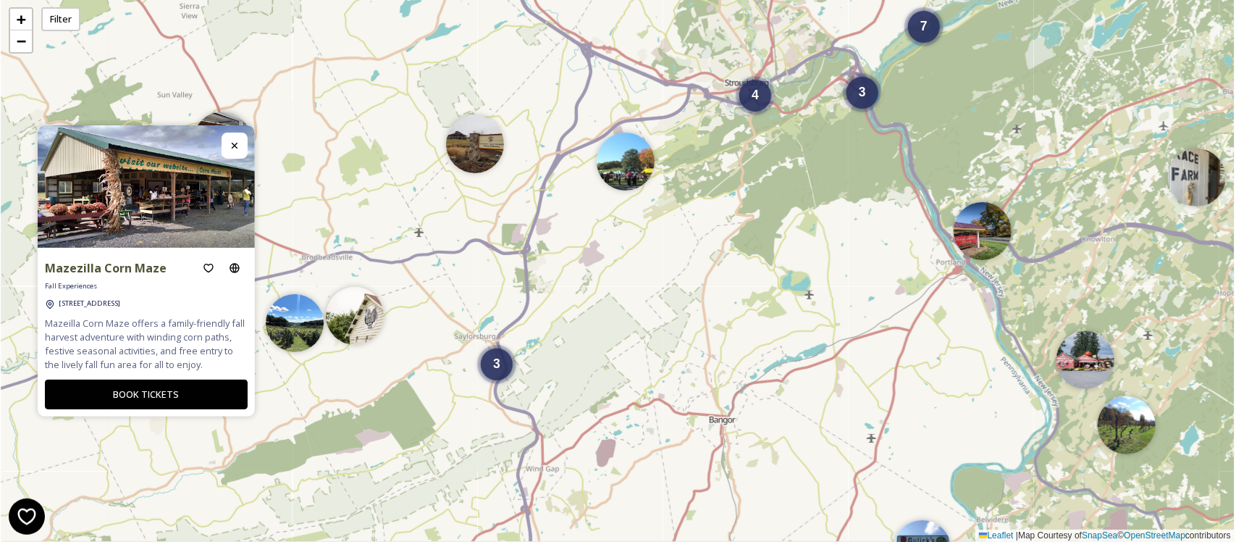
drag, startPoint x: 967, startPoint y: 266, endPoint x: 666, endPoint y: 330, distance: 308.0
click at [666, 330] on div "3 4 3 7 + − Leaflet | Map Courtesy of SnapSea © OpenStreetMap contributors" at bounding box center [617, 271] width 1233 height 542
